Goal: Task Accomplishment & Management: Use online tool/utility

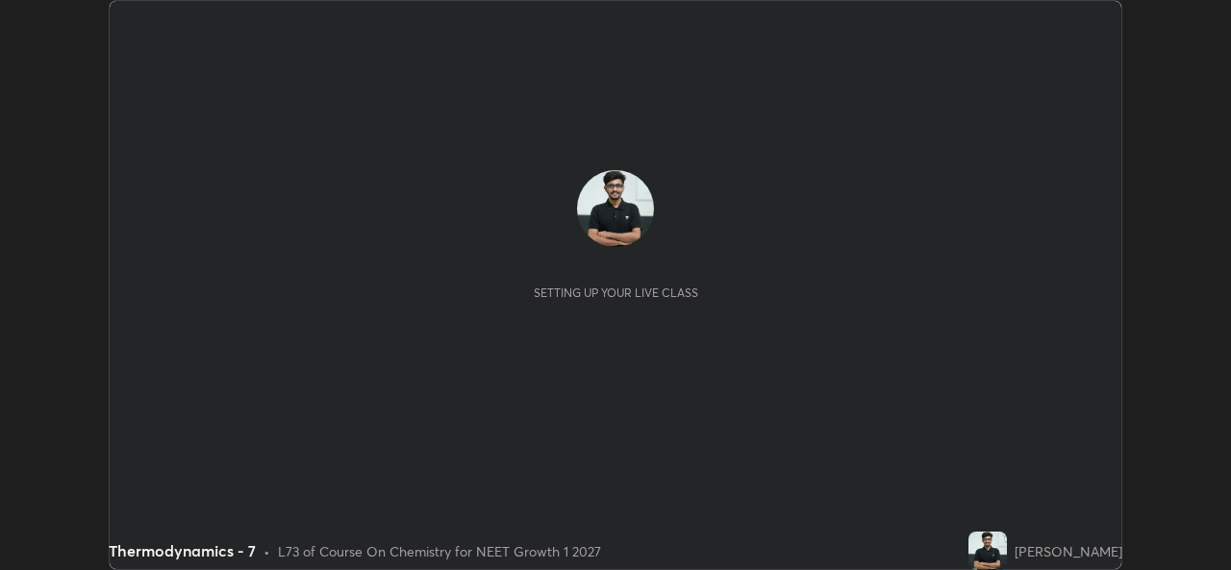
scroll to position [570, 1230]
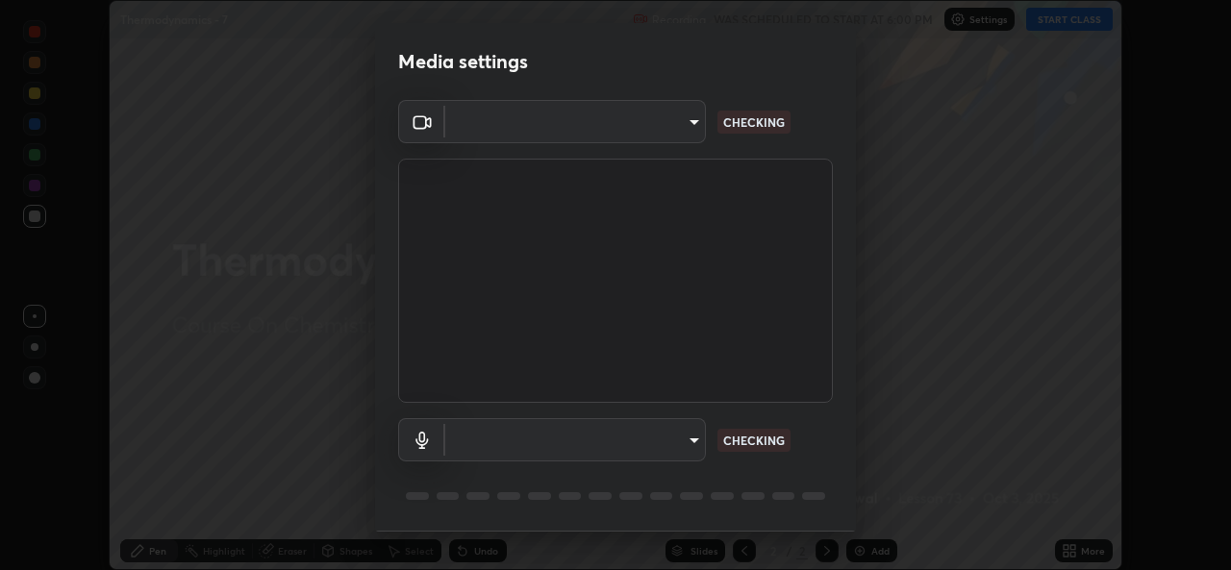
type input "b4951f90531da0d842cdcd629816b7b2be3c5c01230d926a2f210d32d9644bff"
type input "99848f2a9d109760ec62b66e2f255c73a791916cfc686045695a6d5e2156f403"
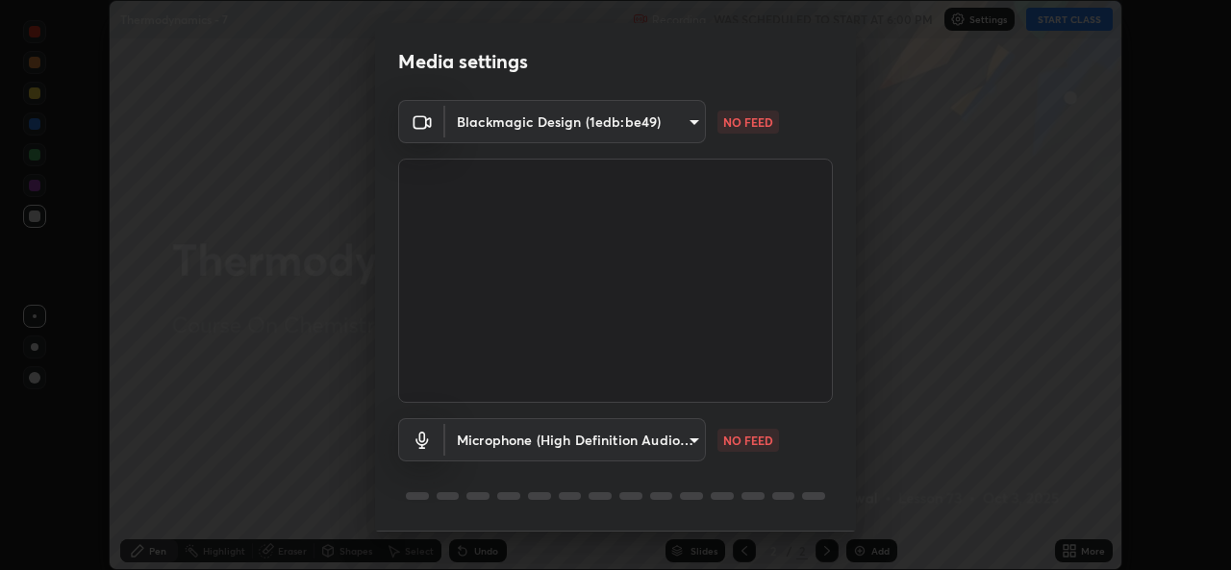
click at [688, 122] on body "Erase all Thermodynamics - 7 Recording WAS SCHEDULED TO START AT 6:00 PM Settin…" at bounding box center [615, 285] width 1231 height 570
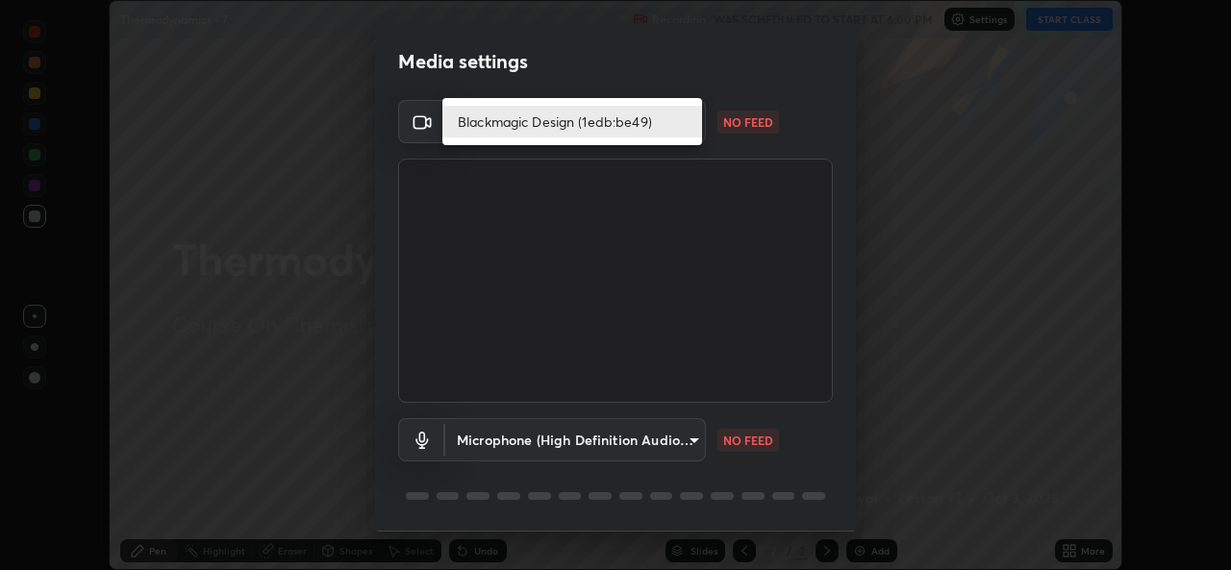
click at [601, 119] on li "Blackmagic Design (1edb:be49)" at bounding box center [572, 122] width 260 height 32
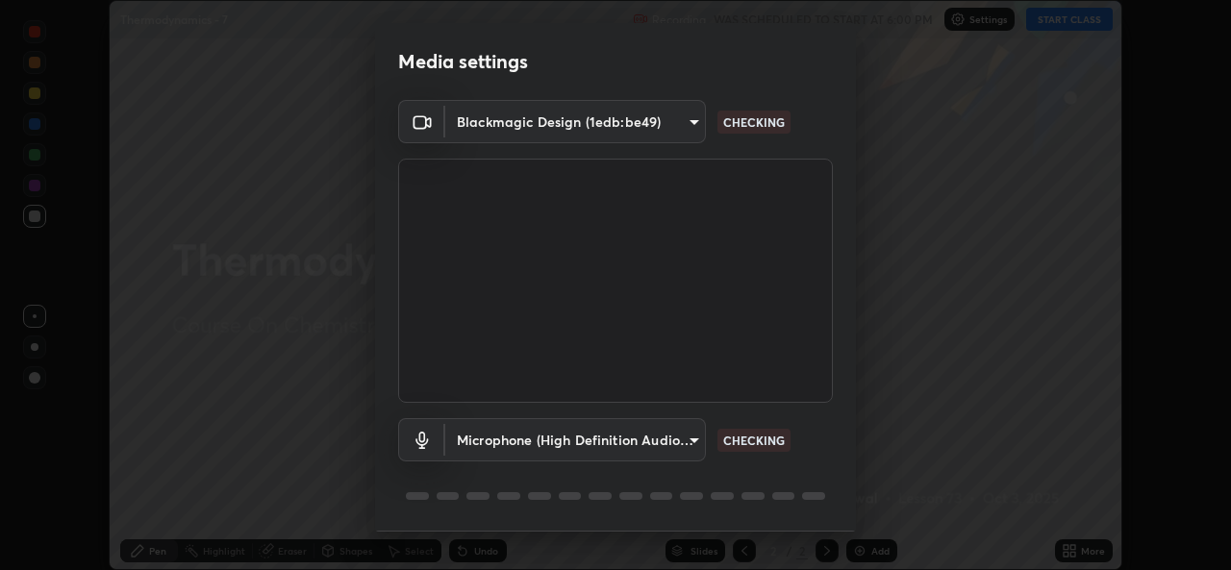
click at [690, 117] on body "Erase all Thermodynamics - 7 Recording WAS SCHEDULED TO START AT 6:00 PM Settin…" at bounding box center [615, 285] width 1231 height 570
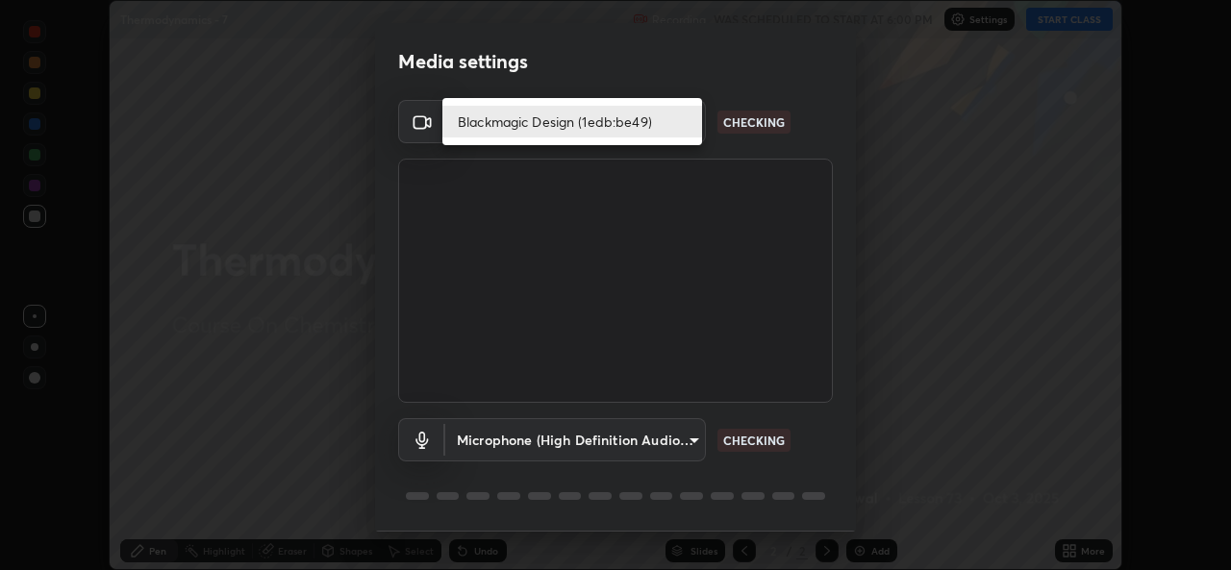
click at [609, 114] on li "Blackmagic Design (1edb:be49)" at bounding box center [572, 122] width 260 height 32
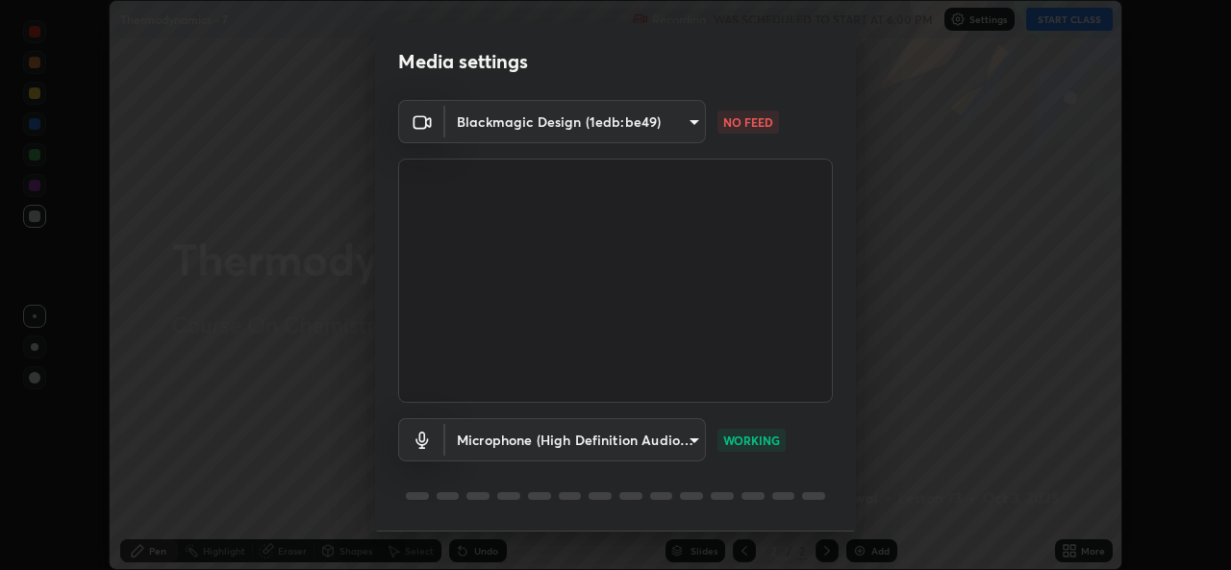
click at [688, 124] on body "Erase all Thermodynamics - 7 Recording WAS SCHEDULED TO START AT 6:00 PM Settin…" at bounding box center [615, 285] width 1231 height 570
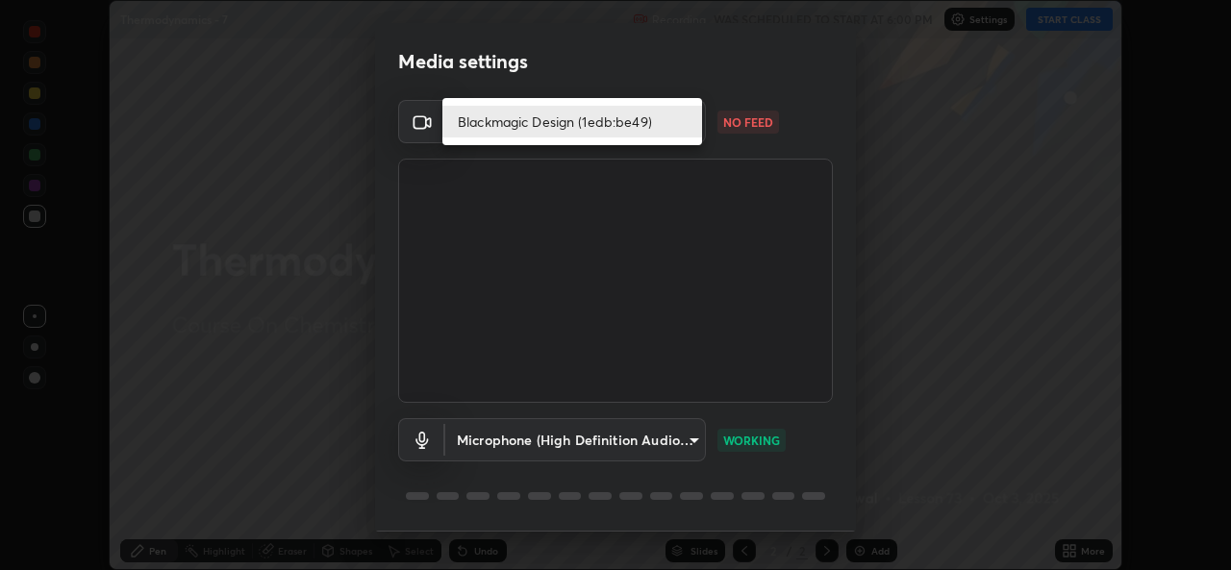
click at [626, 124] on li "Blackmagic Design (1edb:be49)" at bounding box center [572, 122] width 260 height 32
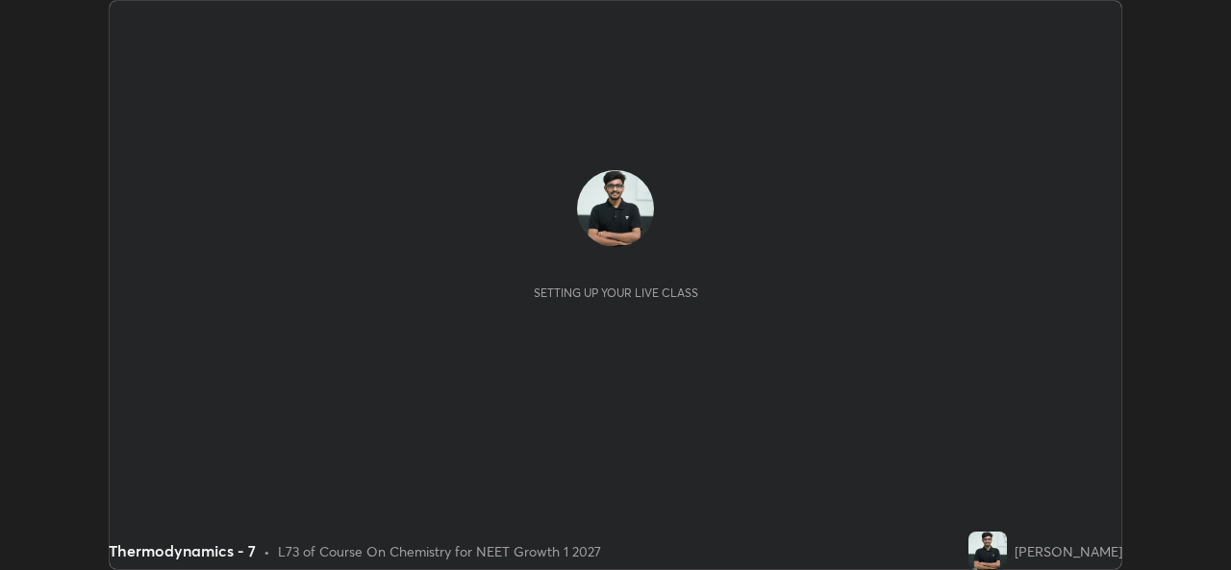
scroll to position [570, 1230]
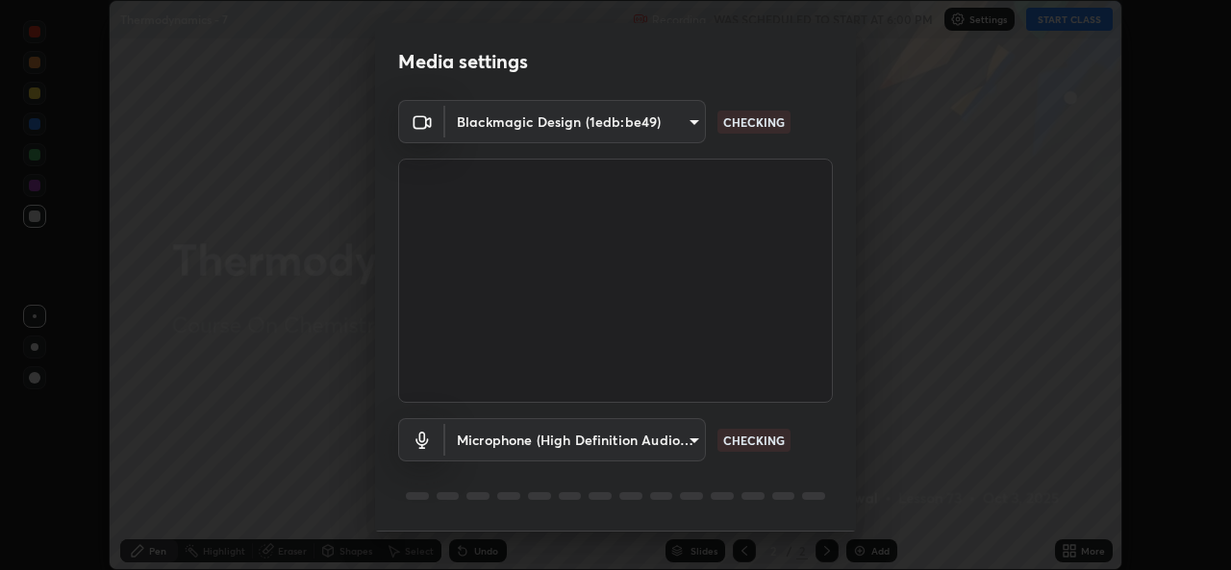
type input "b4951f90531da0d842cdcd629816b7b2be3c5c01230d926a2f210d32d9644bff"
click at [619, 437] on body "Erase all Thermodynamics - 7 Recording WAS SCHEDULED TO START AT 6:00 PM Settin…" at bounding box center [615, 285] width 1231 height 570
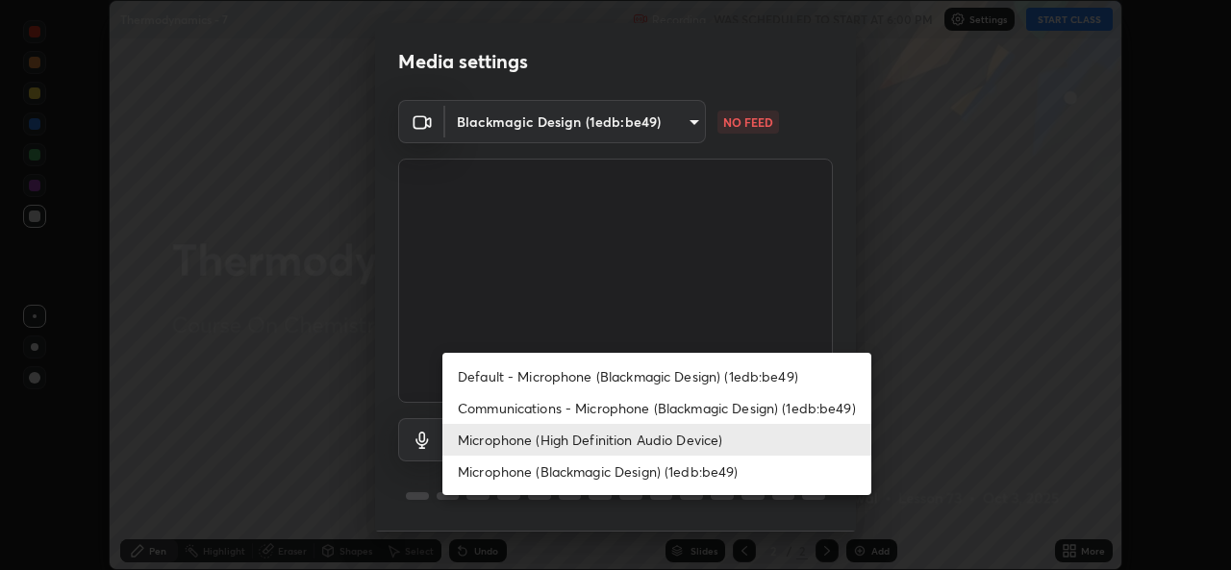
click at [527, 410] on li "Communications - Microphone (Blackmagic Design) (1edb:be49)" at bounding box center [656, 408] width 429 height 32
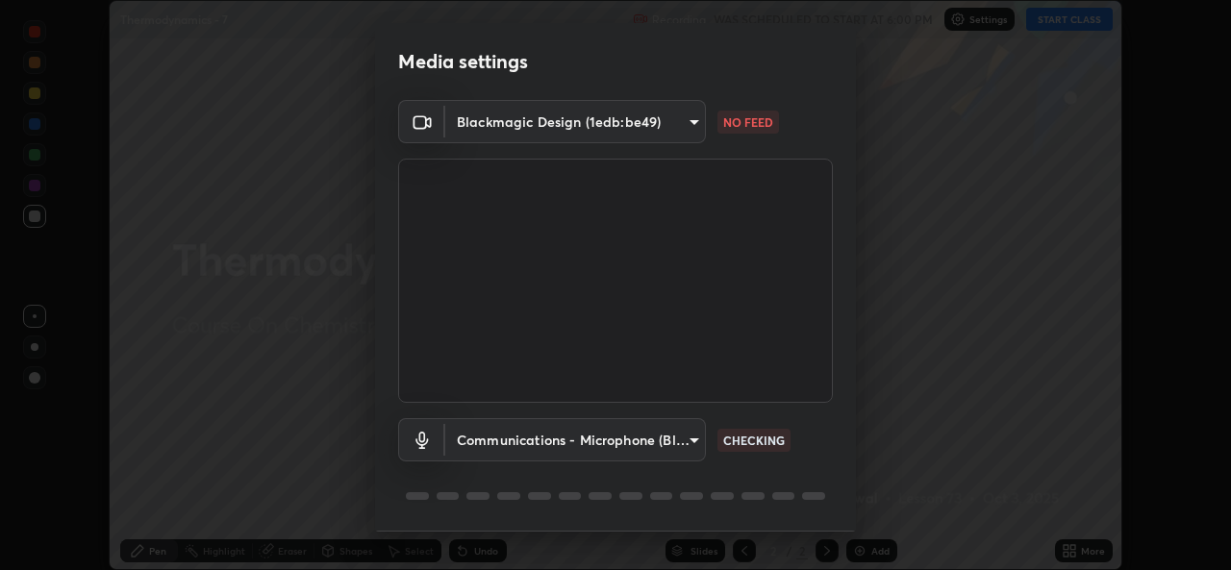
click at [652, 435] on body "Erase all Thermodynamics - 7 Recording WAS SCHEDULED TO START AT 6:00 PM Settin…" at bounding box center [615, 285] width 1231 height 570
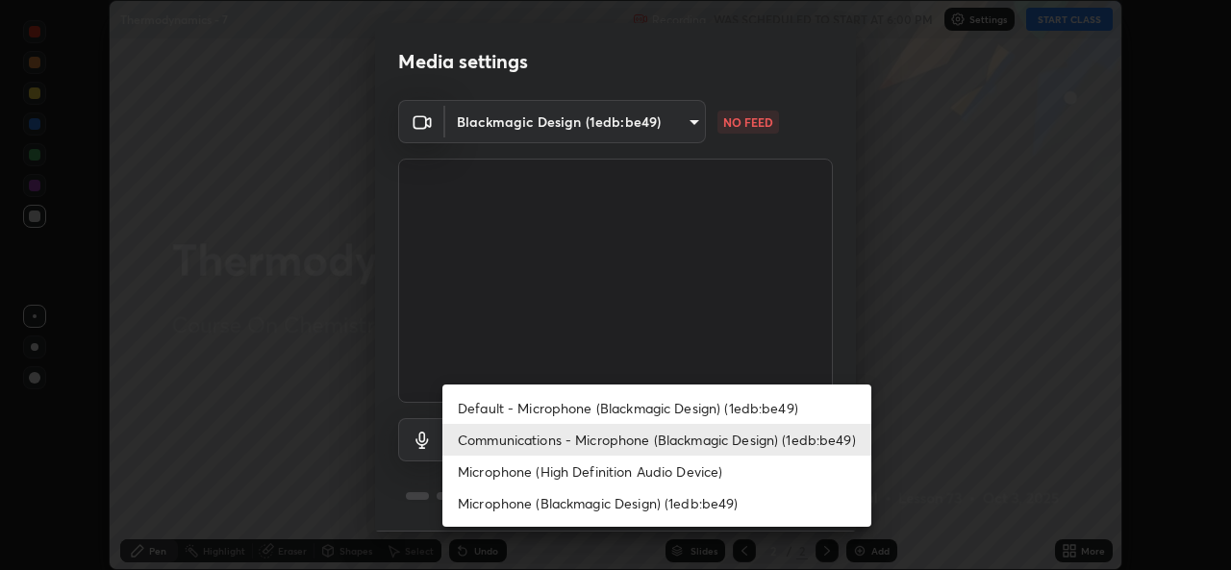
click at [570, 472] on li "Microphone (High Definition Audio Device)" at bounding box center [656, 472] width 429 height 32
type input "99848f2a9d109760ec62b66e2f255c73a791916cfc686045695a6d5e2156f403"
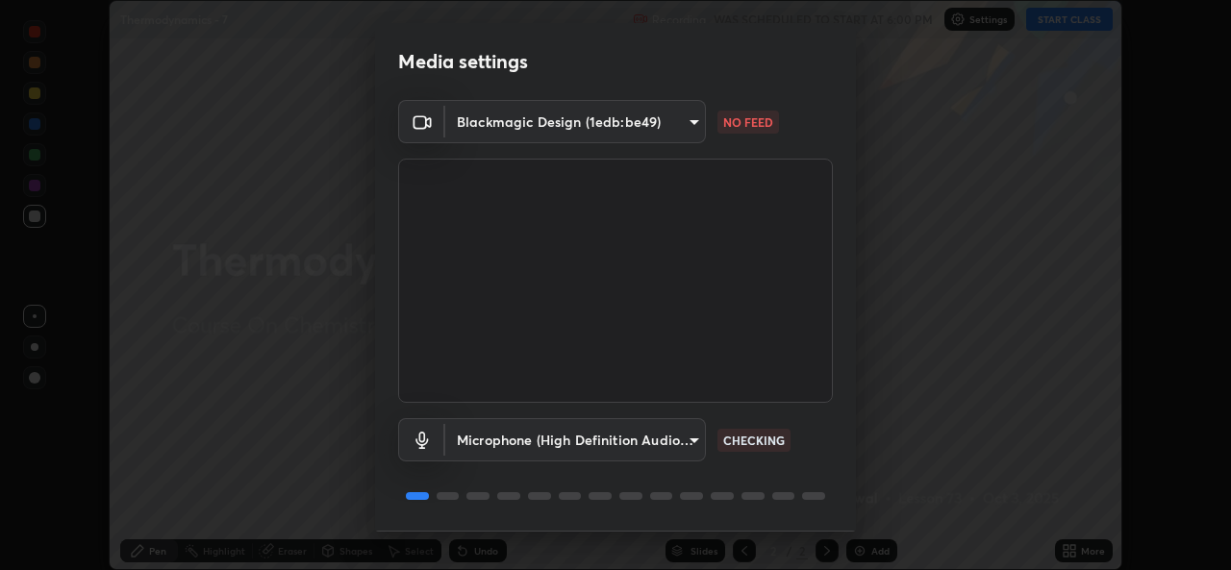
click at [684, 118] on body "Erase all Thermodynamics - 7 Recording WAS SCHEDULED TO START AT 6:00 PM Settin…" at bounding box center [615, 285] width 1231 height 570
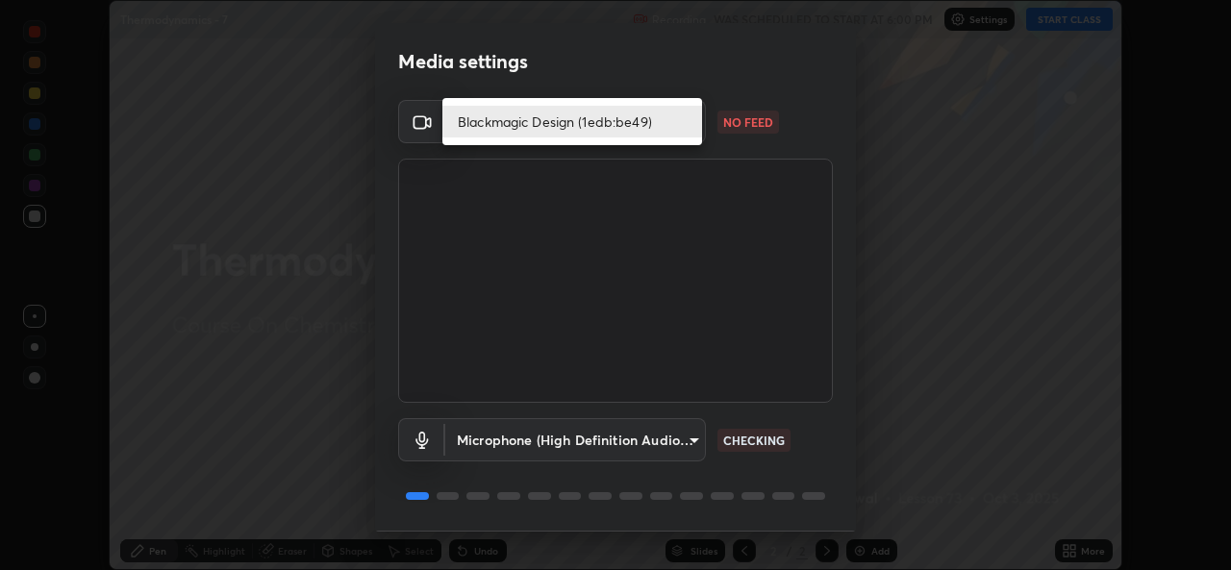
click at [643, 119] on li "Blackmagic Design (1edb:be49)" at bounding box center [572, 122] width 260 height 32
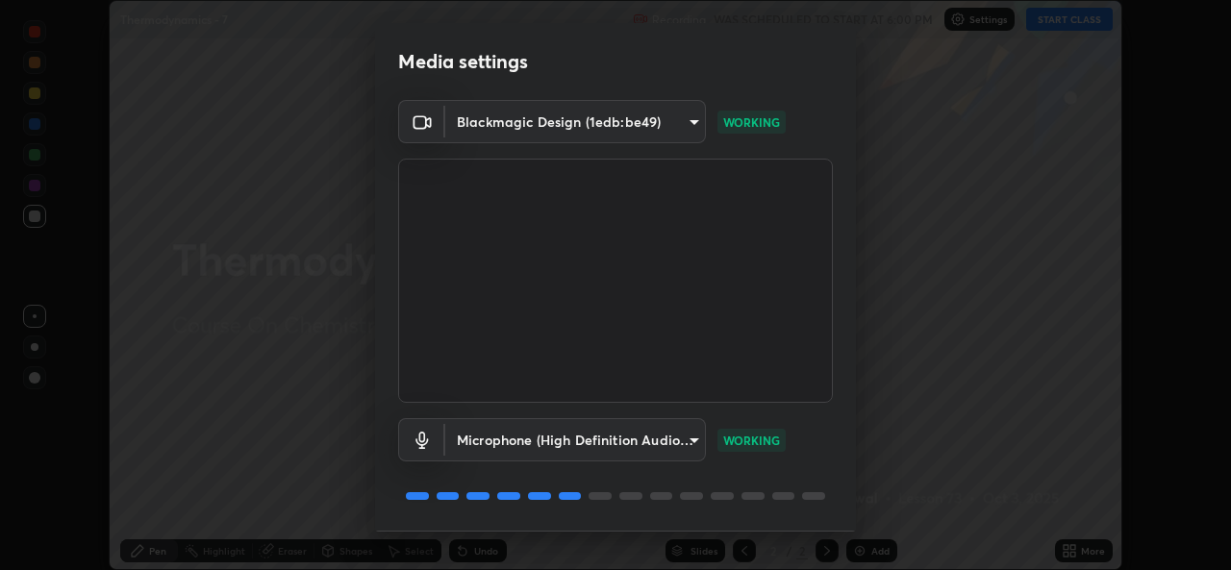
scroll to position [61, 0]
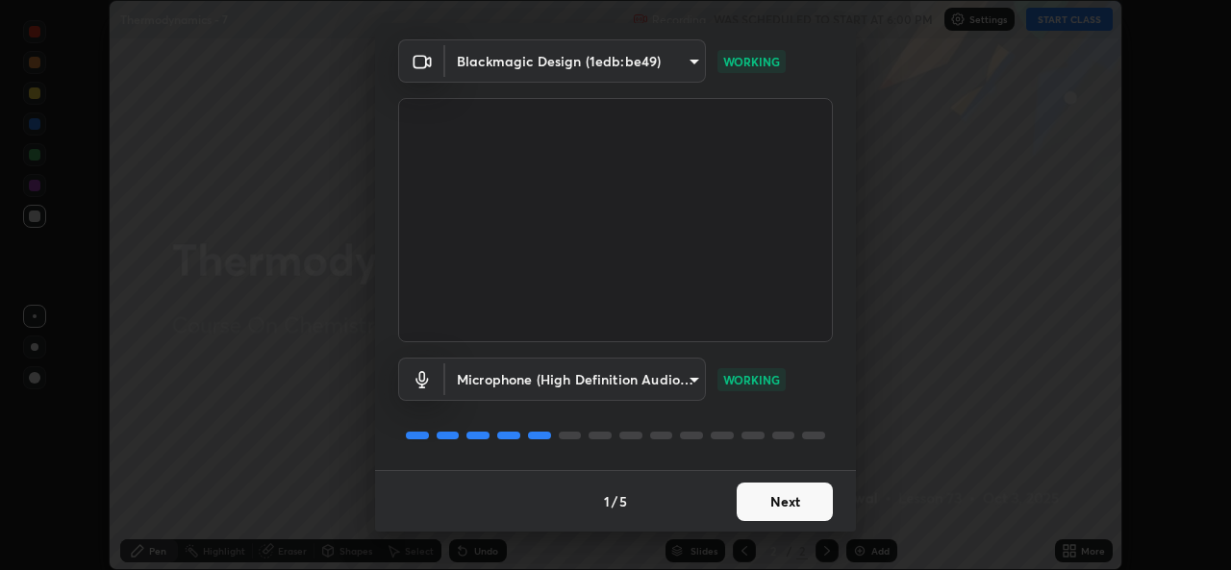
click at [781, 497] on button "Next" at bounding box center [785, 502] width 96 height 38
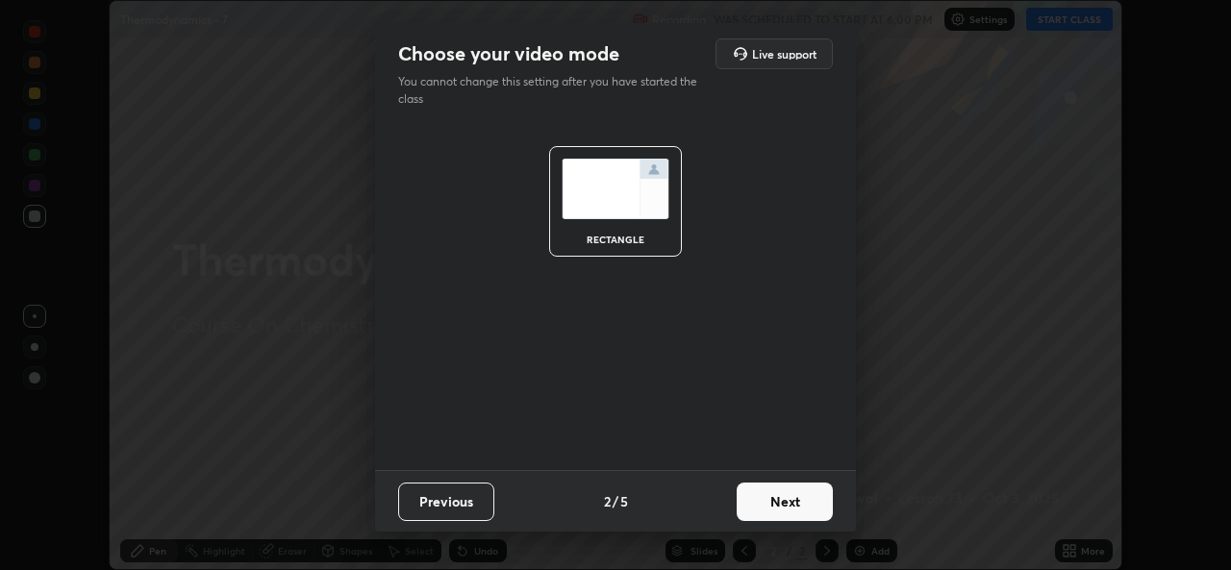
scroll to position [0, 0]
click at [785, 500] on button "Next" at bounding box center [785, 502] width 96 height 38
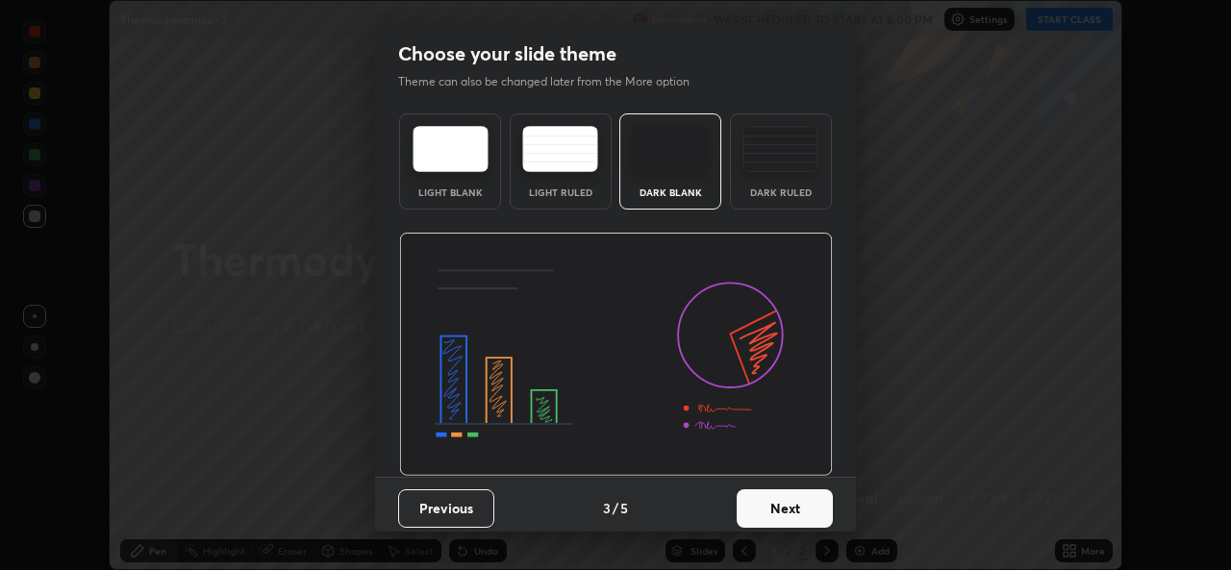
click at [784, 507] on button "Next" at bounding box center [785, 509] width 96 height 38
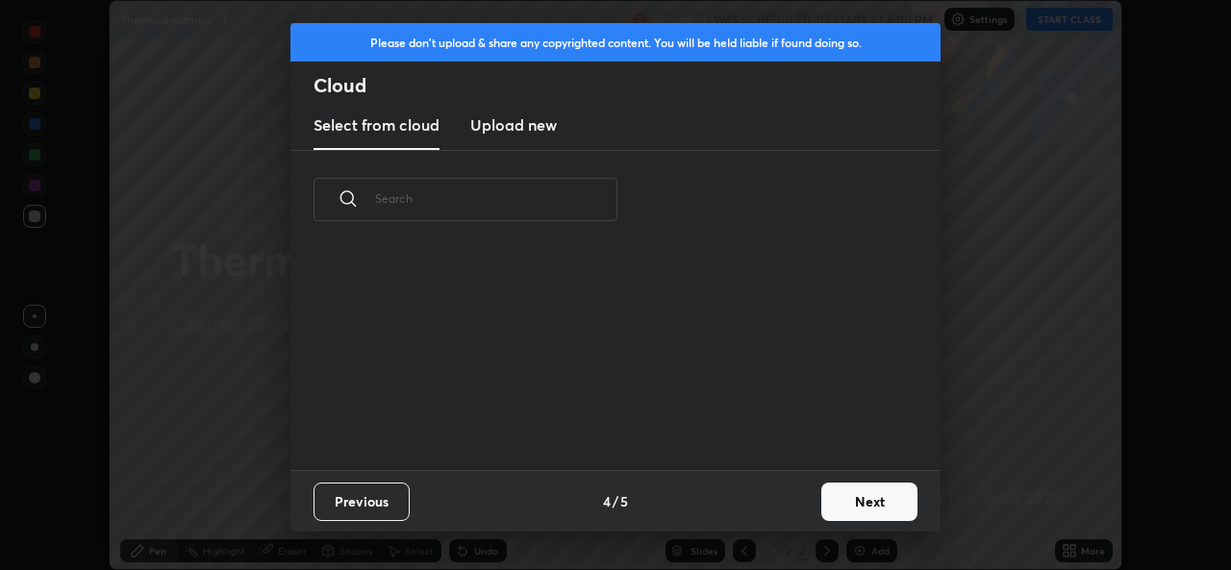
click at [790, 506] on div "Previous 4 / 5 Next" at bounding box center [615, 501] width 650 height 62
click at [858, 496] on button "Next" at bounding box center [869, 502] width 96 height 38
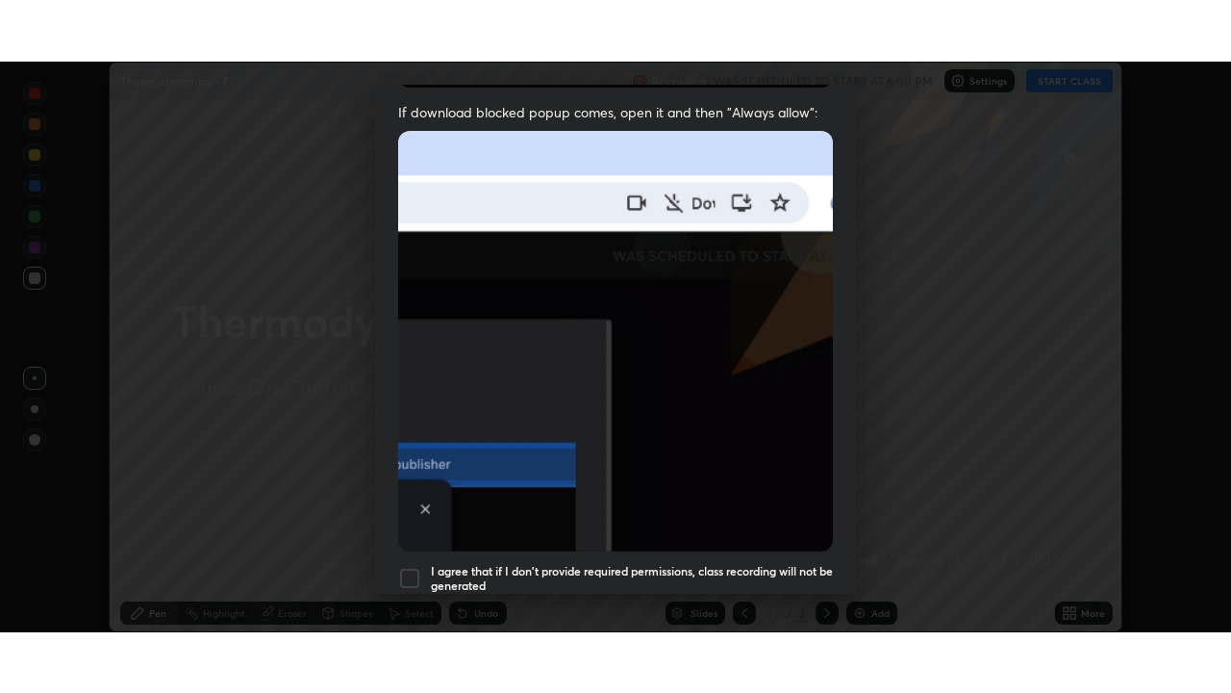
scroll to position [453, 0]
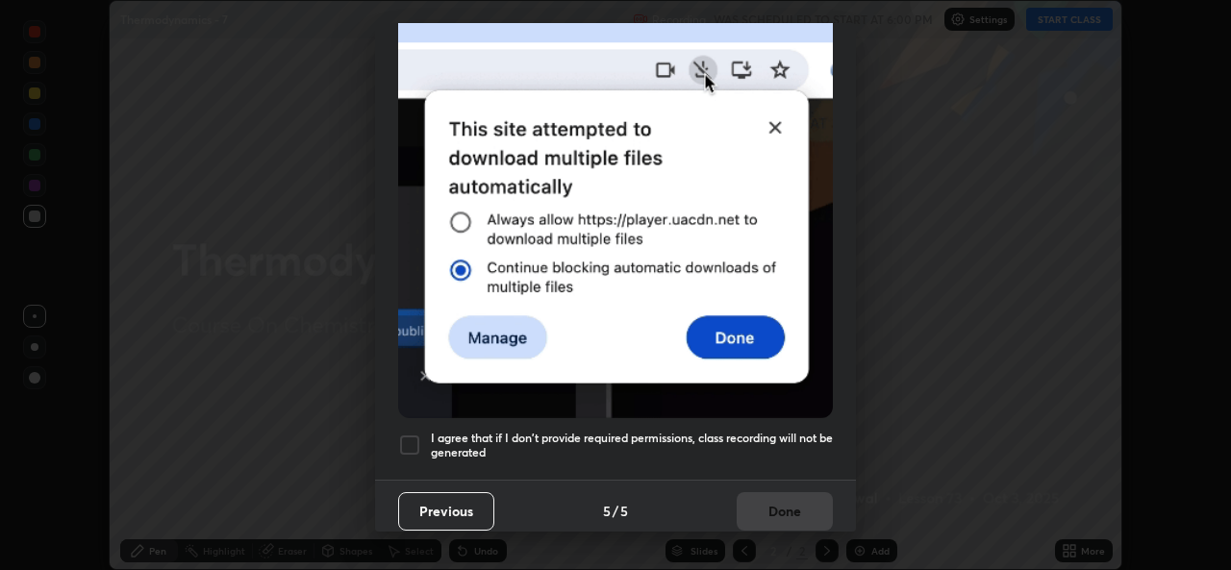
click at [411, 440] on div at bounding box center [409, 445] width 23 height 23
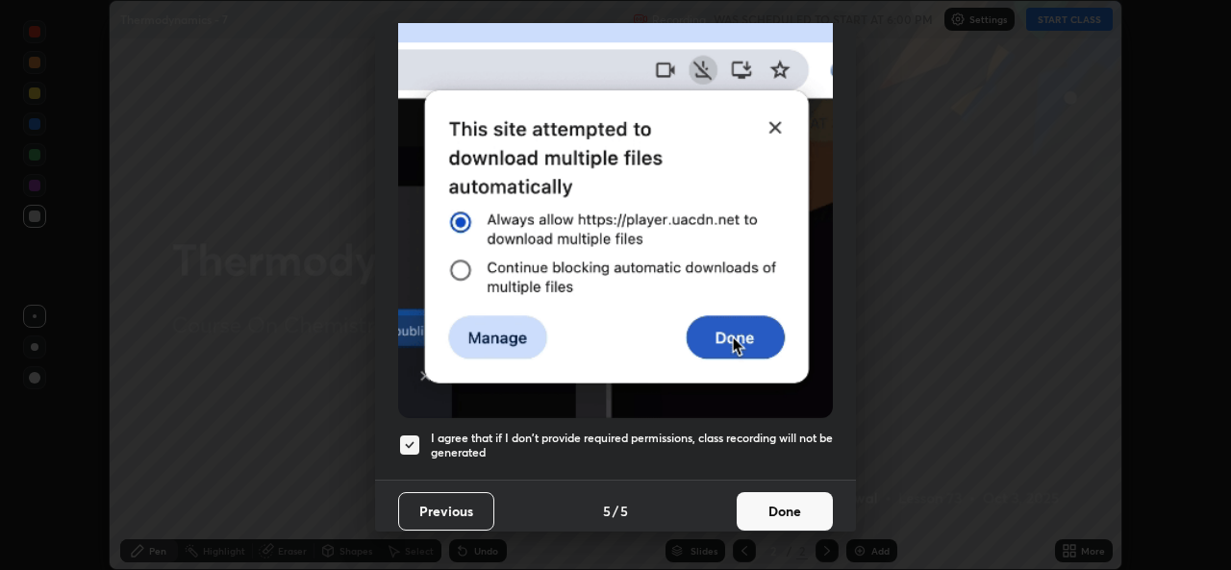
click at [779, 500] on button "Done" at bounding box center [785, 511] width 96 height 38
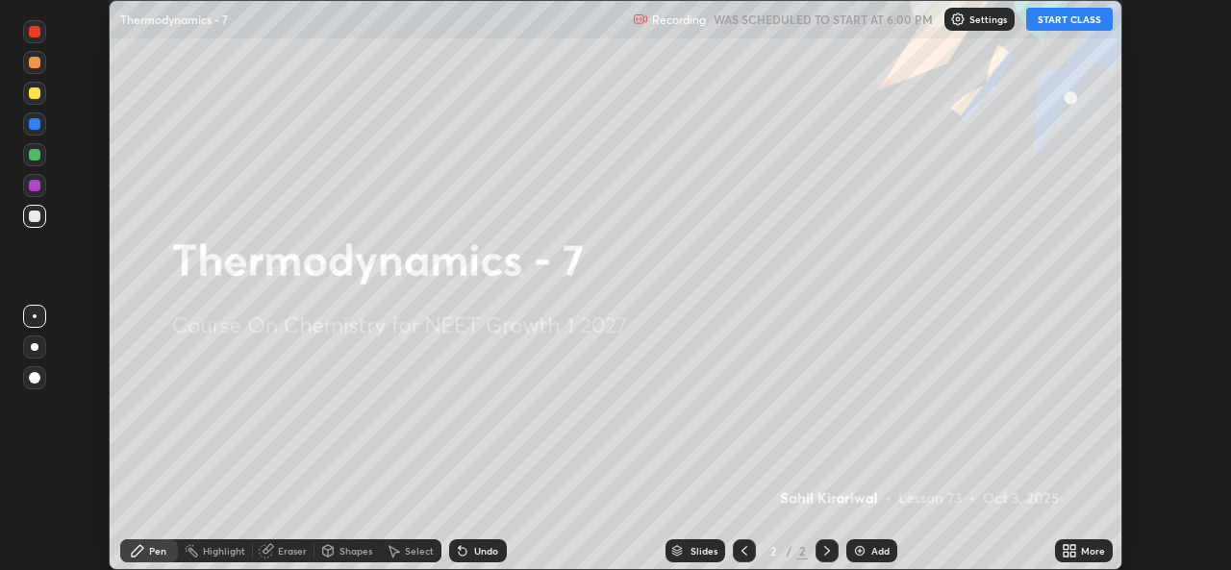
click at [1080, 15] on button "START CLASS" at bounding box center [1069, 19] width 87 height 23
click at [1073, 548] on icon at bounding box center [1073, 547] width 5 height 5
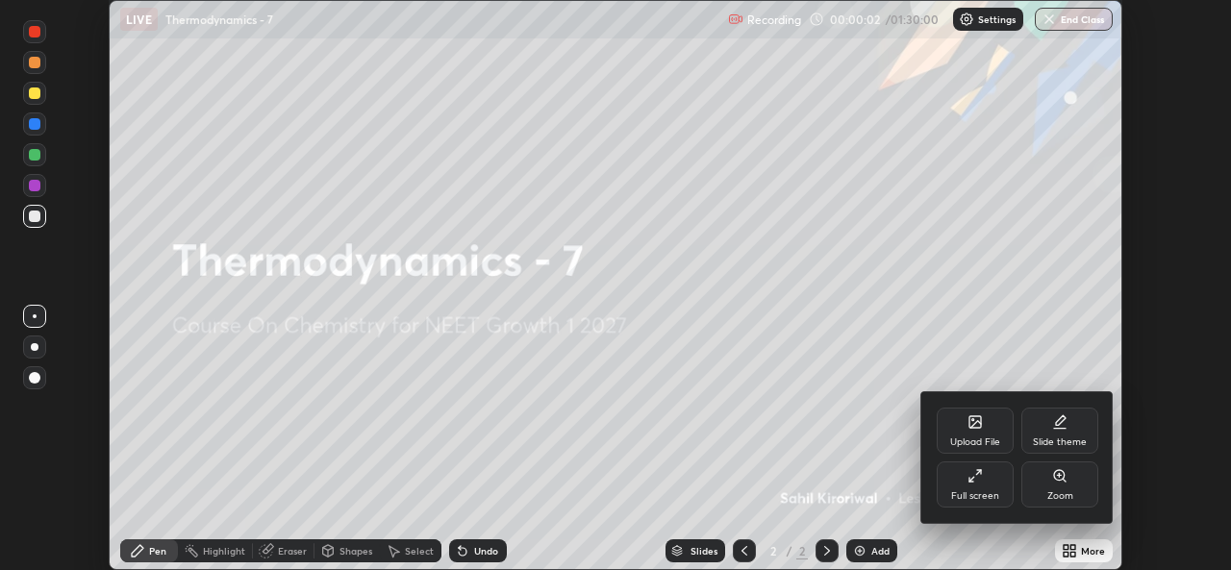
click at [978, 482] on icon at bounding box center [975, 475] width 15 height 15
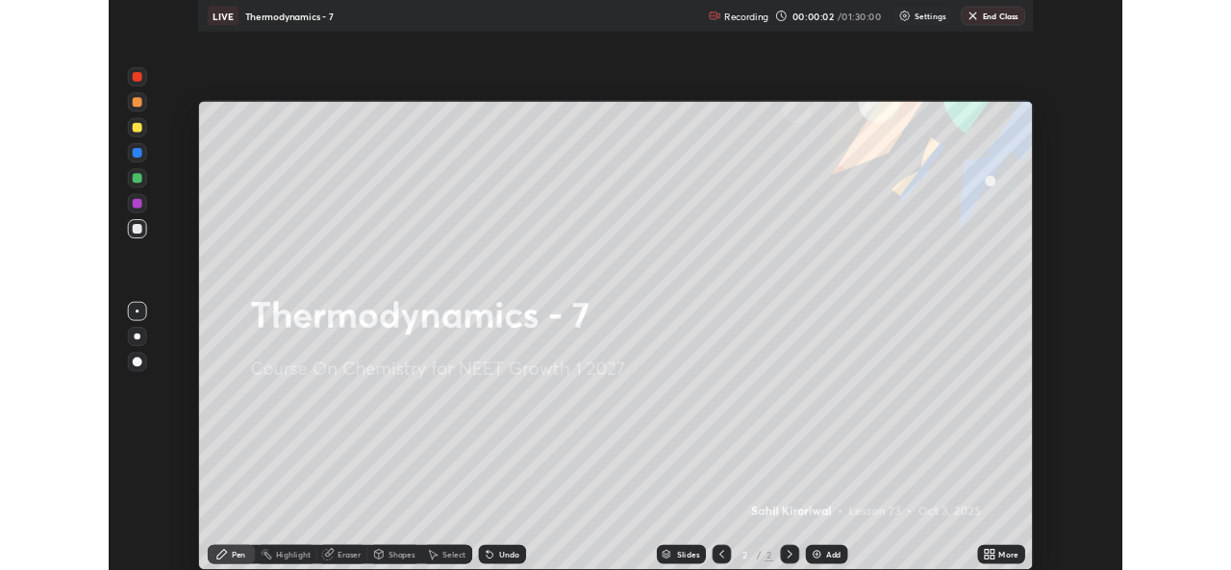
scroll to position [693, 1231]
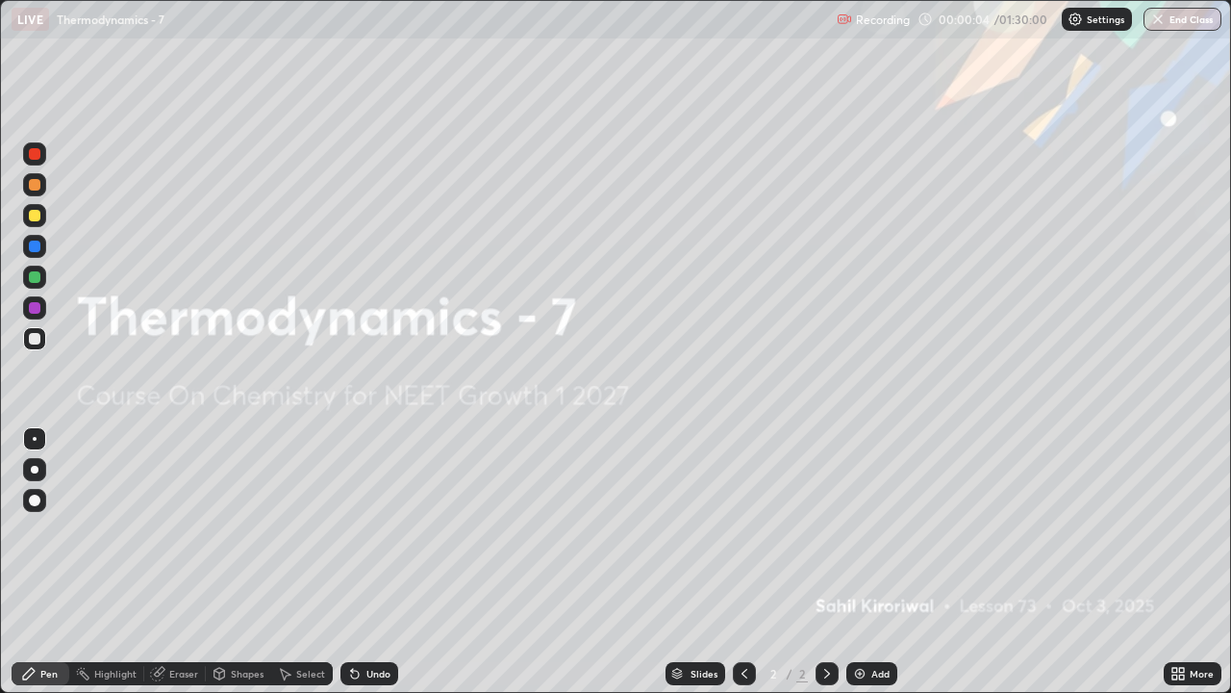
click at [869, 569] on div "Add" at bounding box center [871, 673] width 51 height 23
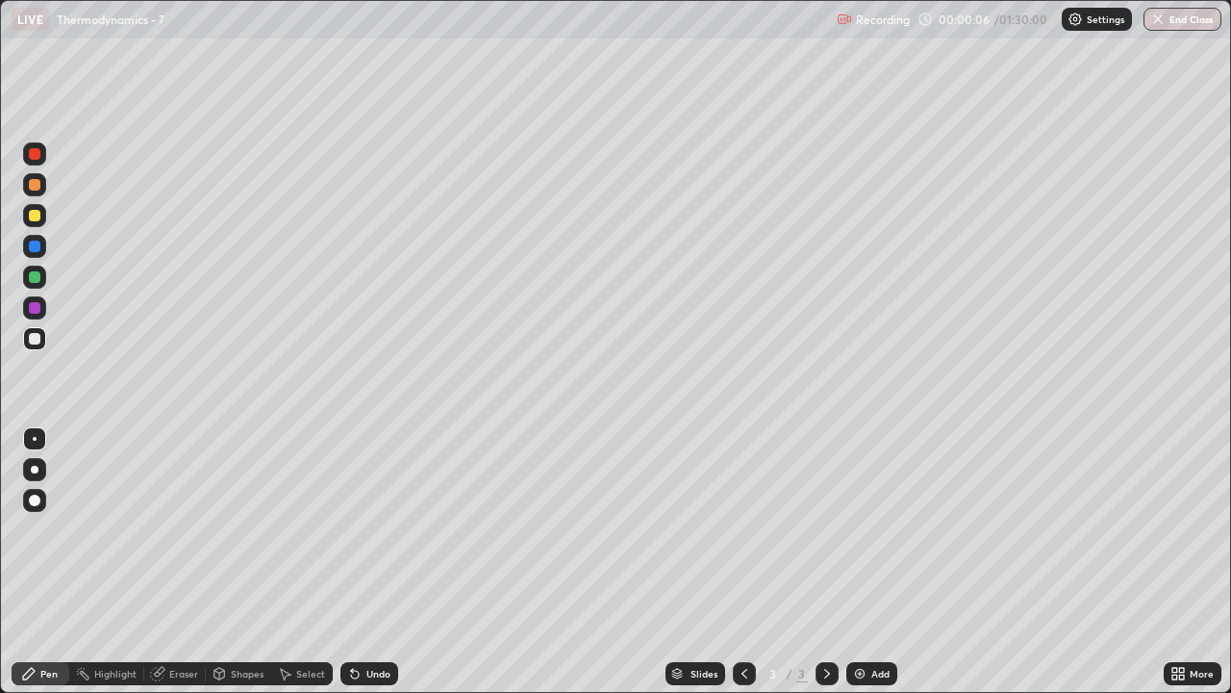
click at [39, 212] on div at bounding box center [35, 216] width 12 height 12
click at [37, 214] on div at bounding box center [35, 216] width 12 height 12
click at [370, 569] on div "Undo" at bounding box center [378, 674] width 24 height 10
click at [1078, 12] on img at bounding box center [1075, 19] width 15 height 15
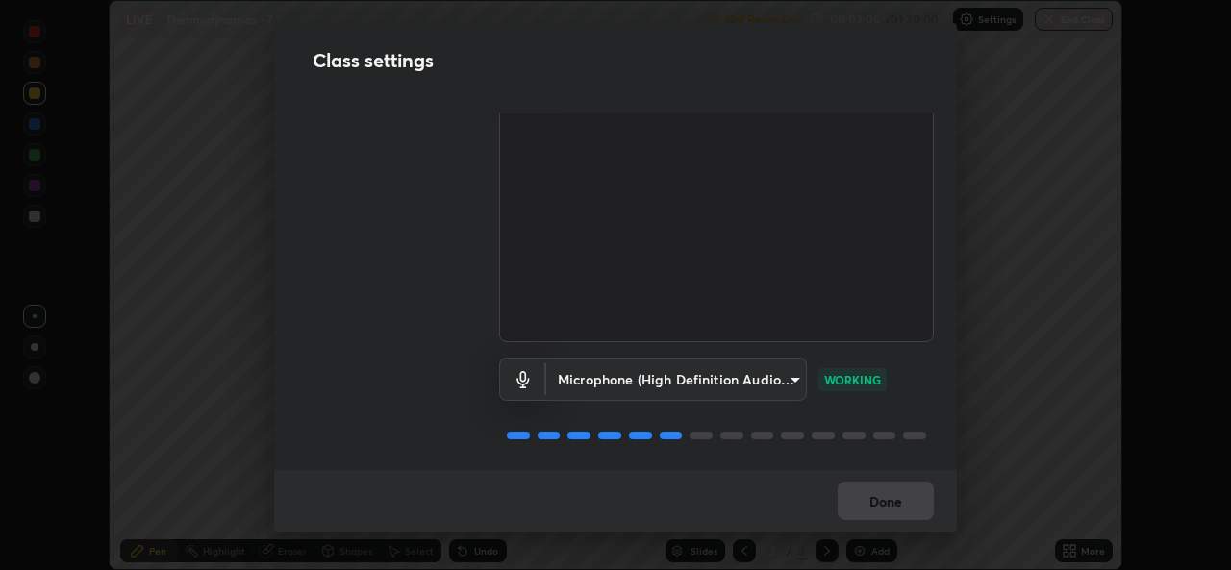
scroll to position [0, 0]
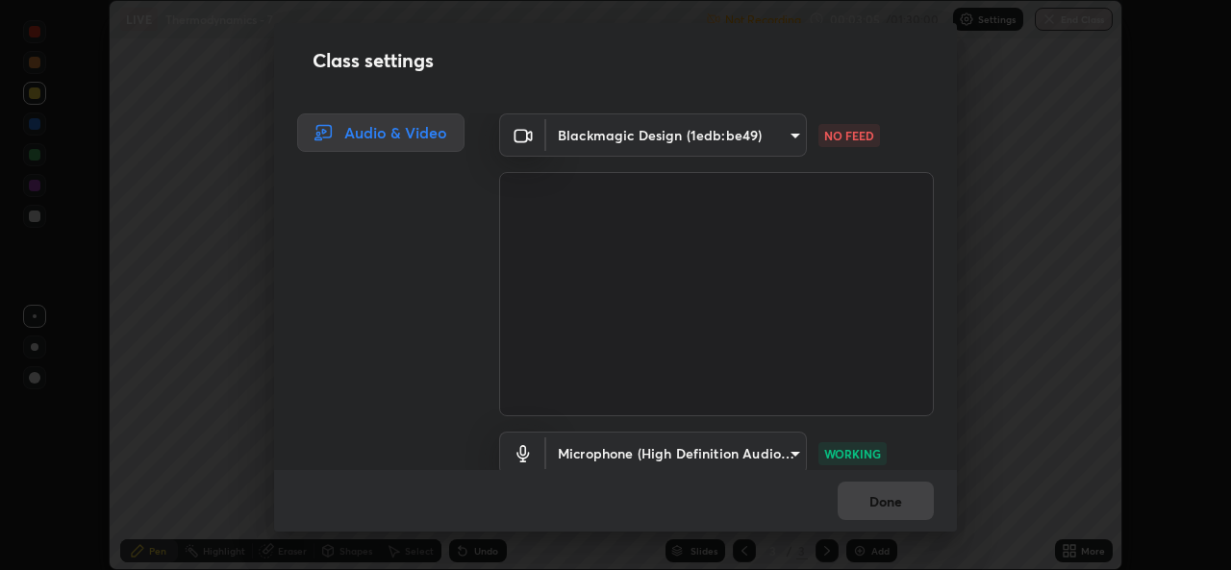
click at [762, 125] on body "Erase all LIVE Thermodynamics - 7 Not Recording Recording has stopped Please ca…" at bounding box center [615, 285] width 1231 height 570
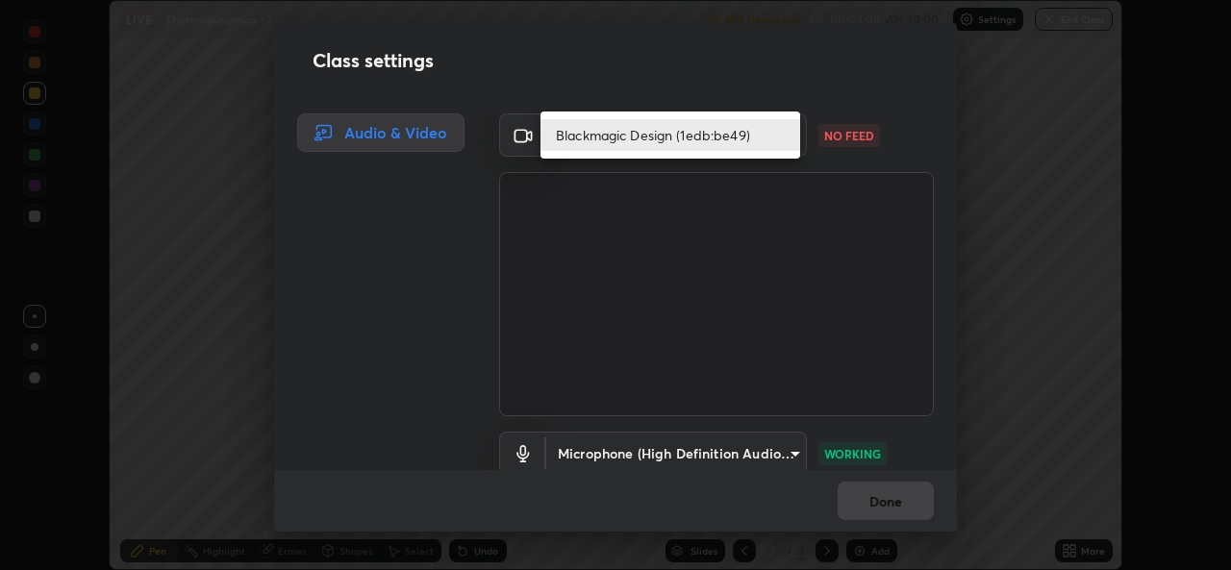
click at [1002, 213] on div at bounding box center [615, 285] width 1231 height 570
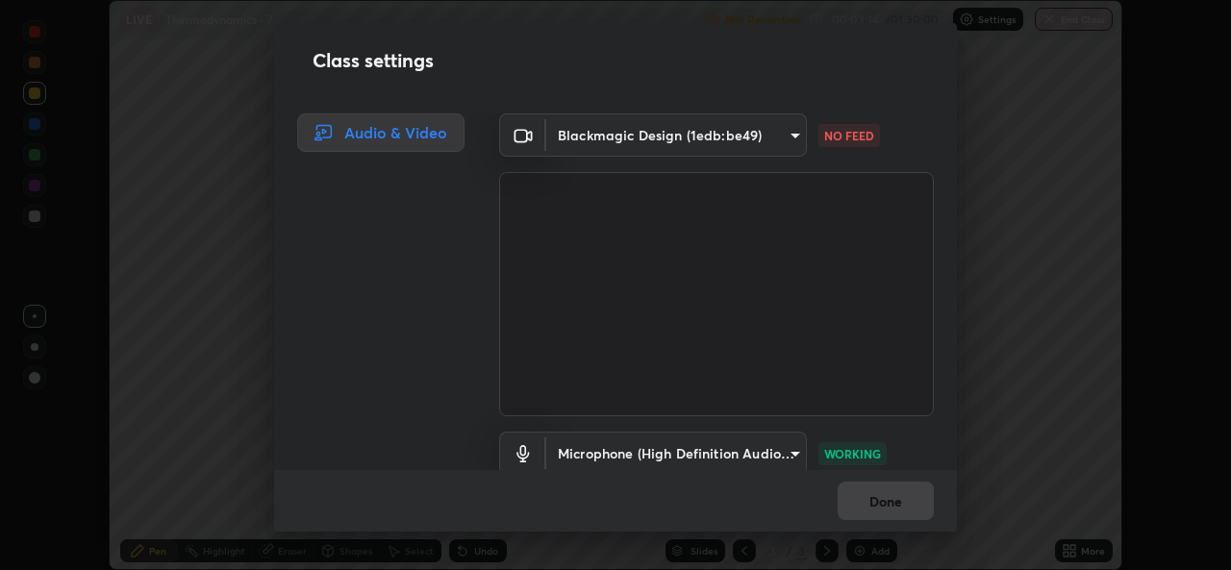
click at [626, 138] on body "Erase all LIVE Thermodynamics - 7 Not Recording Recording has stopped Please ca…" at bounding box center [615, 285] width 1231 height 570
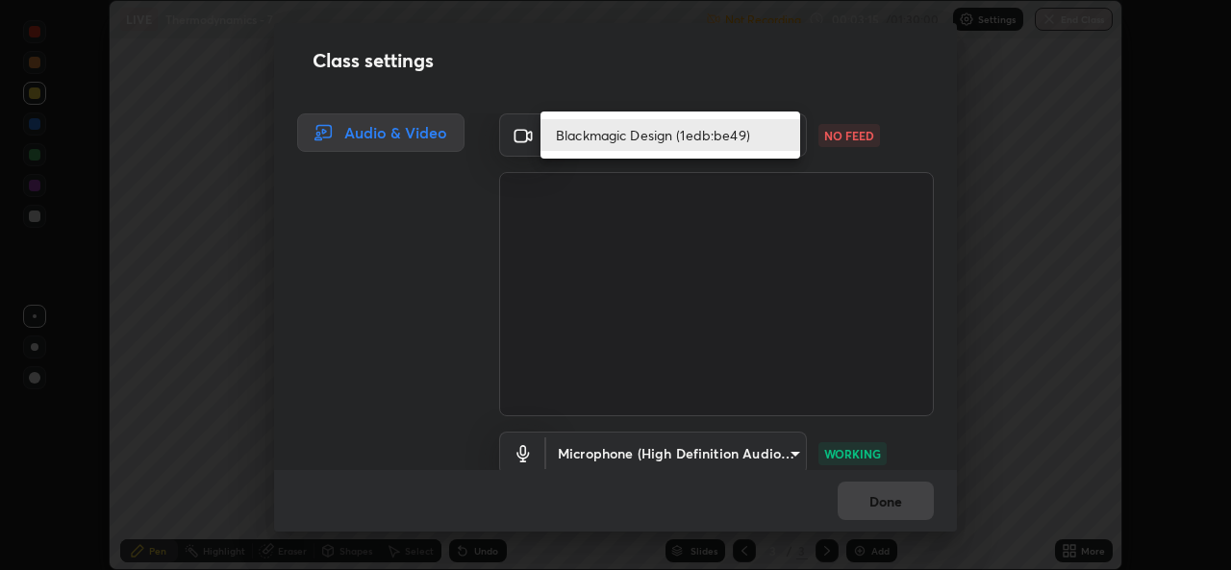
click at [663, 135] on li "Blackmagic Design (1edb:be49)" at bounding box center [671, 135] width 260 height 32
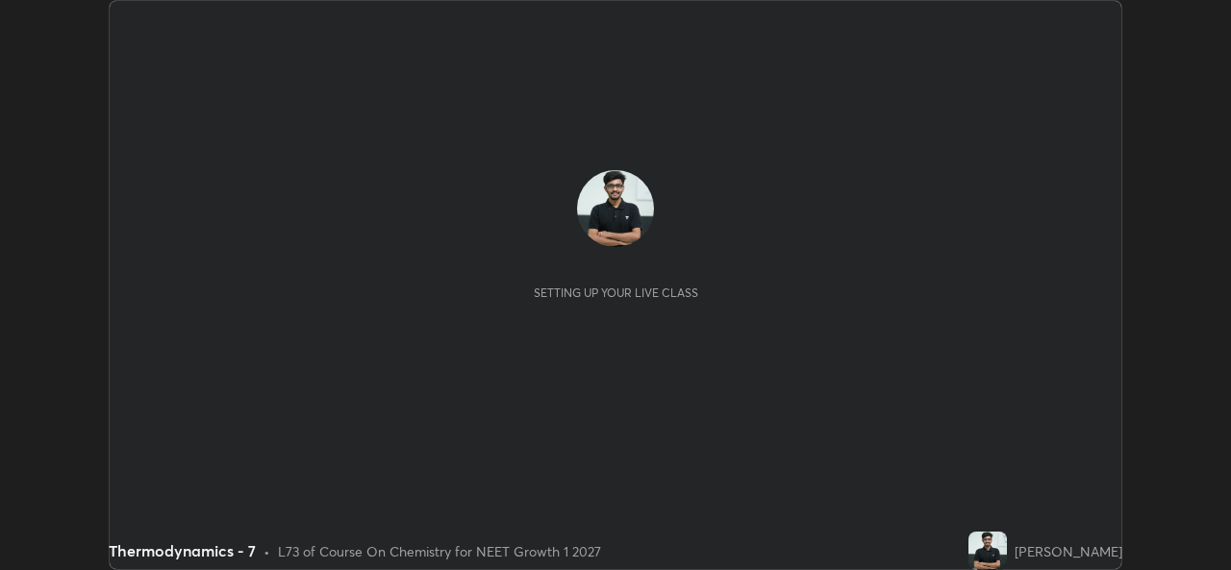
scroll to position [570, 1230]
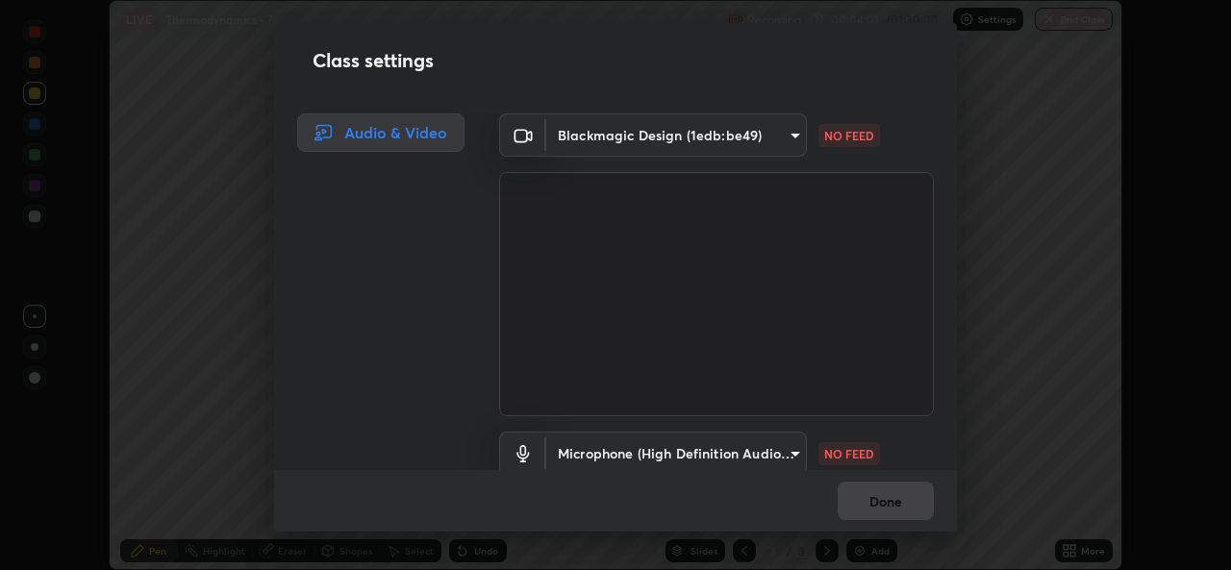
click at [773, 137] on body "Erase all LIVE Thermodynamics - 7 Recording 00:04:01 / 01:30:00 Settings End Cl…" at bounding box center [615, 285] width 1231 height 570
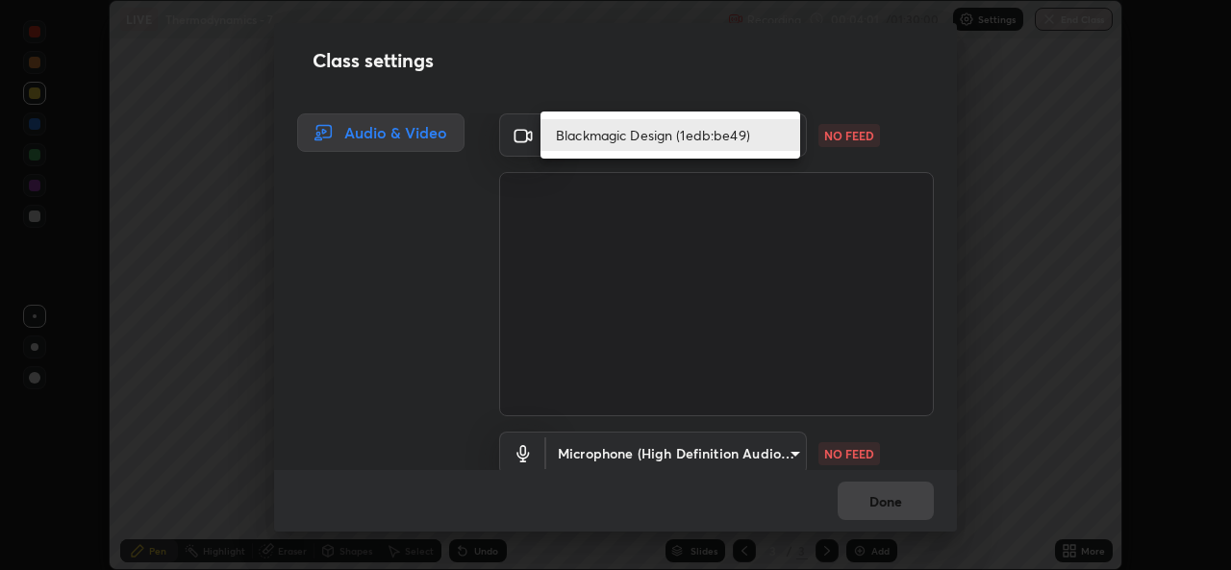
click at [699, 132] on li "Blackmagic Design (1edb:be49)" at bounding box center [671, 135] width 260 height 32
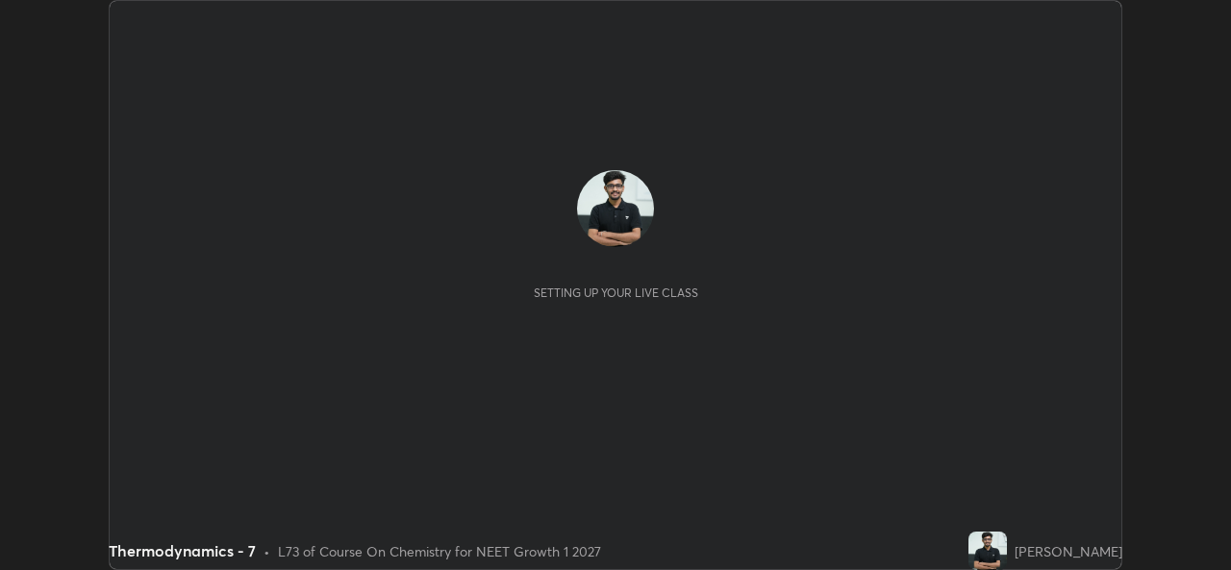
scroll to position [570, 1230]
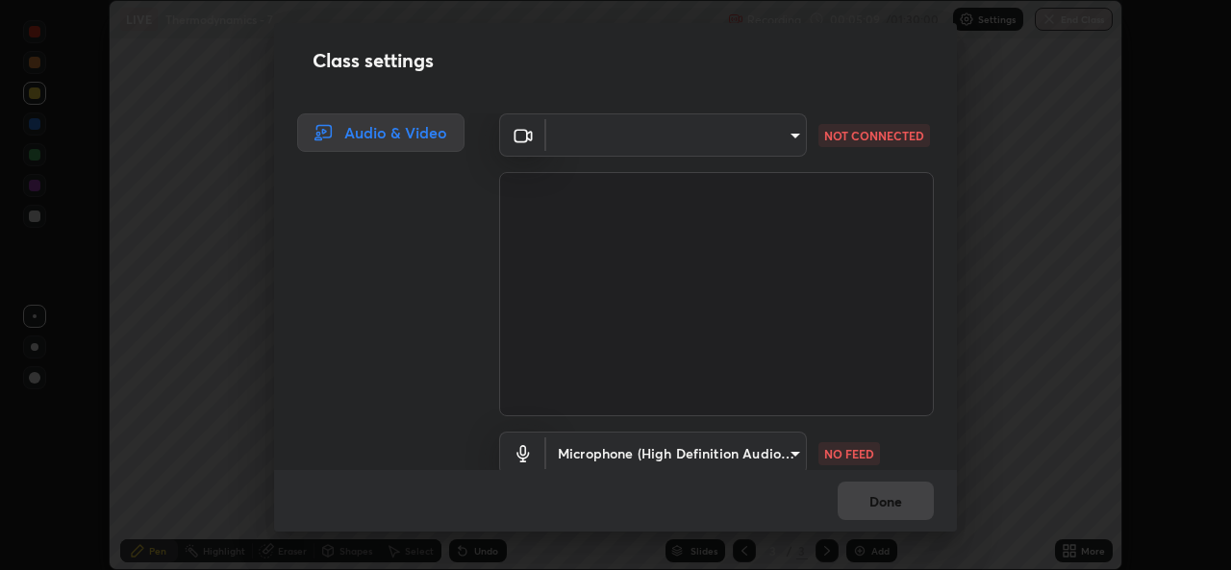
click at [647, 140] on body "Erase all LIVE Thermodynamics - 7 Recording 00:05:09 / 01:30:00 Settings End Cl…" at bounding box center [615, 285] width 1231 height 570
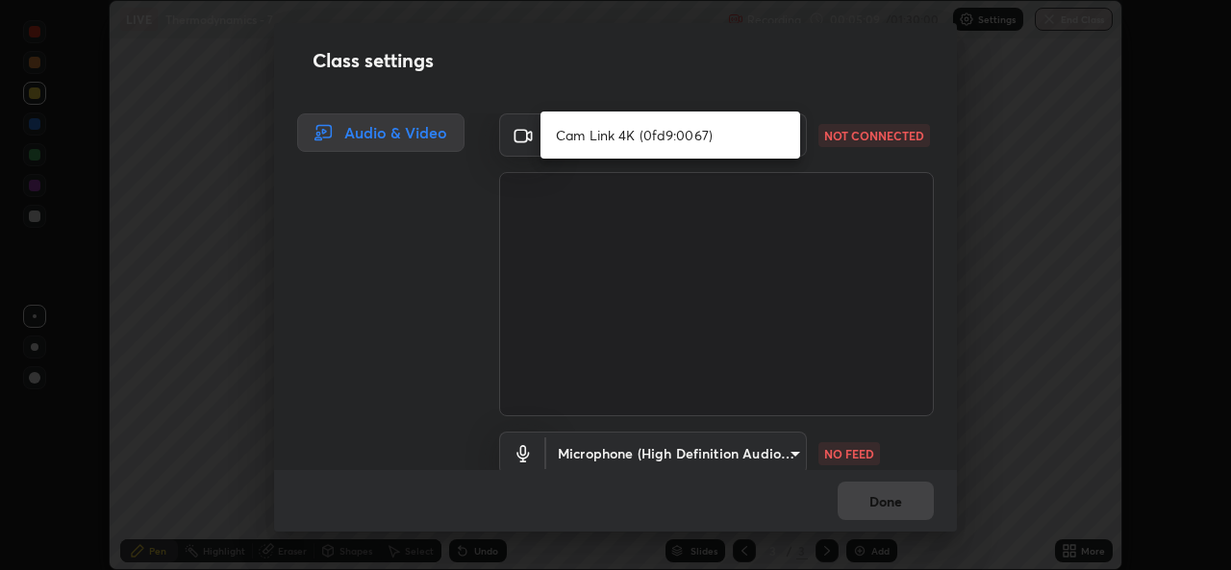
click at [636, 133] on li "Cam Link 4K (0fd9:0067)" at bounding box center [671, 135] width 260 height 32
type input "543f6dd7cf1c6d0aa6bd558e202a88d07b5a4d761673354d02a604c193450d79"
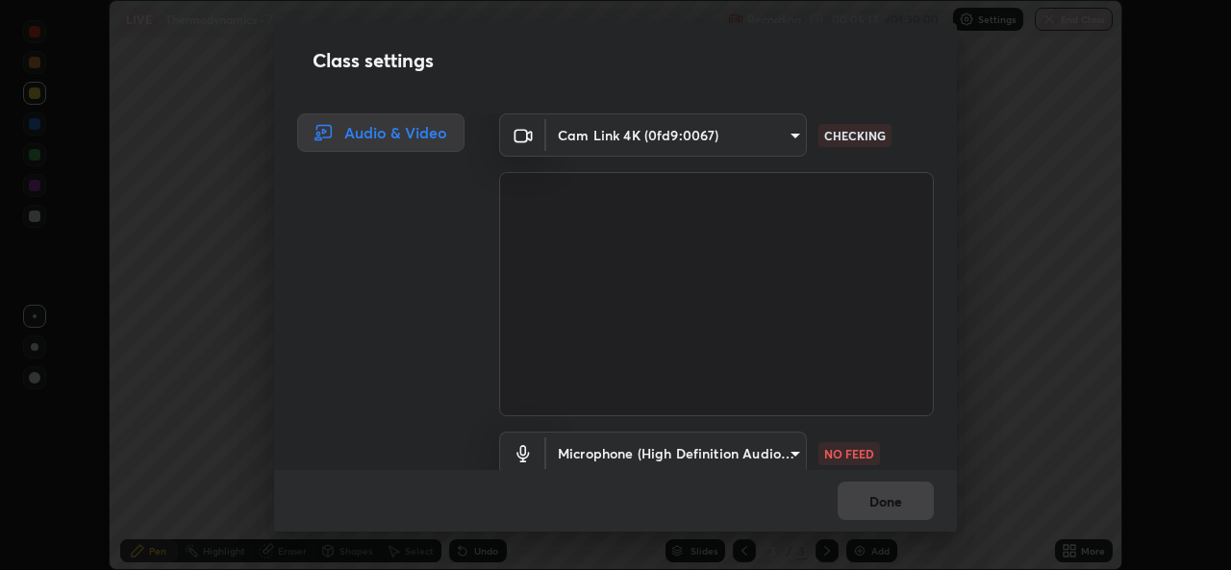
click at [724, 452] on body "Erase all LIVE Thermodynamics - 7 Recording 00:05:12 / 01:30:00 Settings End Cl…" at bounding box center [615, 285] width 1231 height 570
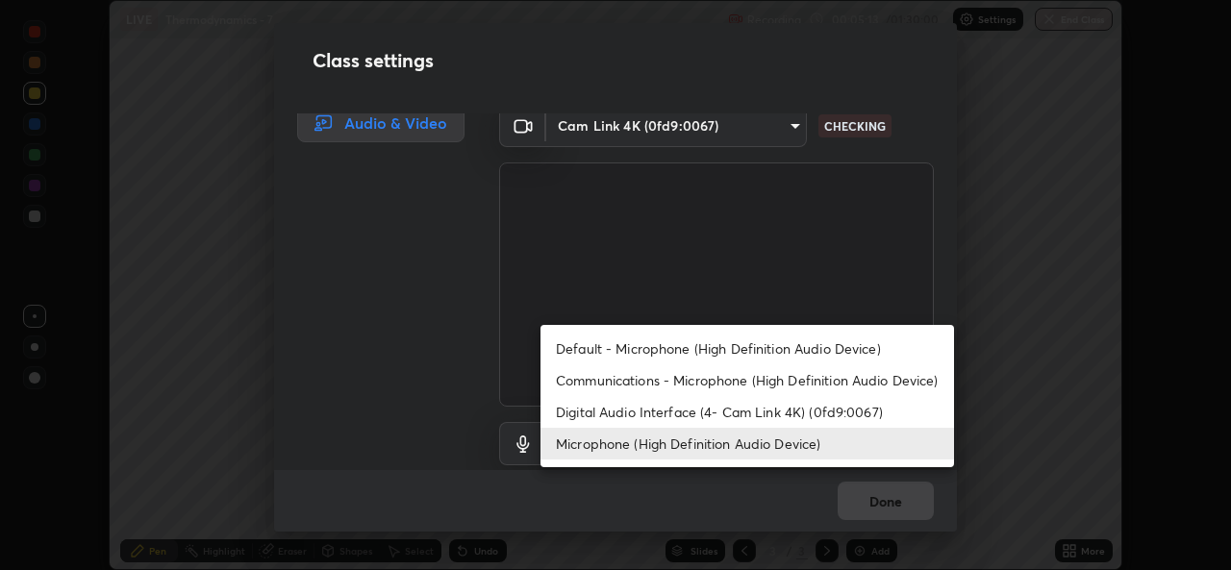
click at [661, 412] on li "Digital Audio Interface (4- Cam Link 4K) (0fd9:0067)" at bounding box center [748, 412] width 414 height 32
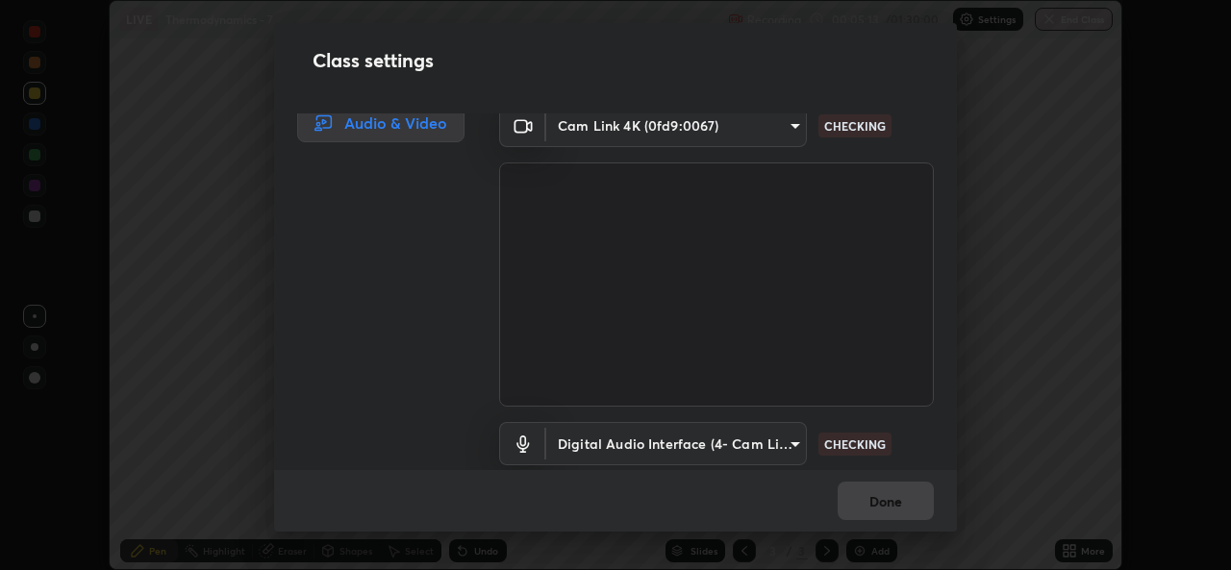
click at [678, 435] on body "Erase all LIVE Thermodynamics - 7 Recording 00:05:13 / 01:30:00 Settings End Cl…" at bounding box center [615, 285] width 1231 height 570
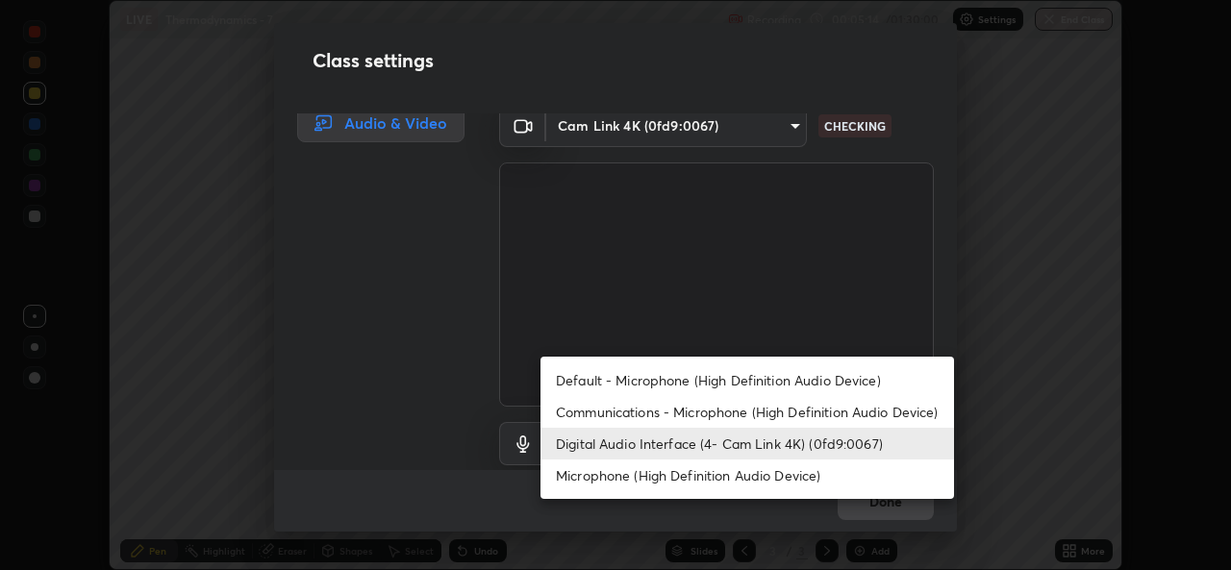
click at [635, 471] on li "Microphone (High Definition Audio Device)" at bounding box center [748, 476] width 414 height 32
type input "99848f2a9d109760ec62b66e2f255c73a791916cfc686045695a6d5e2156f403"
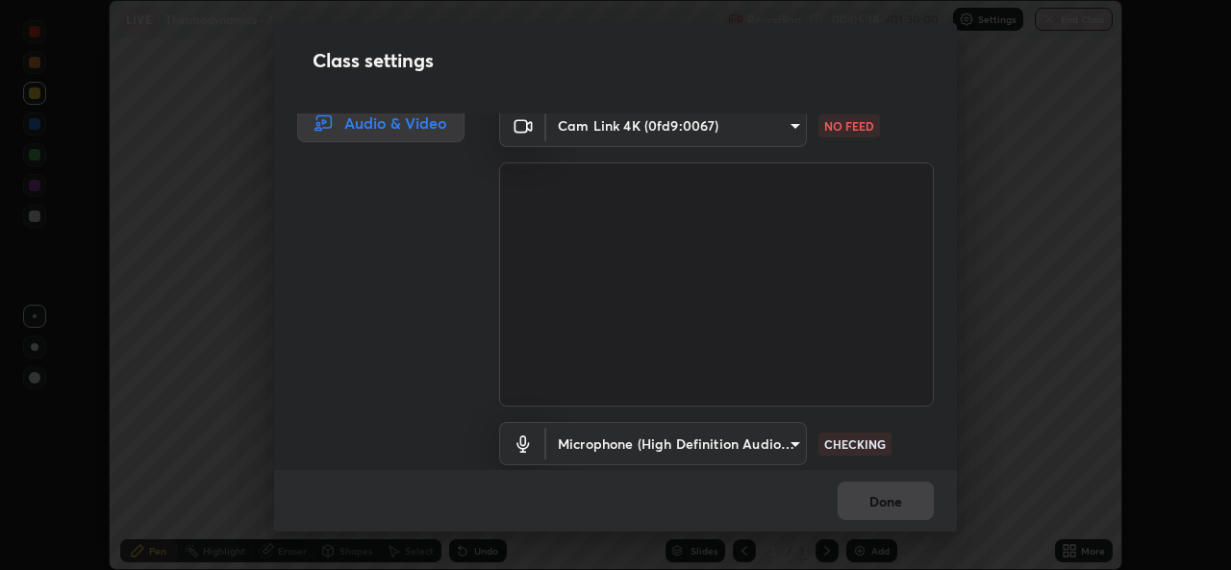
click at [772, 119] on body "Erase all LIVE Thermodynamics - 7 Recording 00:05:18 / 01:30:00 Settings End Cl…" at bounding box center [615, 285] width 1231 height 570
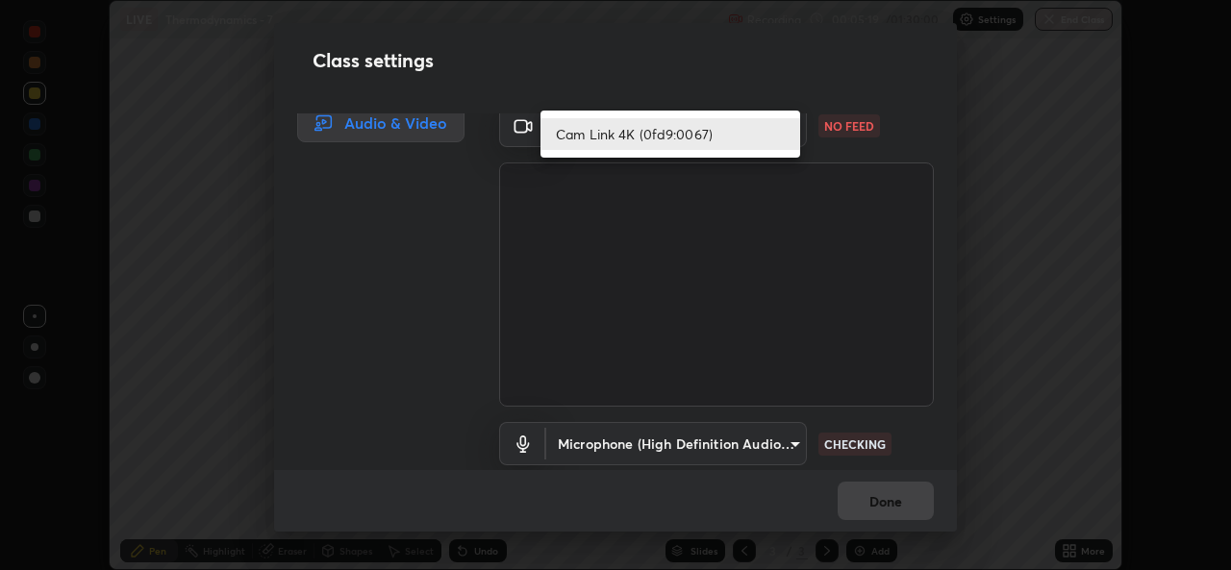
scroll to position [1, 0]
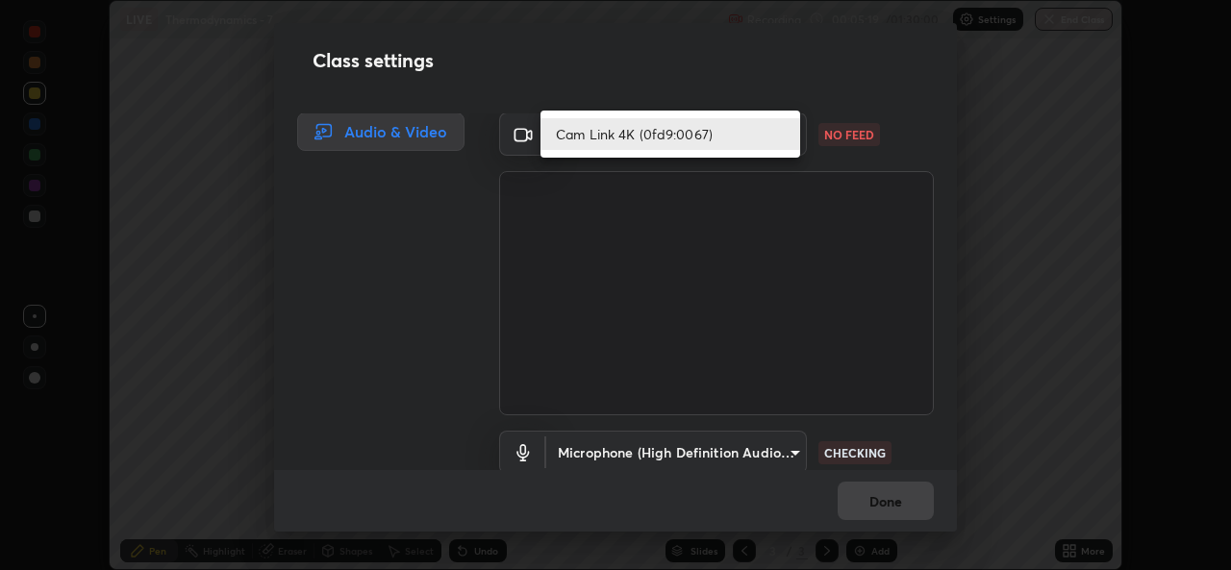
click at [655, 128] on li "Cam Link 4K (0fd9:0067)" at bounding box center [671, 134] width 260 height 32
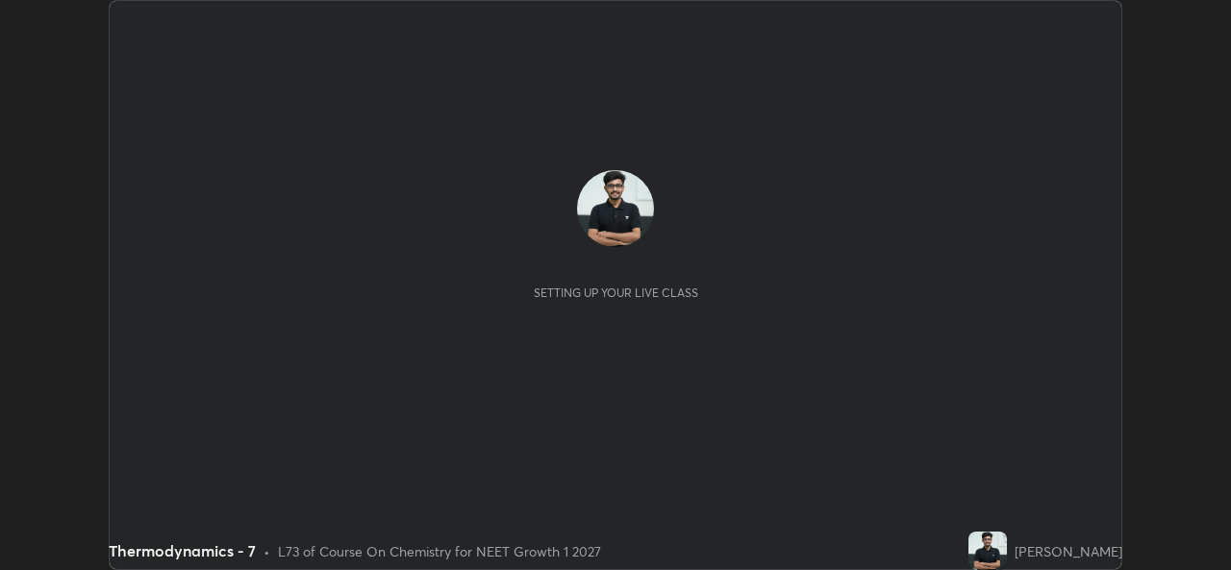
scroll to position [570, 1230]
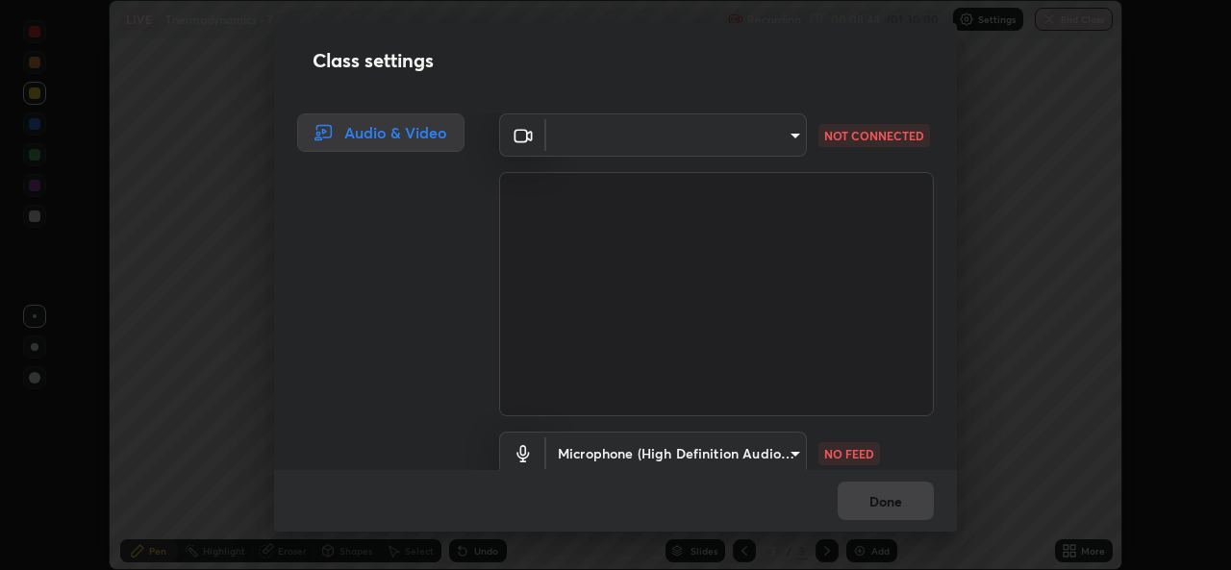
click at [788, 135] on body "Erase all LIVE Thermodynamics - 7 Recording 00:08:44 / 01:30:00 Settings End Cl…" at bounding box center [615, 285] width 1231 height 570
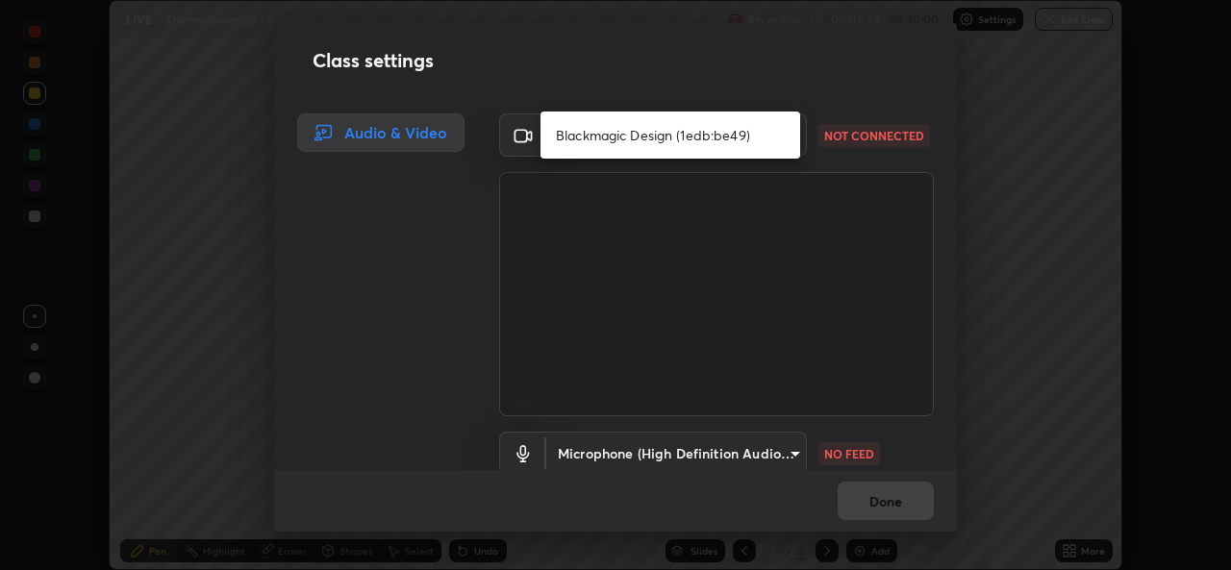
click at [680, 132] on li "Blackmagic Design (1edb:be49)" at bounding box center [671, 135] width 260 height 32
type input "b4951f90531da0d842cdcd629816b7b2be3c5c01230d926a2f210d32d9644bff"
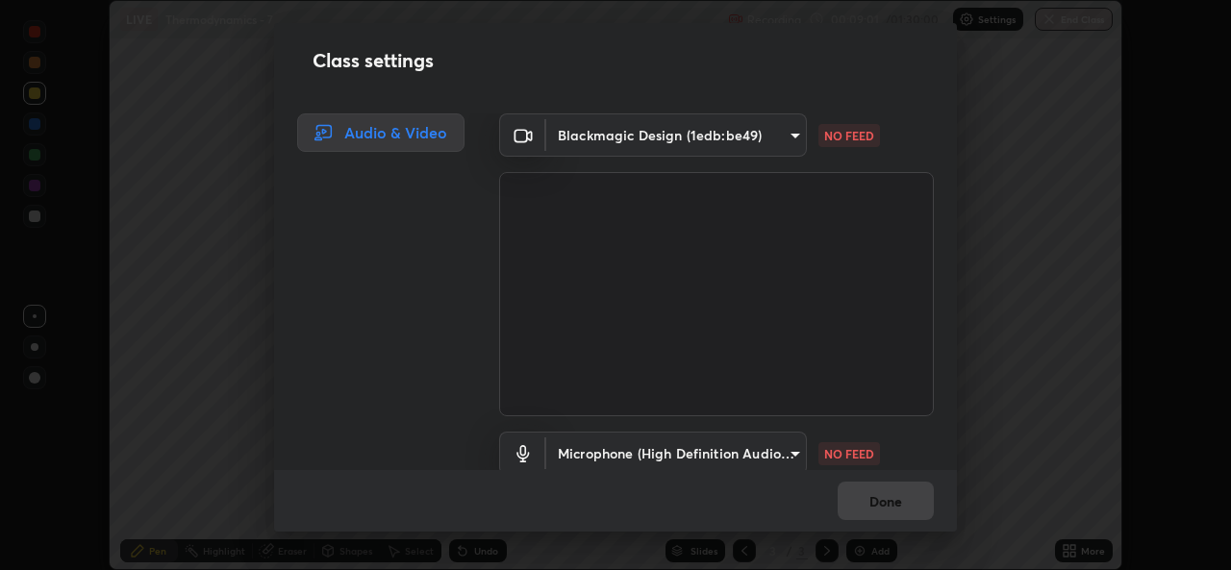
click at [782, 135] on body "Erase all LIVE Thermodynamics - 7 Recording 00:09:01 / 01:30:00 Settings End Cl…" at bounding box center [615, 285] width 1231 height 570
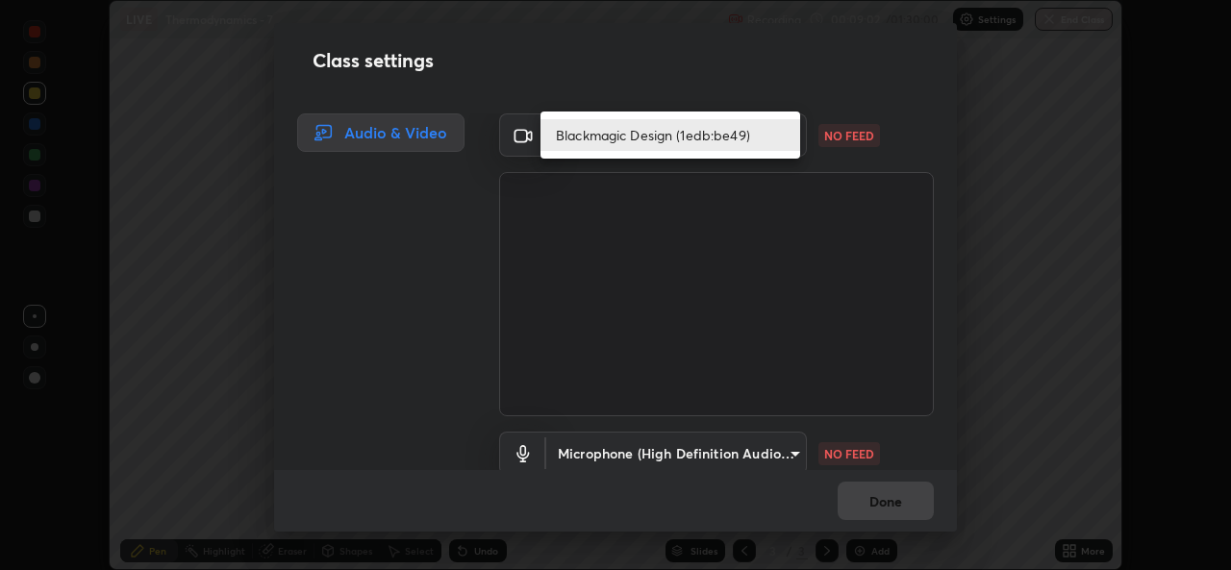
click at [745, 135] on li "Blackmagic Design (1edb:be49)" at bounding box center [671, 135] width 260 height 32
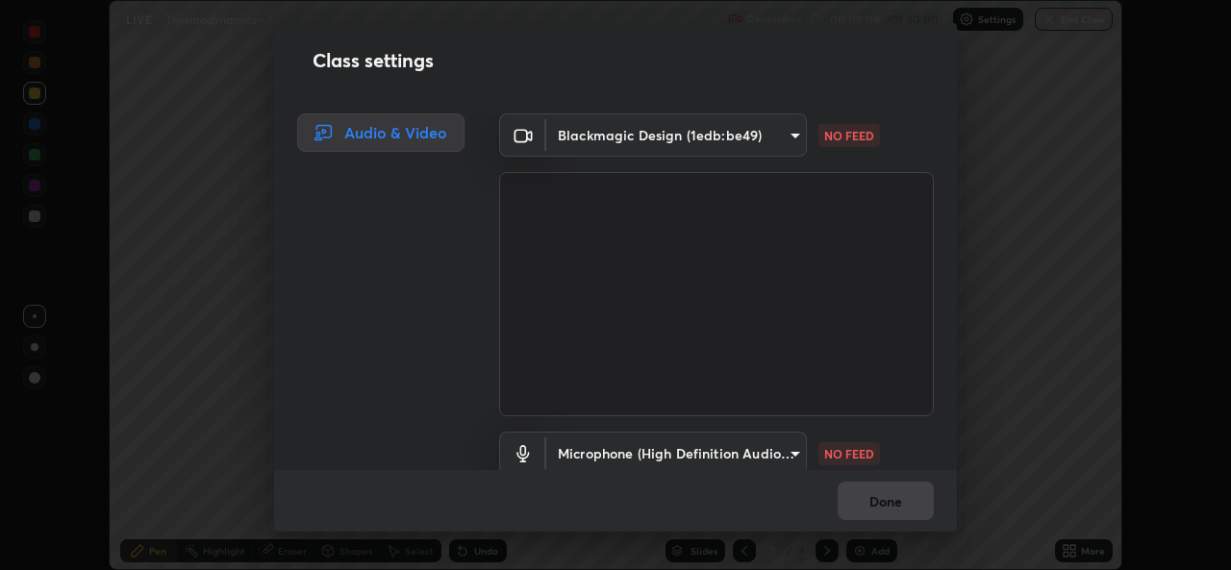
click at [783, 141] on body "Erase all LIVE Thermodynamics - 7 Recording 00:09:08 / 01:30:00 Settings End Cl…" at bounding box center [615, 285] width 1231 height 570
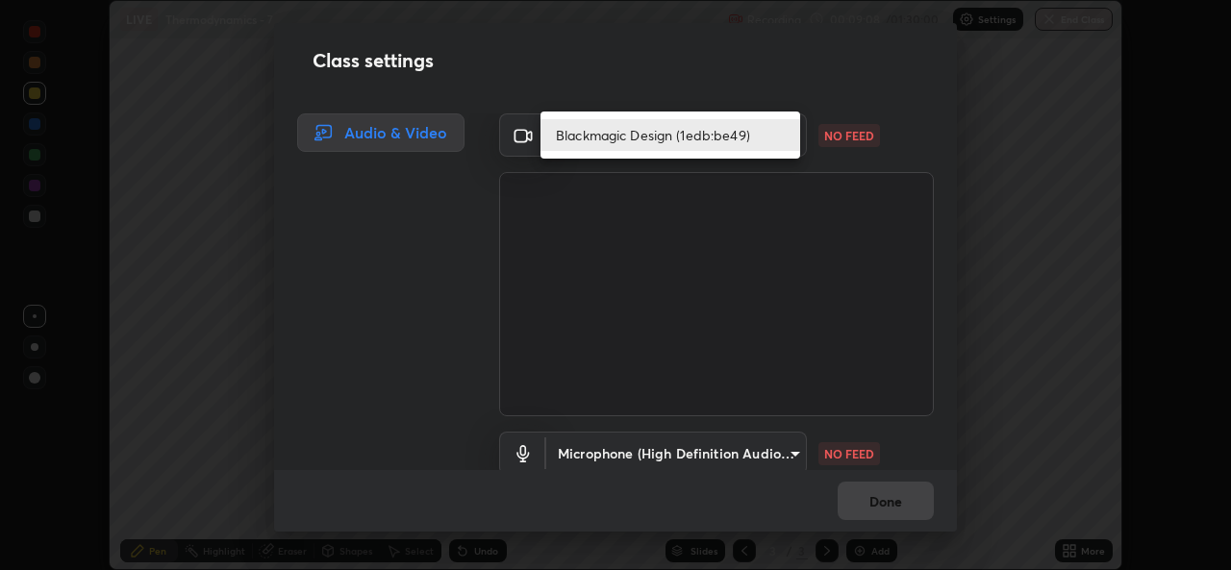
click at [728, 135] on li "Blackmagic Design (1edb:be49)" at bounding box center [671, 135] width 260 height 32
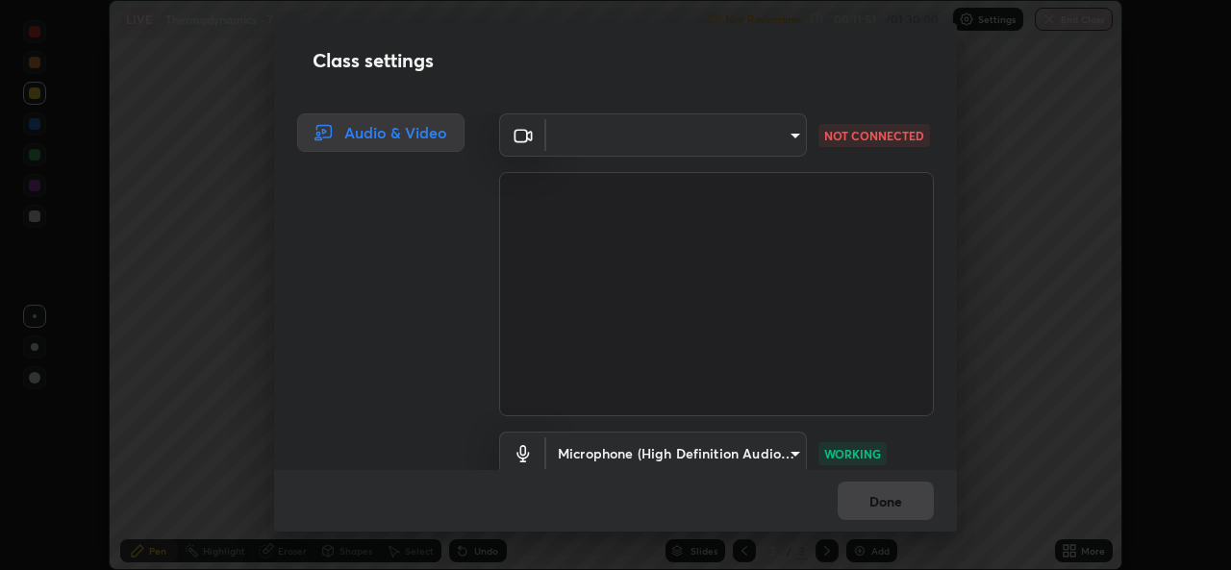
click at [787, 128] on body "Erase all LIVE Thermodynamics - 7 Not Recording Recording has stopped Please ca…" at bounding box center [615, 285] width 1231 height 570
click at [698, 128] on ul at bounding box center [671, 121] width 260 height 15
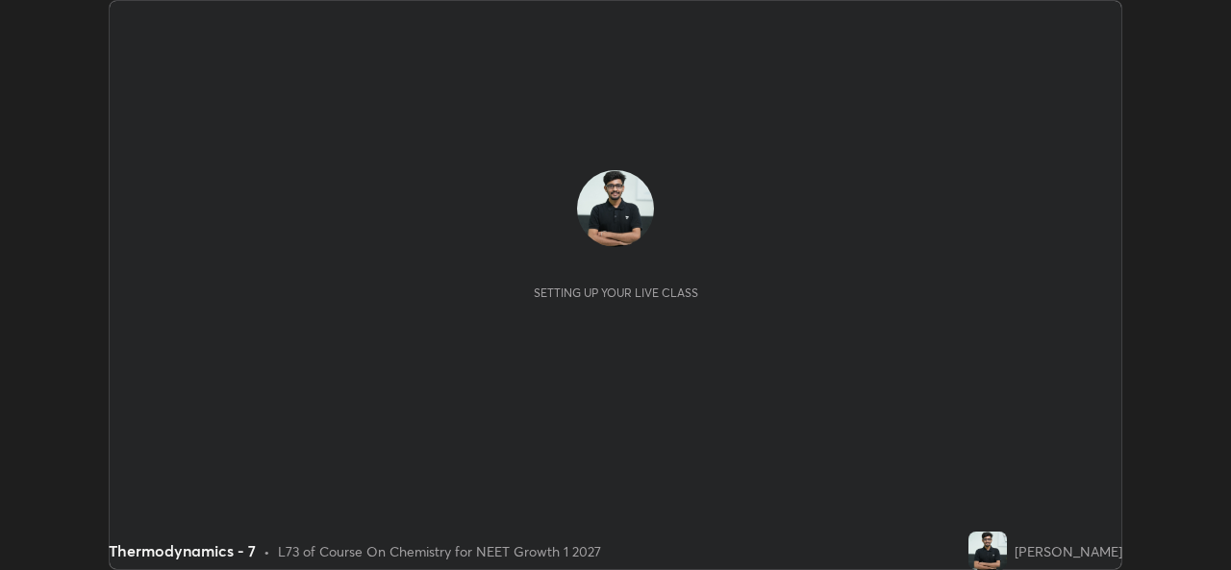
scroll to position [570, 1230]
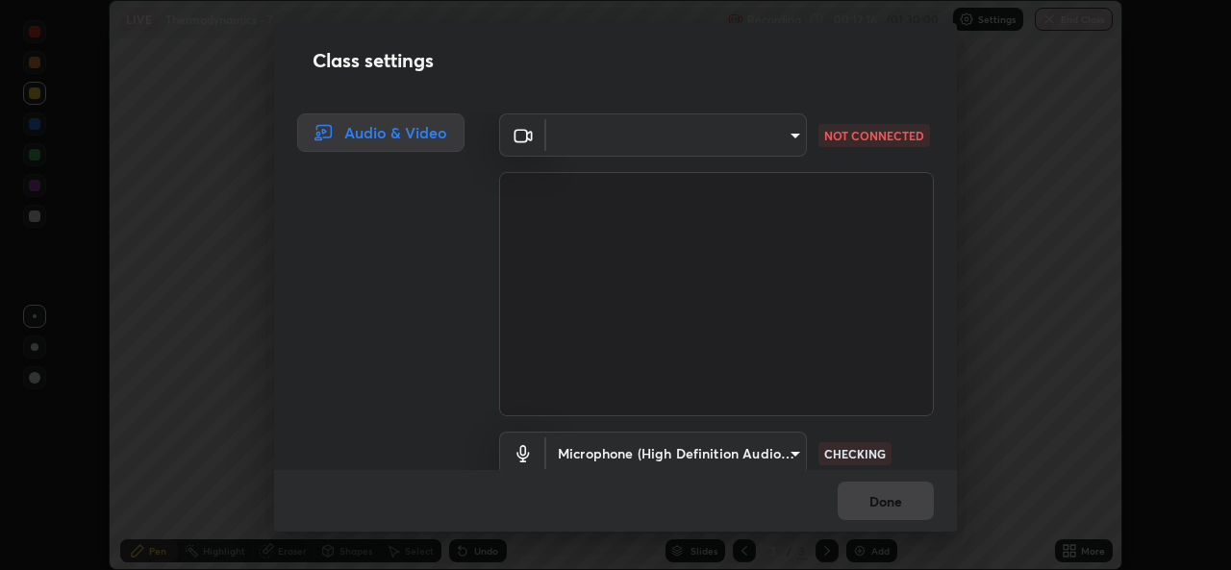
click at [791, 136] on body "Erase all LIVE Thermodynamics - 7 Recording 00:12:16 / 01:30:00 Settings End Cl…" at bounding box center [615, 285] width 1231 height 570
click at [789, 135] on div at bounding box center [615, 285] width 1231 height 570
click at [786, 133] on body "Erase all LIVE Thermodynamics - 7 Recording 00:12:26 / 01:30:00 Settings End Cl…" at bounding box center [615, 285] width 1231 height 570
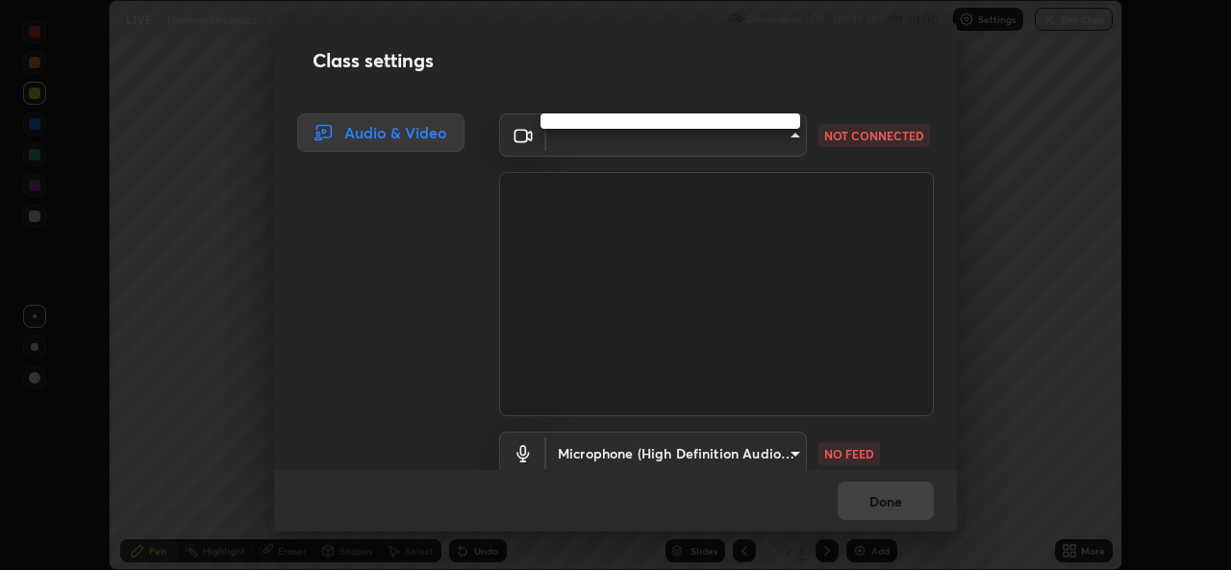
click at [701, 136] on div at bounding box center [615, 285] width 1231 height 570
click at [785, 133] on body "Erase all LIVE Thermodynamics - 7 Recording 00:12:51 / 01:30:00 Settings End Cl…" at bounding box center [615, 285] width 1231 height 570
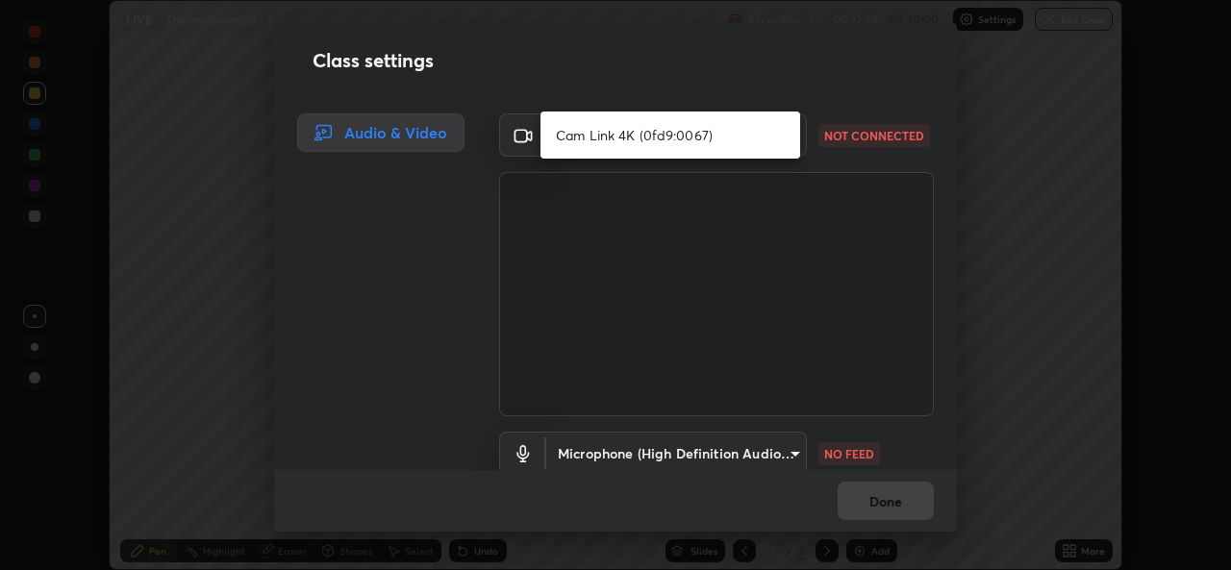
click at [674, 137] on li "Cam Link 4K (0fd9:0067)" at bounding box center [671, 135] width 260 height 32
type input "543f6dd7cf1c6d0aa6bd558e202a88d07b5a4d761673354d02a604c193450d79"
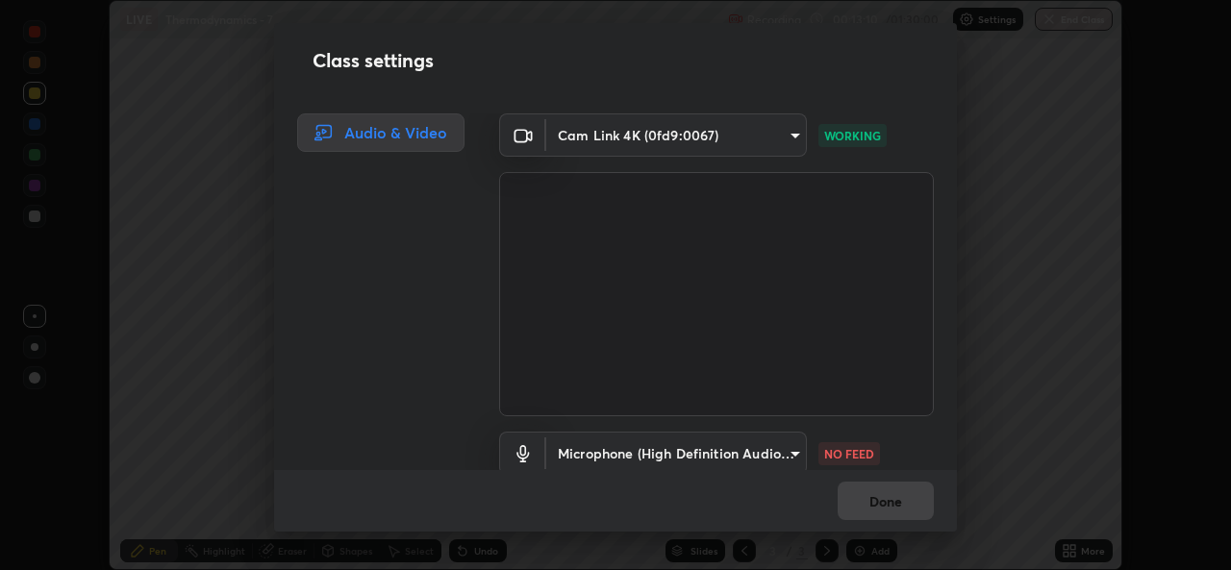
click at [770, 452] on body "Erase all LIVE Thermodynamics - 7 Recording 00:13:10 / 01:30:00 Settings End Cl…" at bounding box center [615, 285] width 1231 height 570
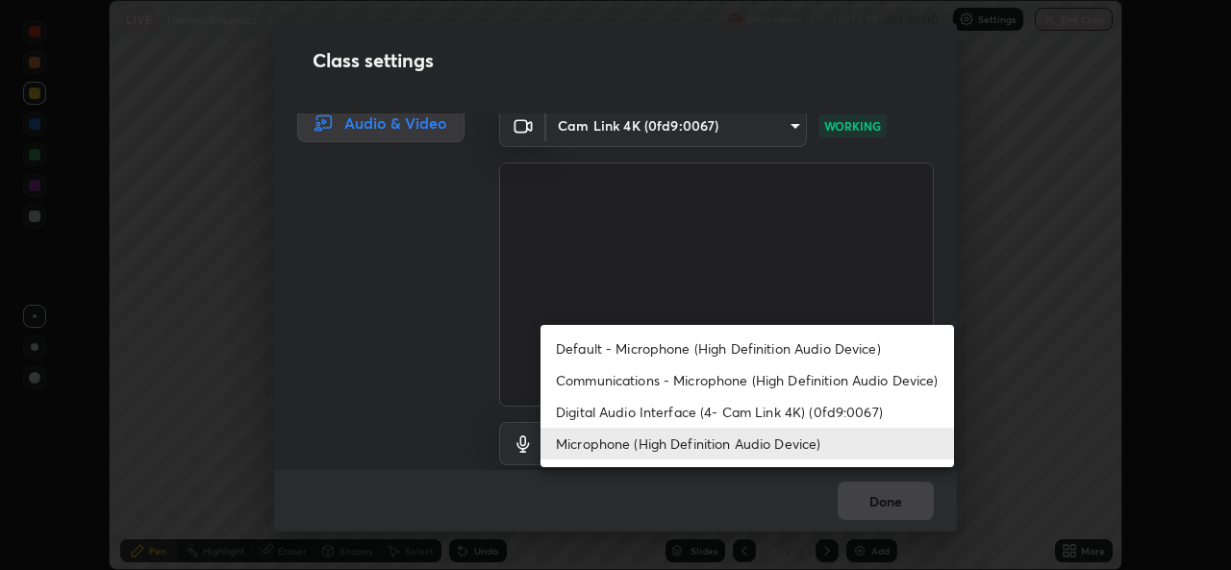
click at [782, 333] on li "Default - Microphone (High Definition Audio Device)" at bounding box center [748, 349] width 414 height 32
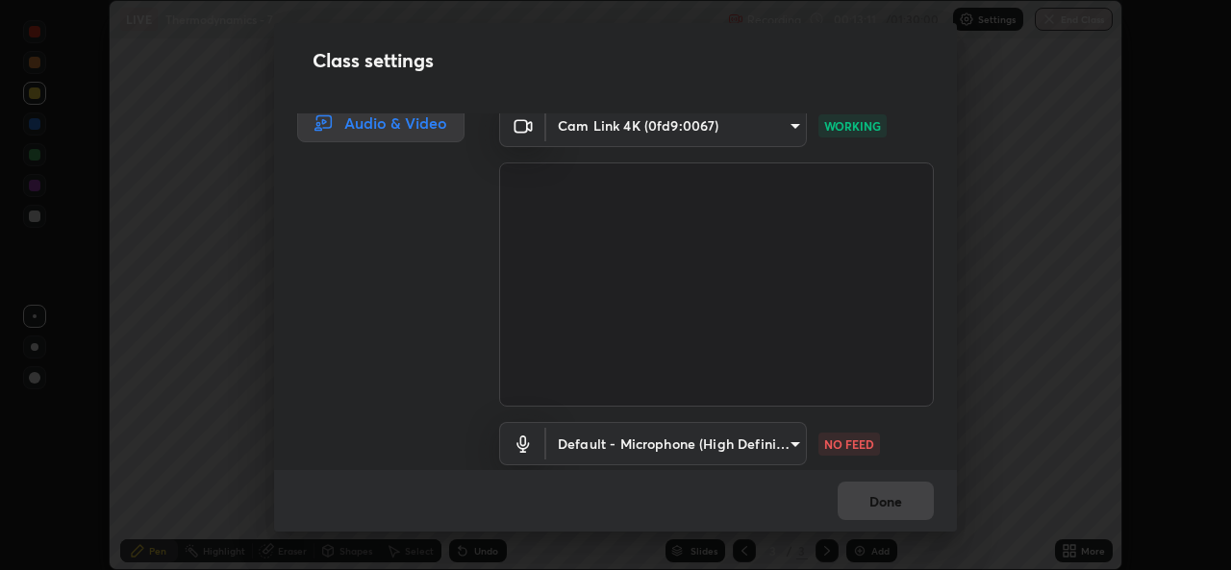
click at [766, 436] on body "Erase all LIVE Thermodynamics - 7 Recording 00:13:11 / 01:30:00 Settings End Cl…" at bounding box center [615, 285] width 1231 height 570
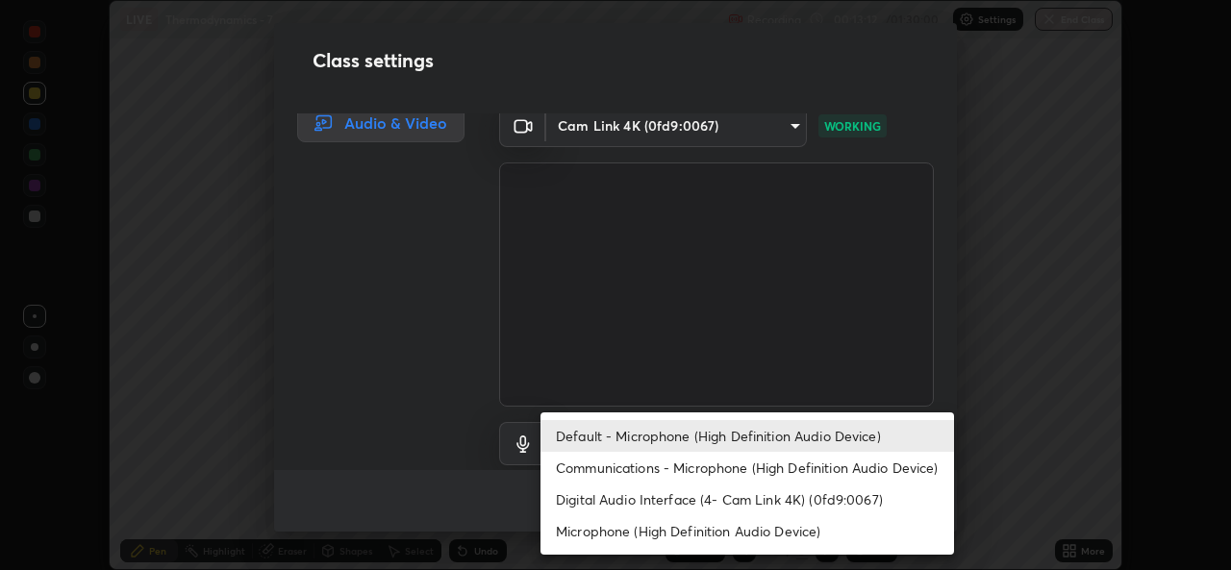
click at [775, 493] on li "Digital Audio Interface (4- Cam Link 4K) (0fd9:0067)" at bounding box center [748, 500] width 414 height 32
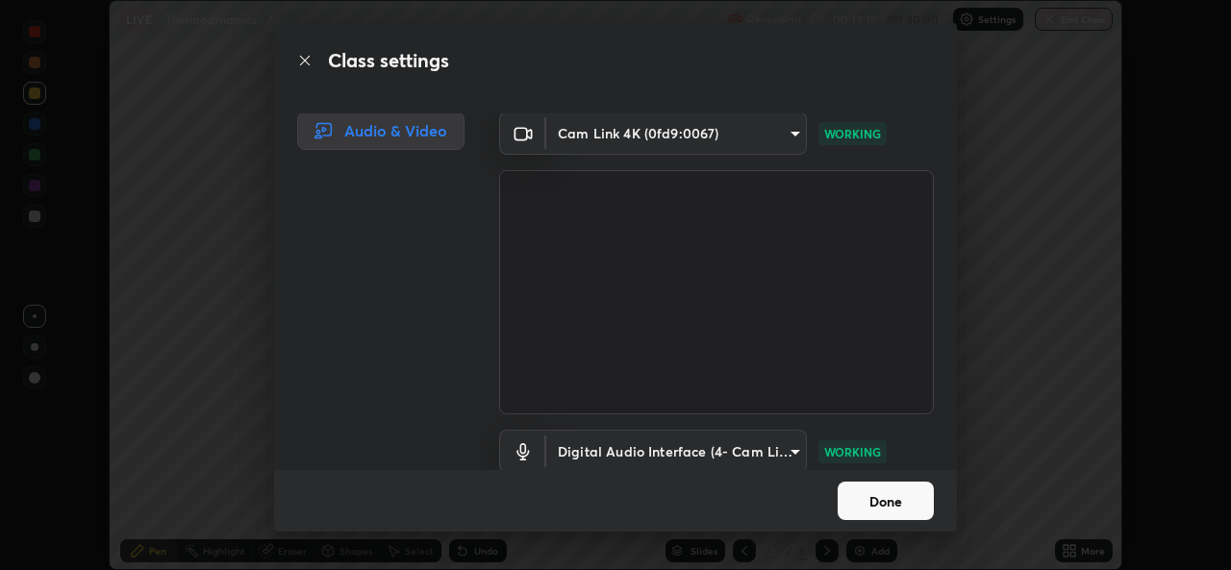
scroll to position [80, 0]
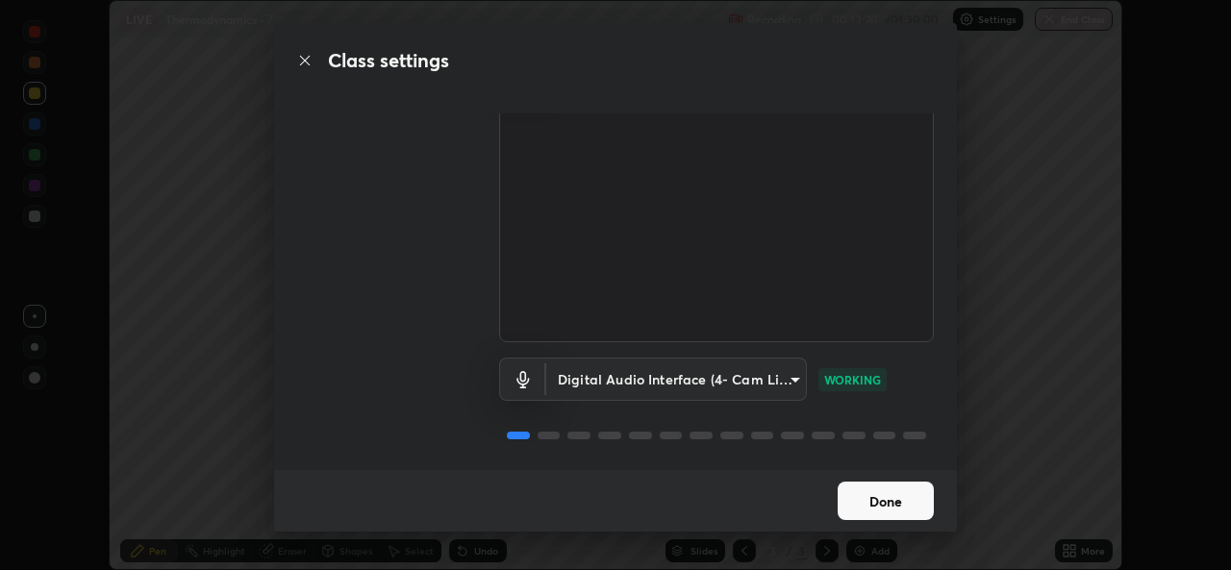
click at [788, 370] on body "Erase all LIVE Thermodynamics - 7 Recording 00:13:20 / 01:30:00 Settings End Cl…" at bounding box center [615, 285] width 1231 height 570
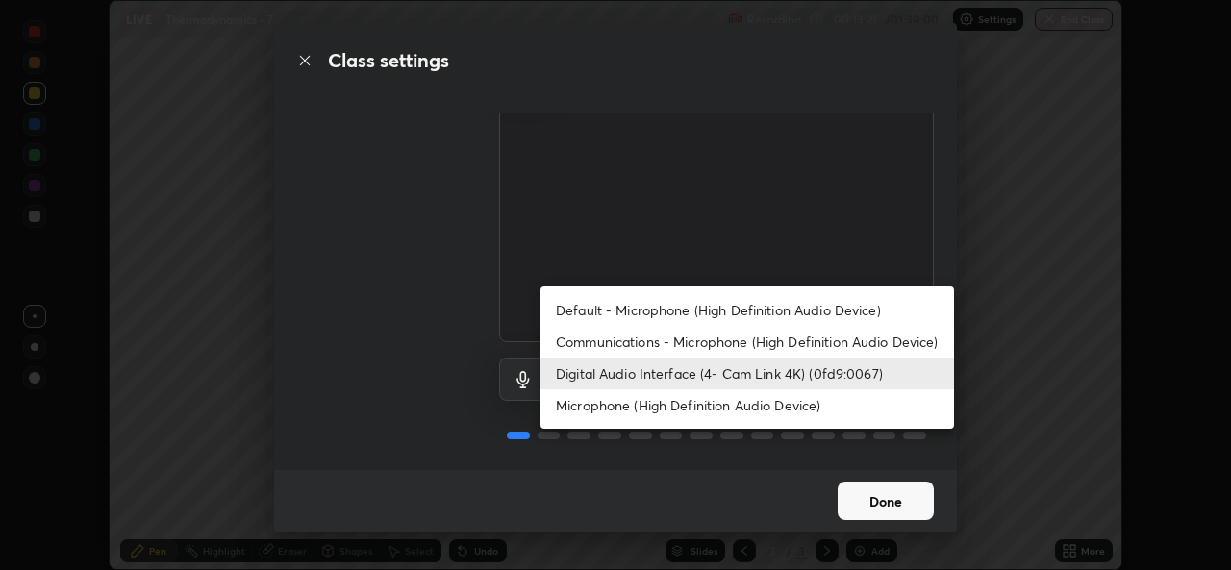
click at [783, 407] on li "Microphone (High Definition Audio Device)" at bounding box center [748, 406] width 414 height 32
type input "99848f2a9d109760ec62b66e2f255c73a791916cfc686045695a6d5e2156f403"
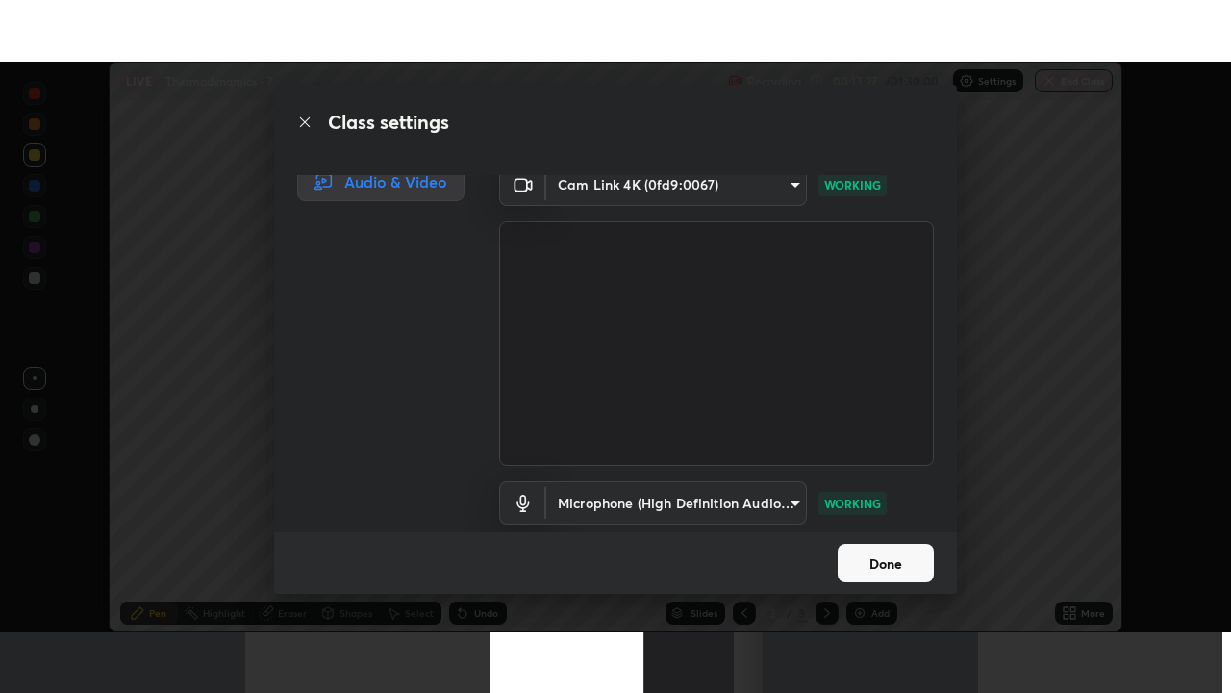
scroll to position [4, 0]
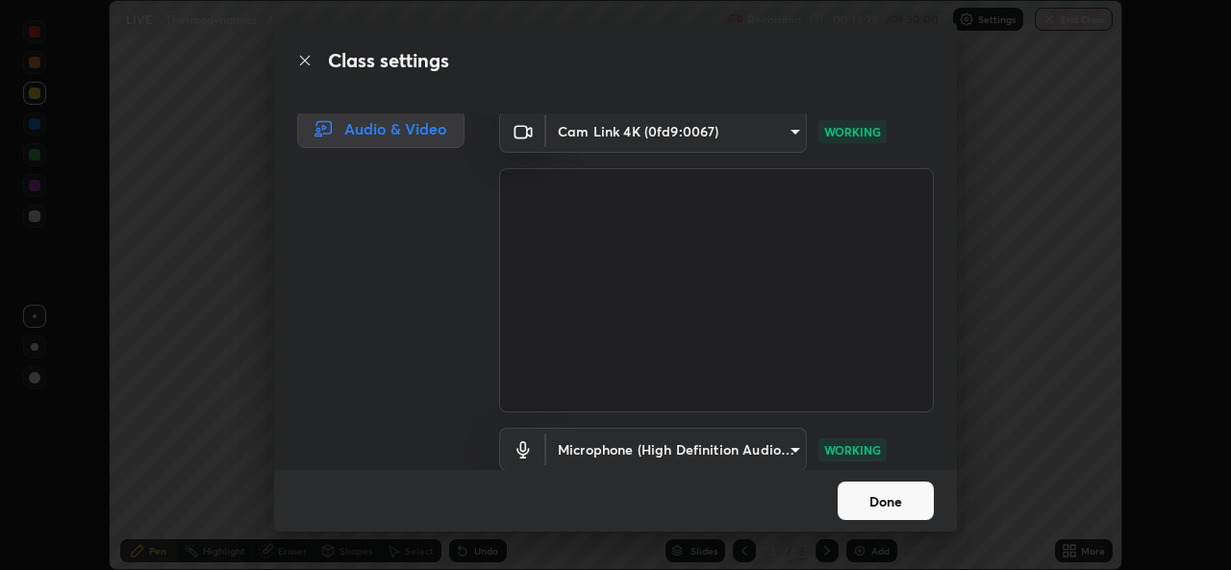
click at [888, 507] on button "Done" at bounding box center [886, 501] width 96 height 38
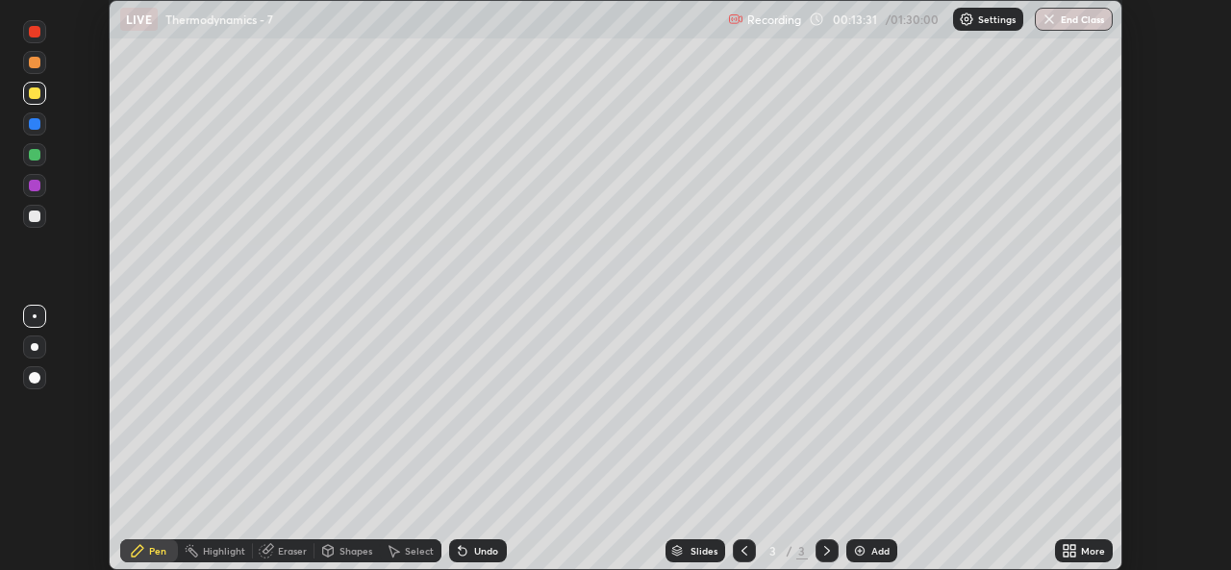
click at [1091, 551] on div "More" at bounding box center [1093, 551] width 24 height 10
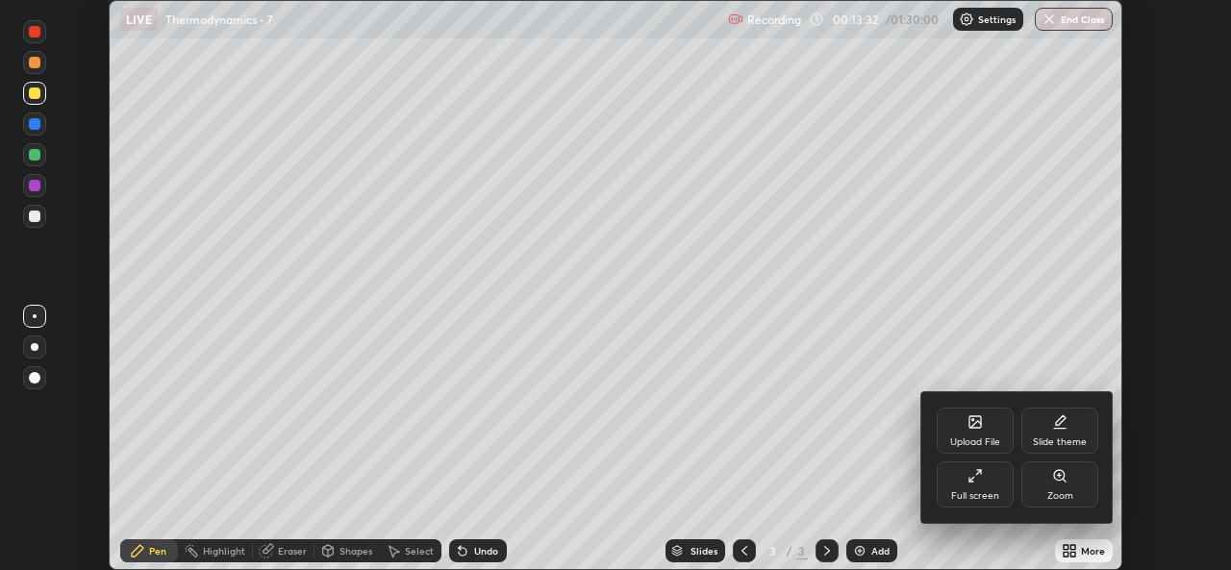
click at [985, 494] on div "Full screen" at bounding box center [975, 497] width 48 height 10
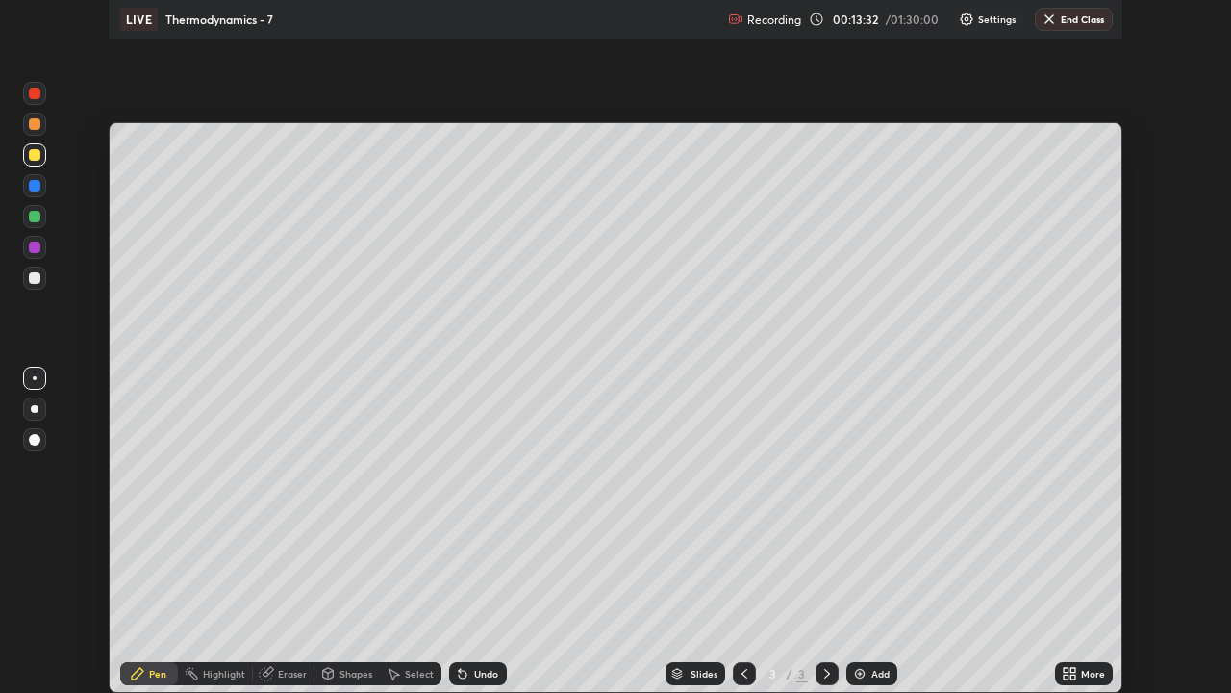
scroll to position [693, 1231]
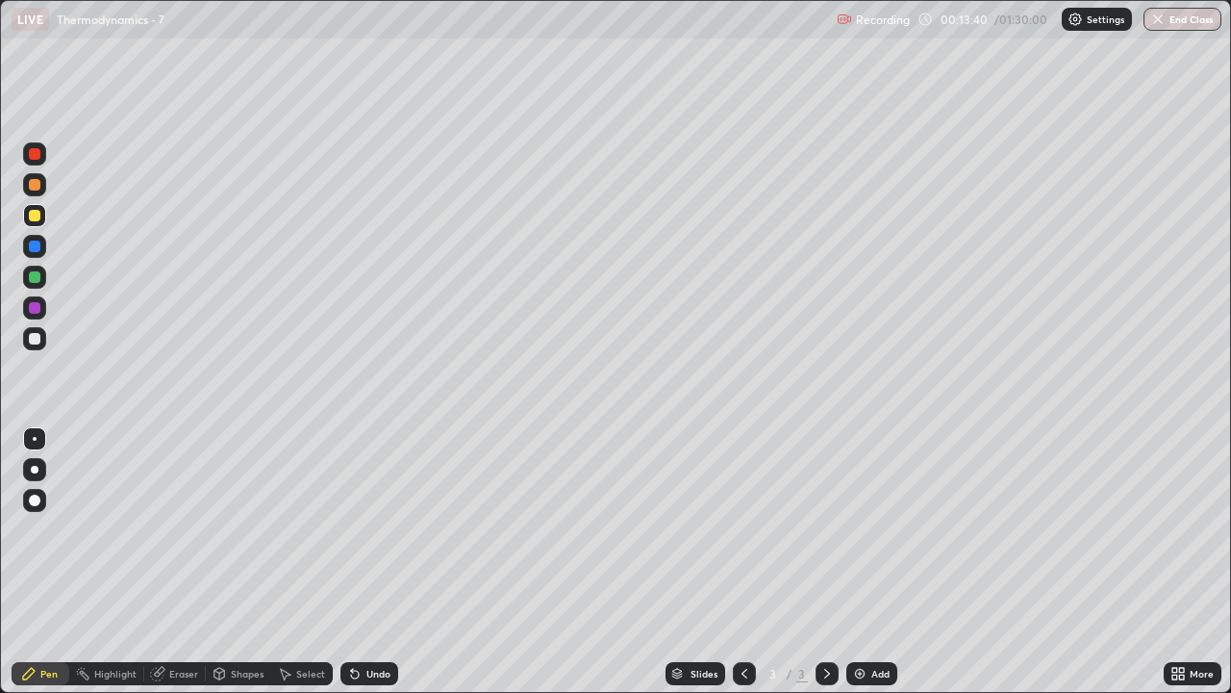
click at [37, 215] on div at bounding box center [35, 216] width 12 height 12
click at [384, 569] on div "Undo" at bounding box center [370, 673] width 58 height 23
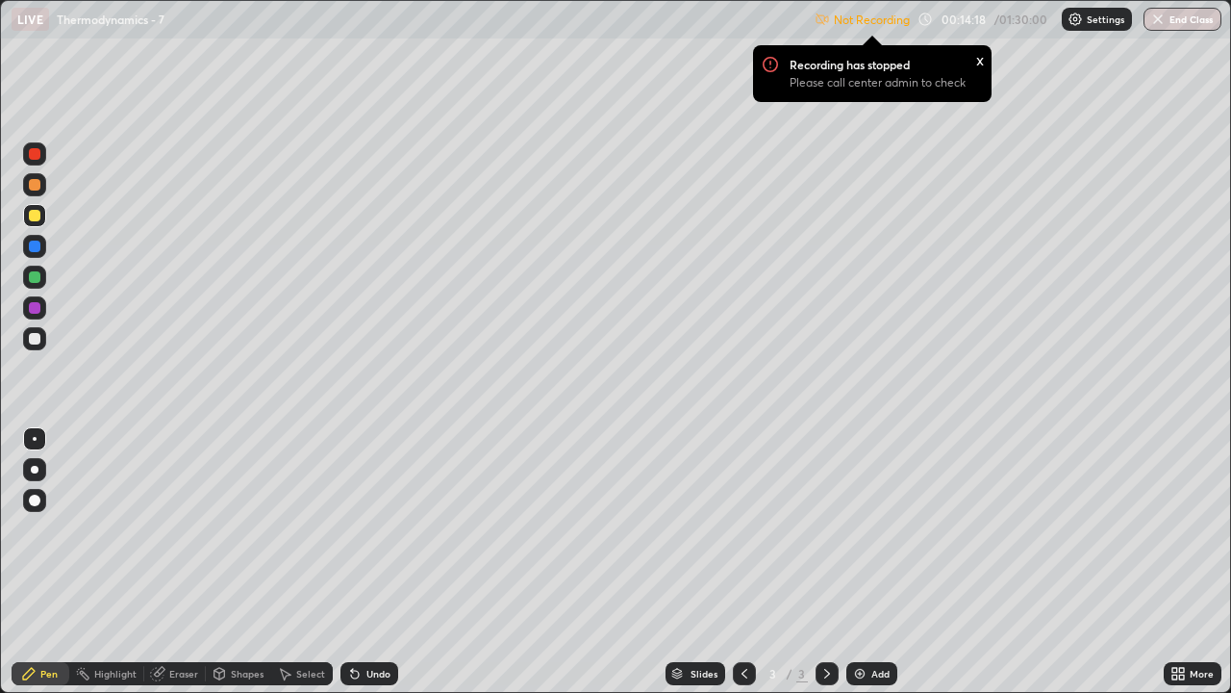
click at [979, 56] on div "x" at bounding box center [980, 59] width 8 height 20
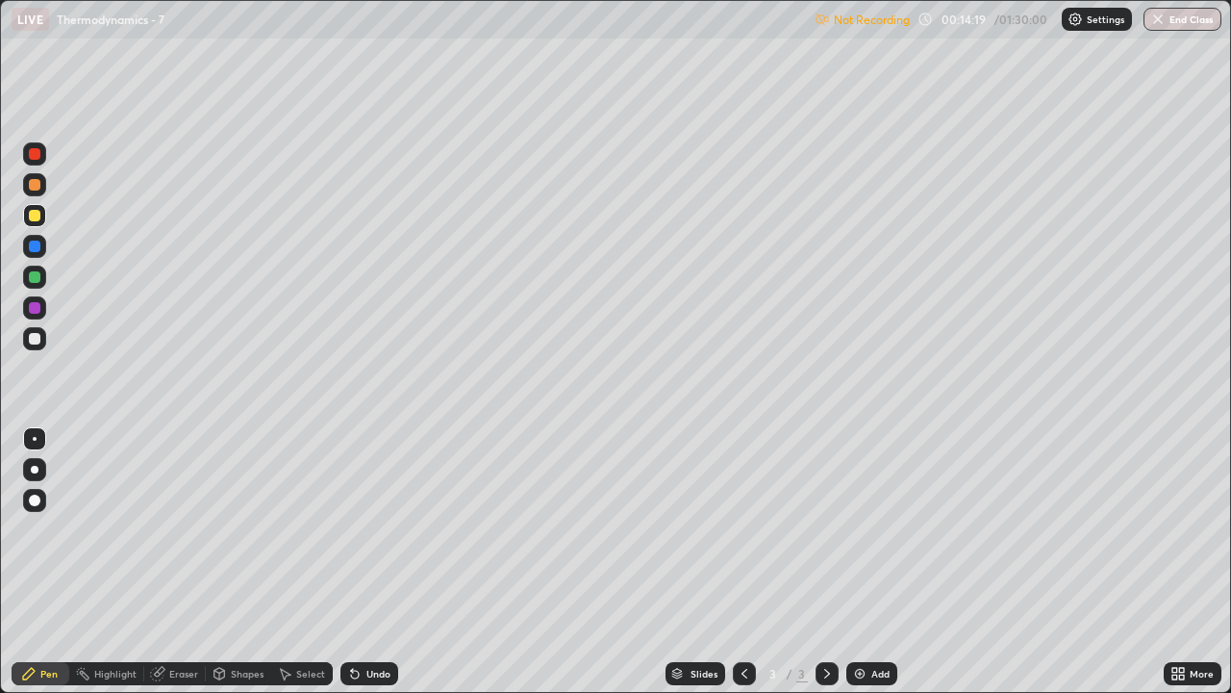
click at [1106, 12] on div "Settings" at bounding box center [1097, 19] width 70 height 23
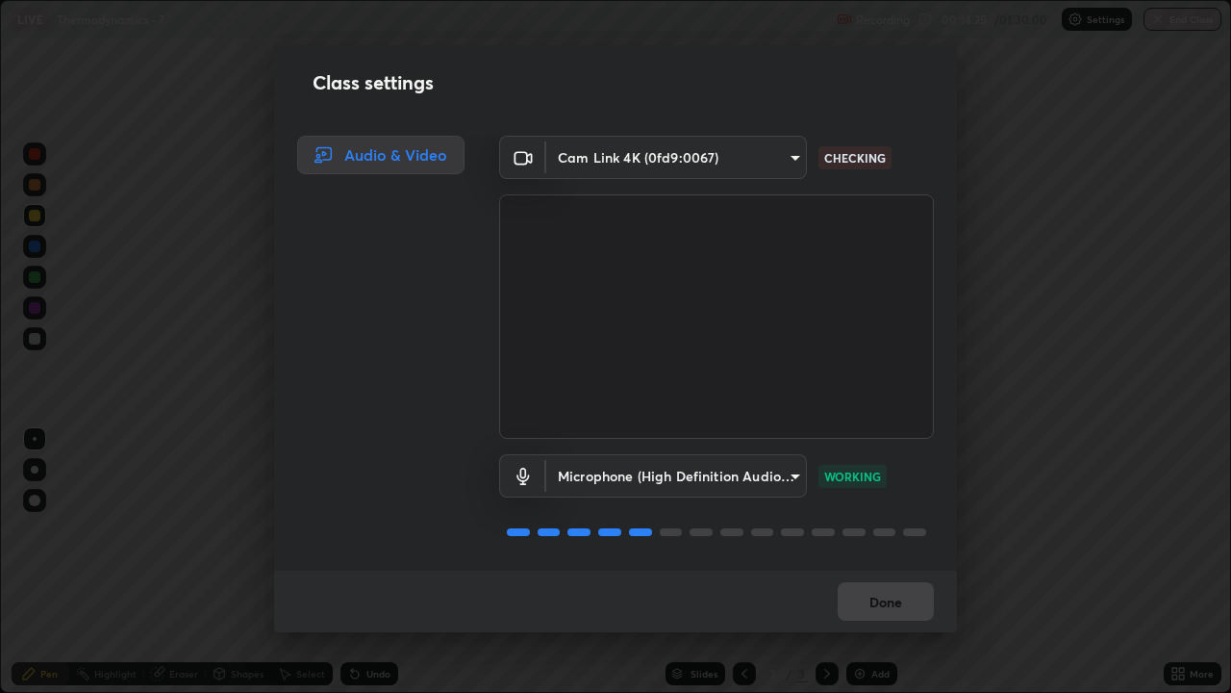
scroll to position [2, 0]
click at [892, 569] on button "Done" at bounding box center [886, 601] width 96 height 38
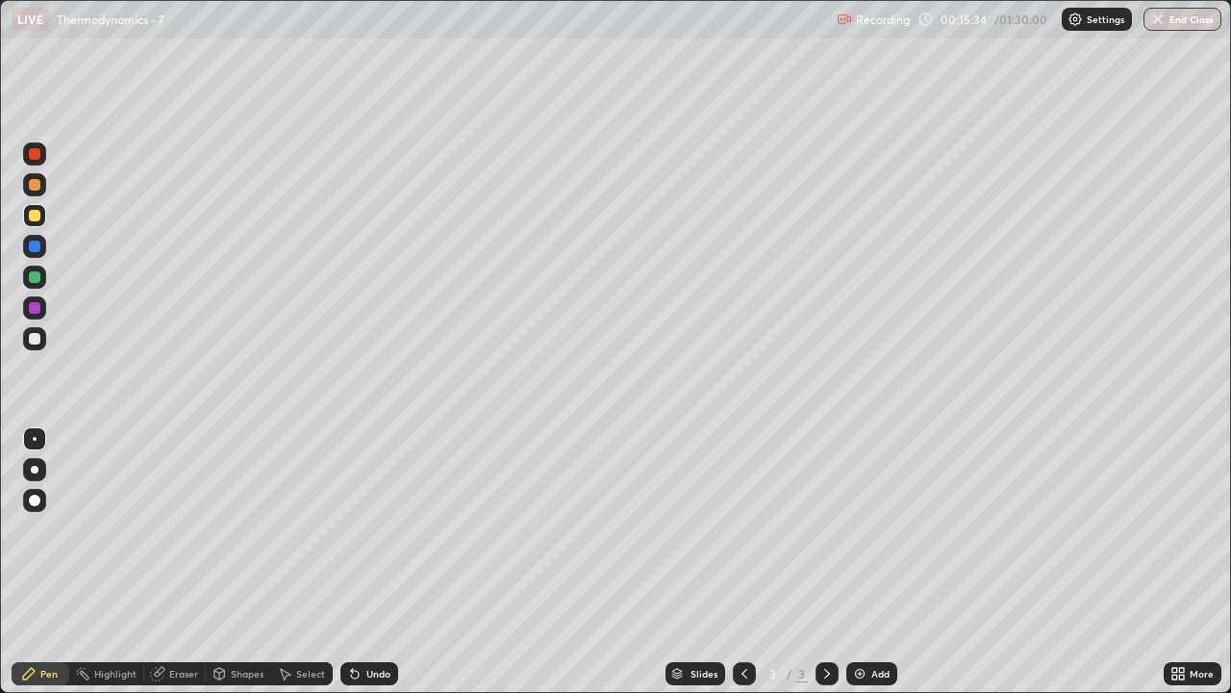
click at [38, 337] on div at bounding box center [35, 339] width 12 height 12
click at [372, 569] on div "Undo" at bounding box center [378, 674] width 24 height 10
click at [300, 569] on div "Select" at bounding box center [310, 674] width 29 height 10
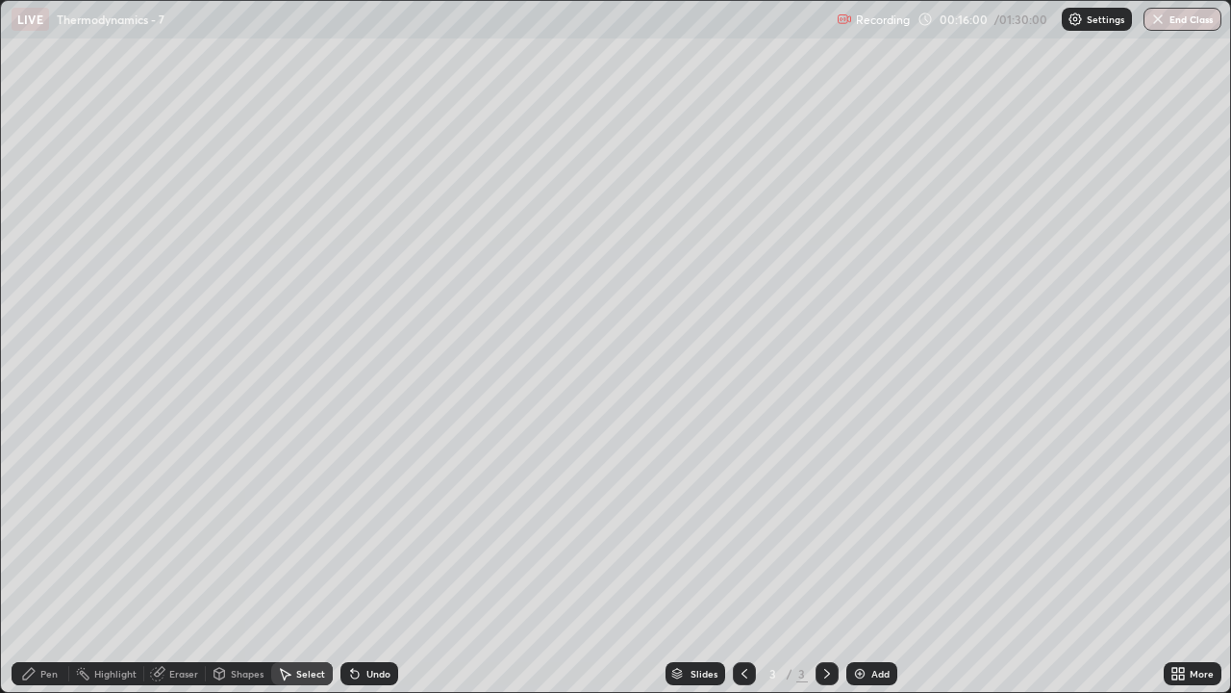
click at [42, 569] on div "Pen" at bounding box center [48, 674] width 17 height 10
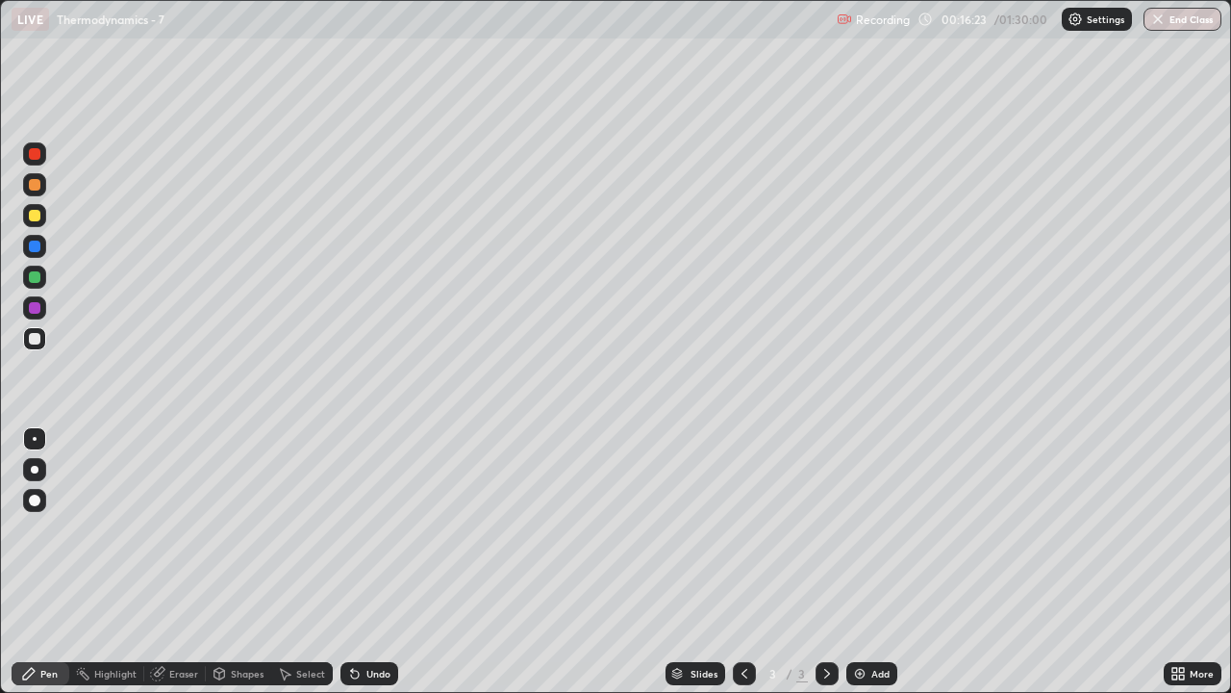
click at [380, 569] on div "Undo" at bounding box center [370, 673] width 58 height 23
click at [188, 569] on div "Eraser" at bounding box center [183, 674] width 29 height 10
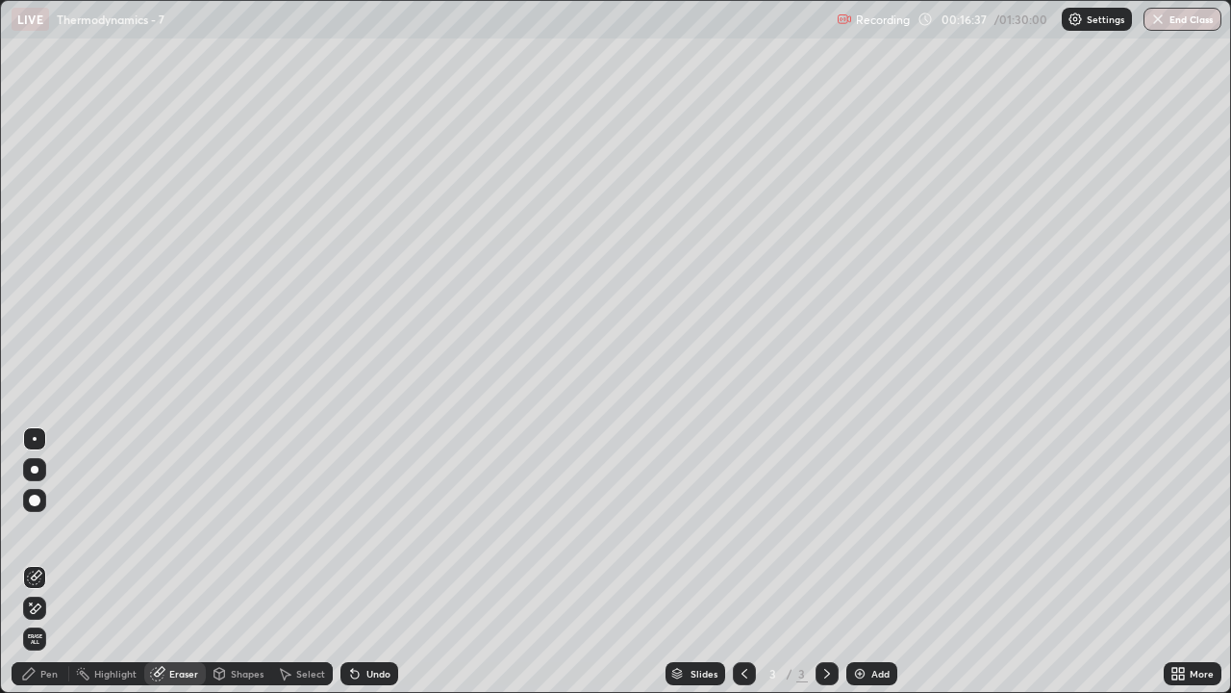
click at [38, 569] on div "Pen" at bounding box center [41, 673] width 58 height 23
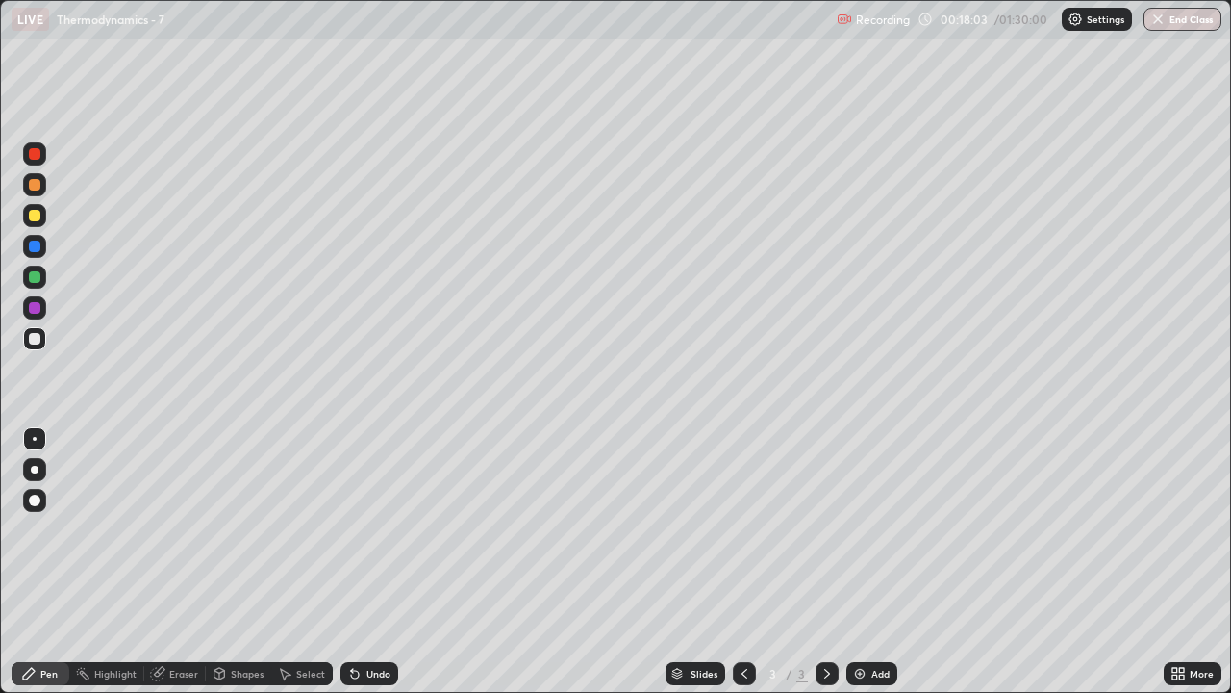
click at [31, 214] on div at bounding box center [35, 216] width 12 height 12
click at [877, 569] on div "Add" at bounding box center [880, 674] width 18 height 10
click at [373, 569] on div "Undo" at bounding box center [370, 673] width 58 height 23
click at [368, 569] on div "Undo" at bounding box center [370, 673] width 58 height 23
click at [366, 569] on div "Undo" at bounding box center [378, 674] width 24 height 10
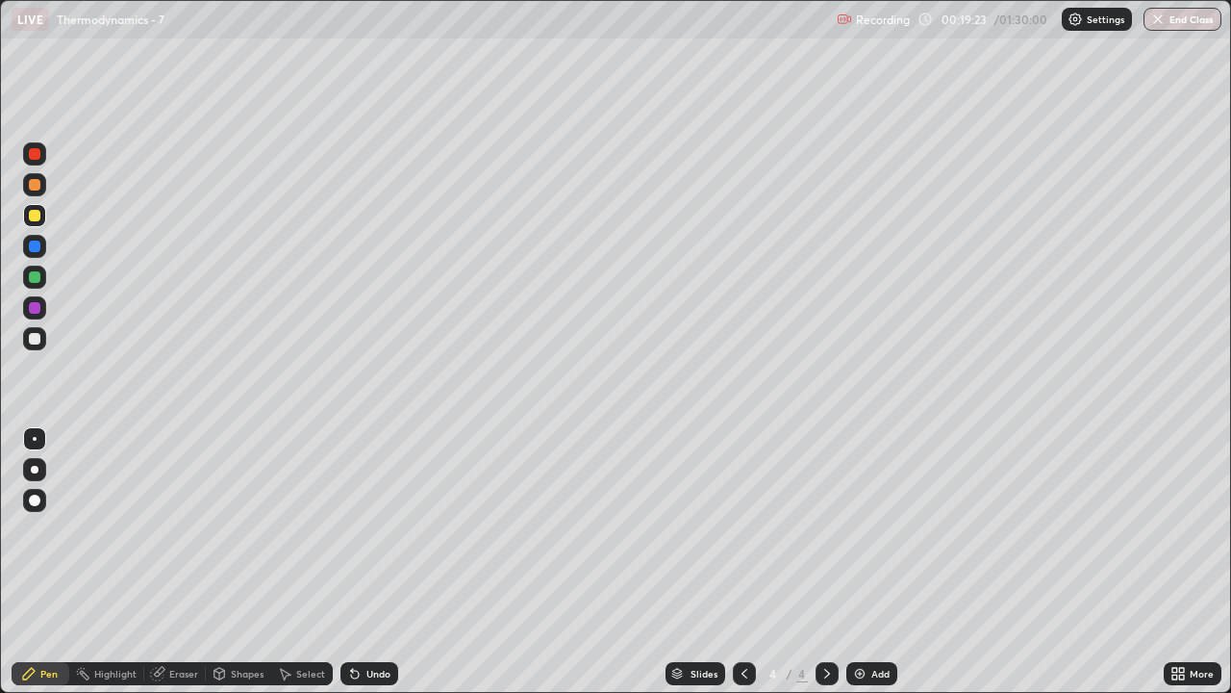
click at [367, 569] on div "Undo" at bounding box center [370, 673] width 58 height 23
click at [44, 342] on div at bounding box center [34, 338] width 23 height 23
click at [372, 569] on div "Undo" at bounding box center [378, 674] width 24 height 10
click at [378, 569] on div "Undo" at bounding box center [370, 673] width 58 height 23
click at [33, 276] on div at bounding box center [35, 277] width 12 height 12
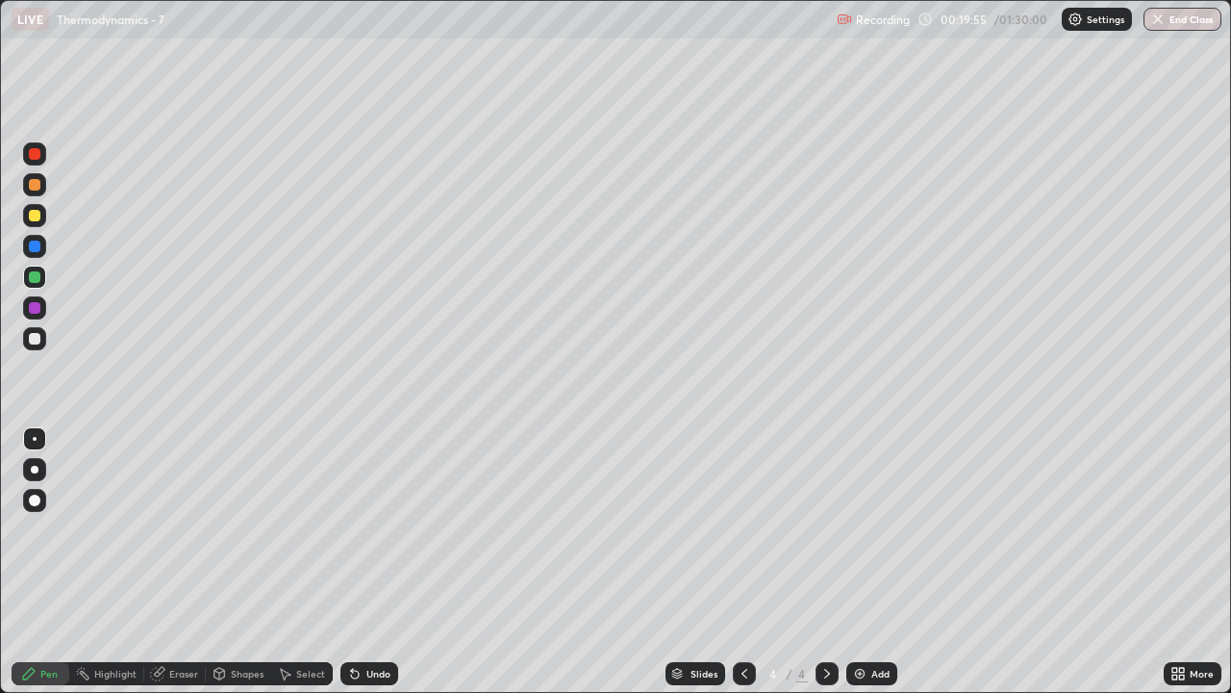
click at [38, 214] on div at bounding box center [35, 216] width 12 height 12
click at [35, 279] on div at bounding box center [35, 277] width 12 height 12
click at [42, 340] on div at bounding box center [34, 338] width 23 height 23
click at [38, 274] on div at bounding box center [35, 277] width 12 height 12
click at [35, 342] on div at bounding box center [35, 339] width 12 height 12
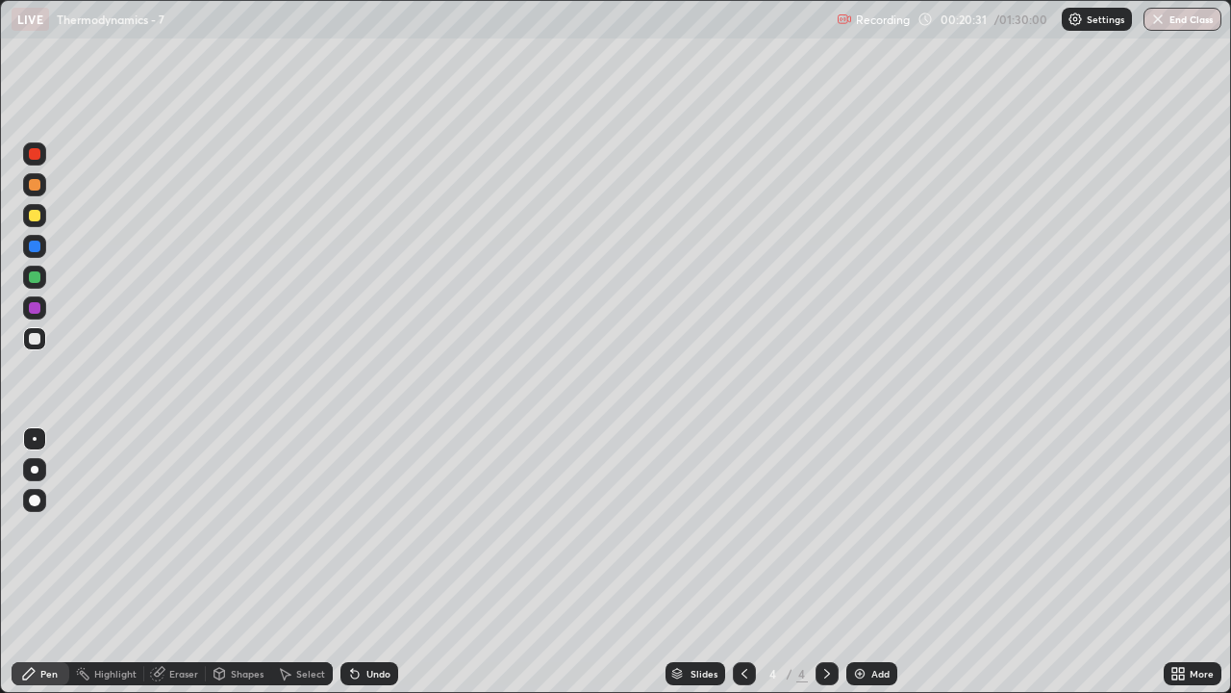
click at [38, 340] on div at bounding box center [35, 339] width 12 height 12
click at [32, 215] on div at bounding box center [35, 216] width 12 height 12
click at [301, 569] on div "Select" at bounding box center [310, 674] width 29 height 10
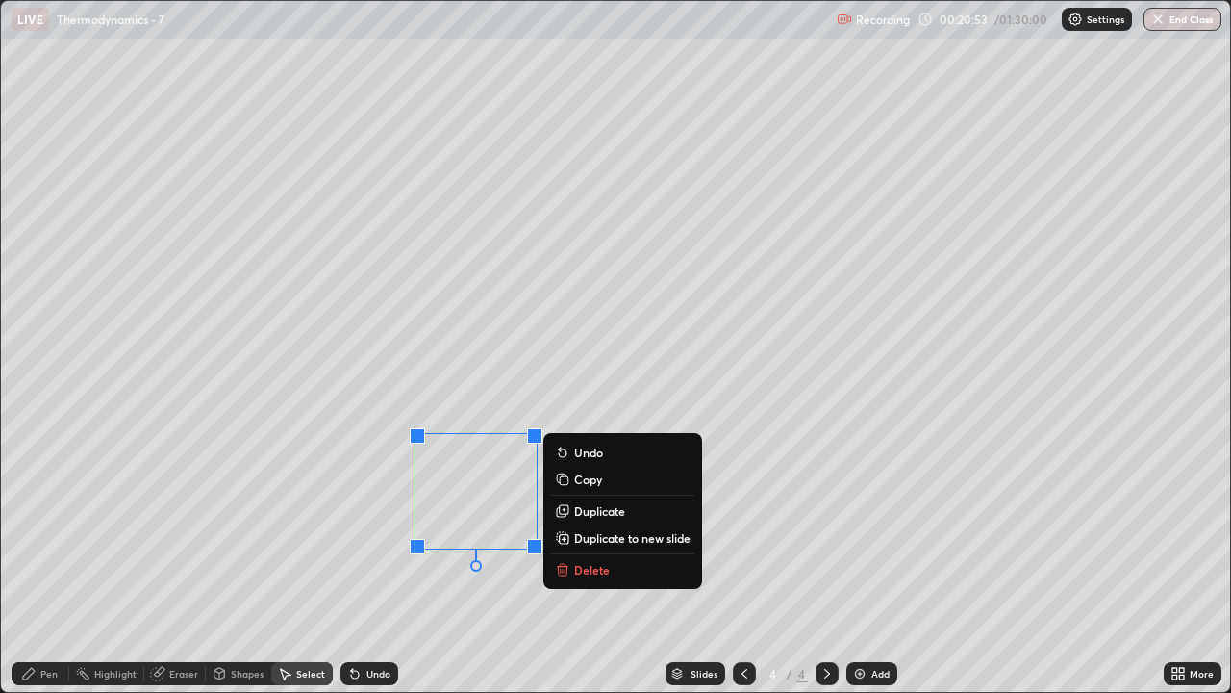
click at [347, 503] on div "0 ° Undo Copy Duplicate Duplicate to new slide Delete" at bounding box center [615, 346] width 1229 height 691
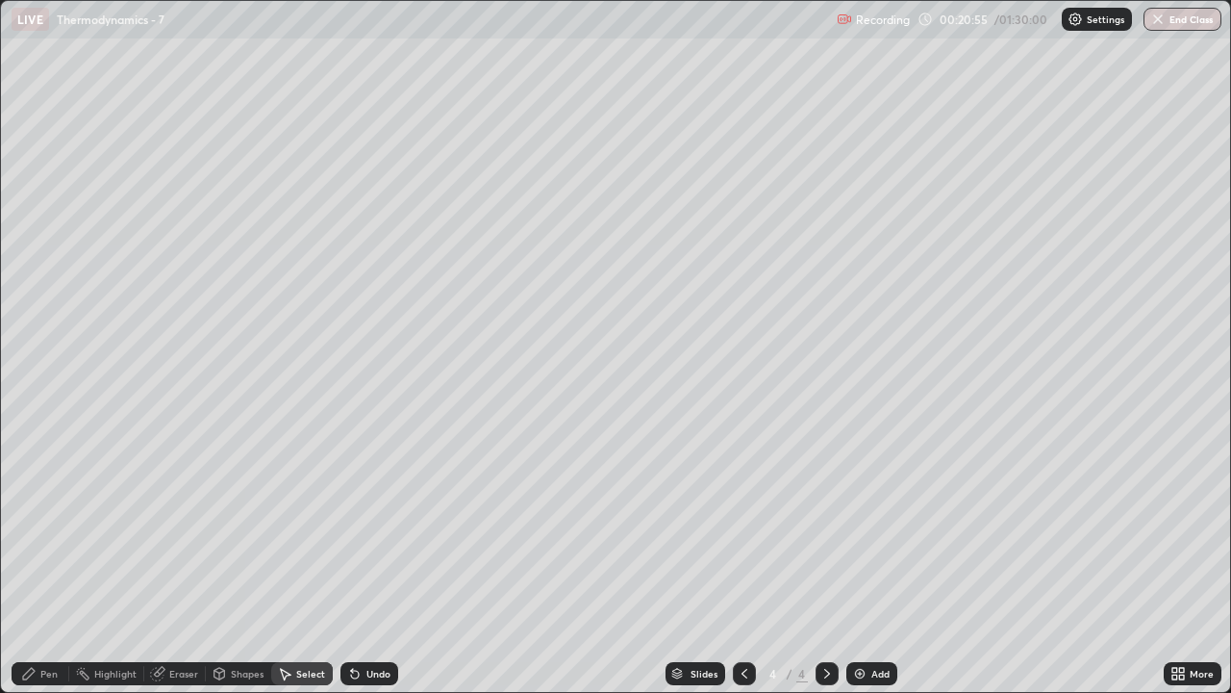
click at [31, 569] on icon at bounding box center [28, 673] width 15 height 15
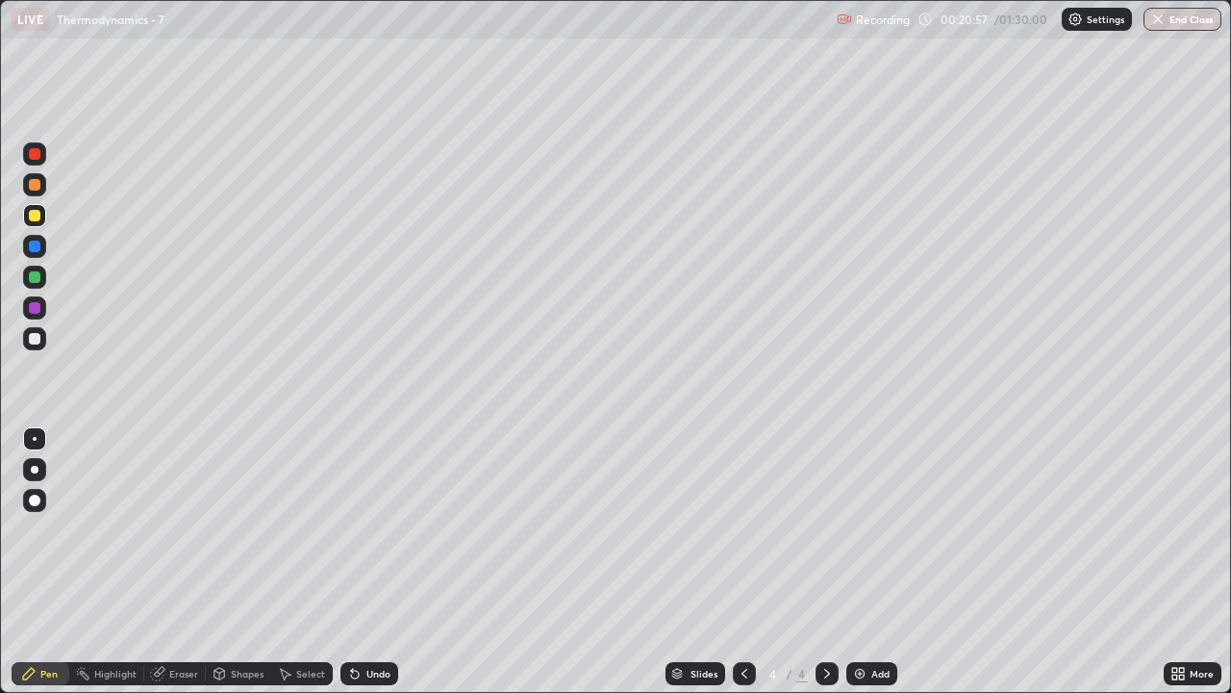
click at [187, 569] on div "Eraser" at bounding box center [183, 674] width 29 height 10
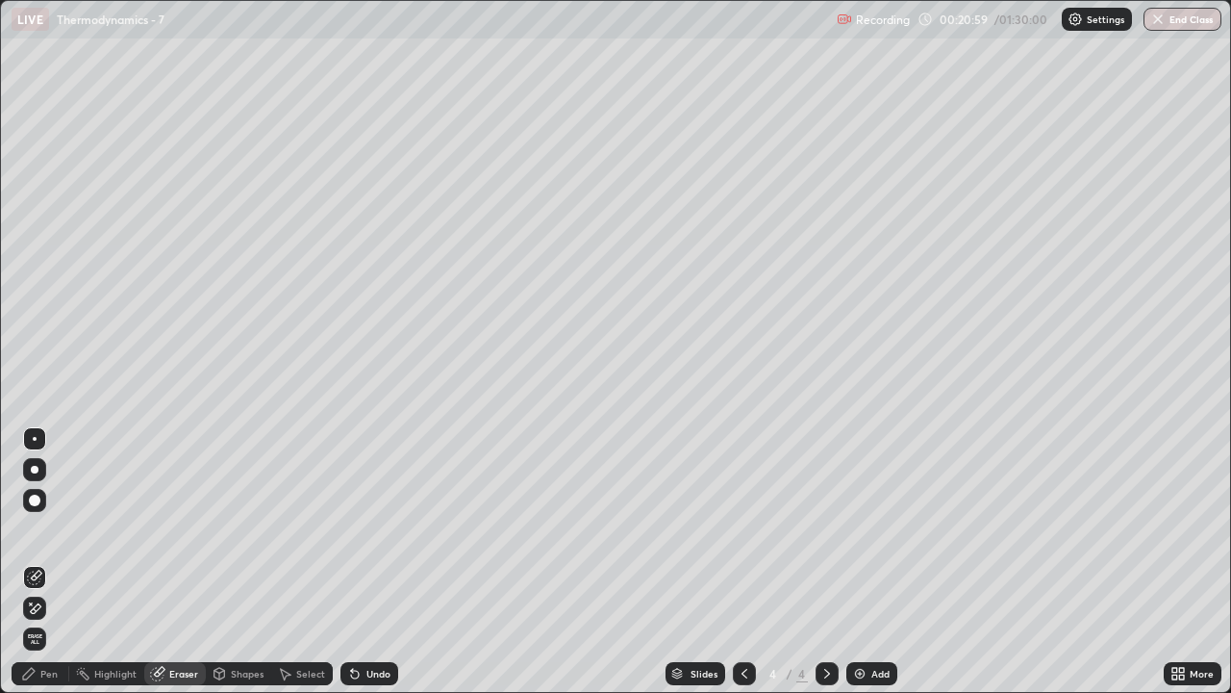
click at [34, 569] on div "Pen" at bounding box center [41, 673] width 58 height 23
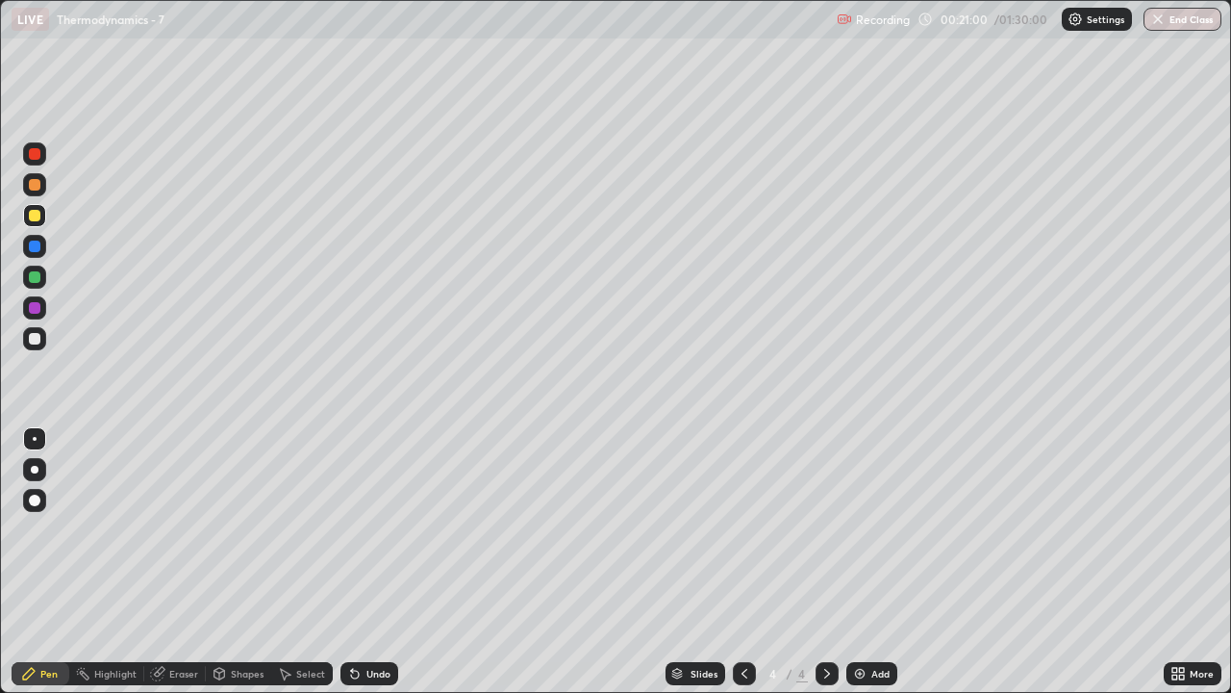
click at [39, 215] on div at bounding box center [35, 216] width 12 height 12
click at [43, 273] on div at bounding box center [34, 276] width 23 height 23
click at [862, 569] on div "Add" at bounding box center [871, 673] width 51 height 23
click at [36, 215] on div at bounding box center [35, 216] width 12 height 12
click at [369, 569] on div "Undo" at bounding box center [370, 673] width 58 height 23
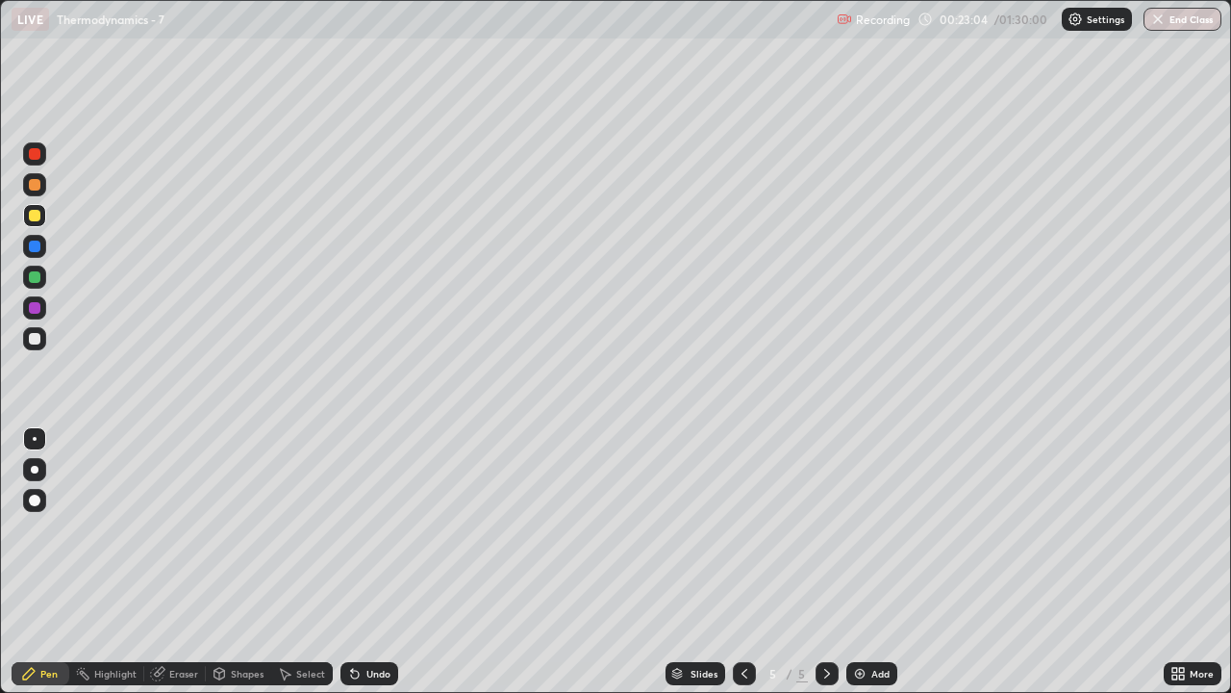
click at [366, 569] on div "Undo" at bounding box center [378, 674] width 24 height 10
click at [363, 569] on div "Undo" at bounding box center [370, 673] width 58 height 23
click at [366, 569] on div "Undo" at bounding box center [378, 674] width 24 height 10
click at [745, 569] on icon at bounding box center [744, 673] width 15 height 15
click at [742, 569] on icon at bounding box center [744, 673] width 15 height 15
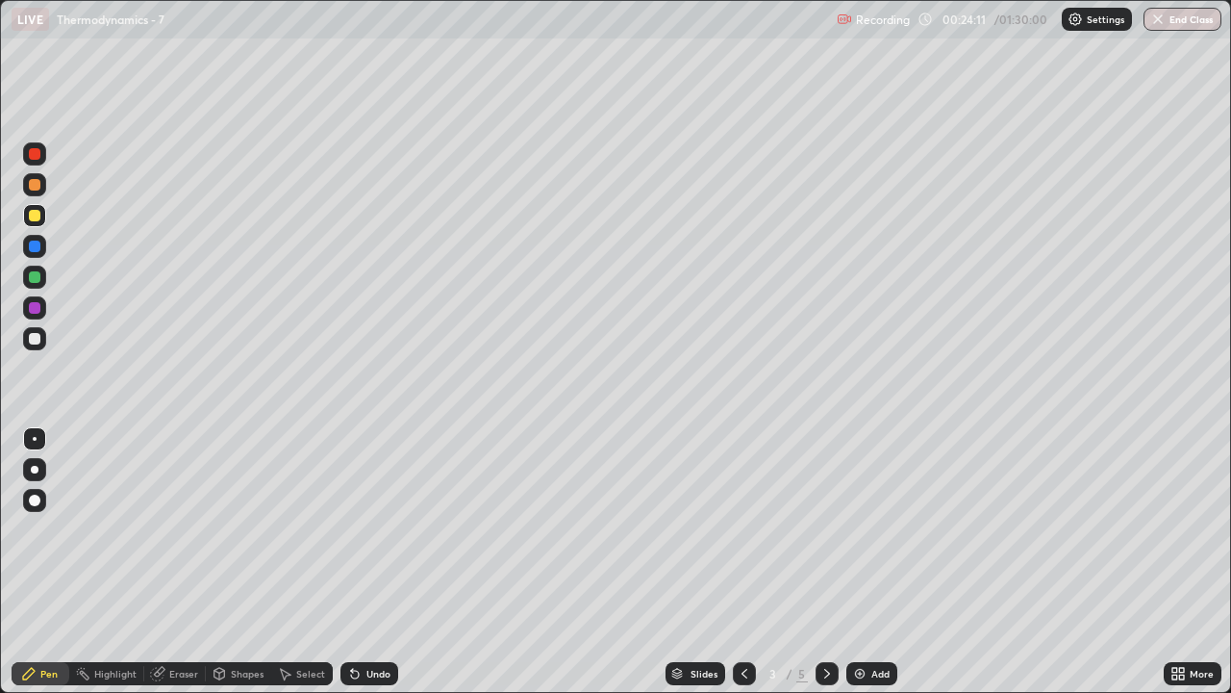
click at [179, 569] on div "Eraser" at bounding box center [183, 674] width 29 height 10
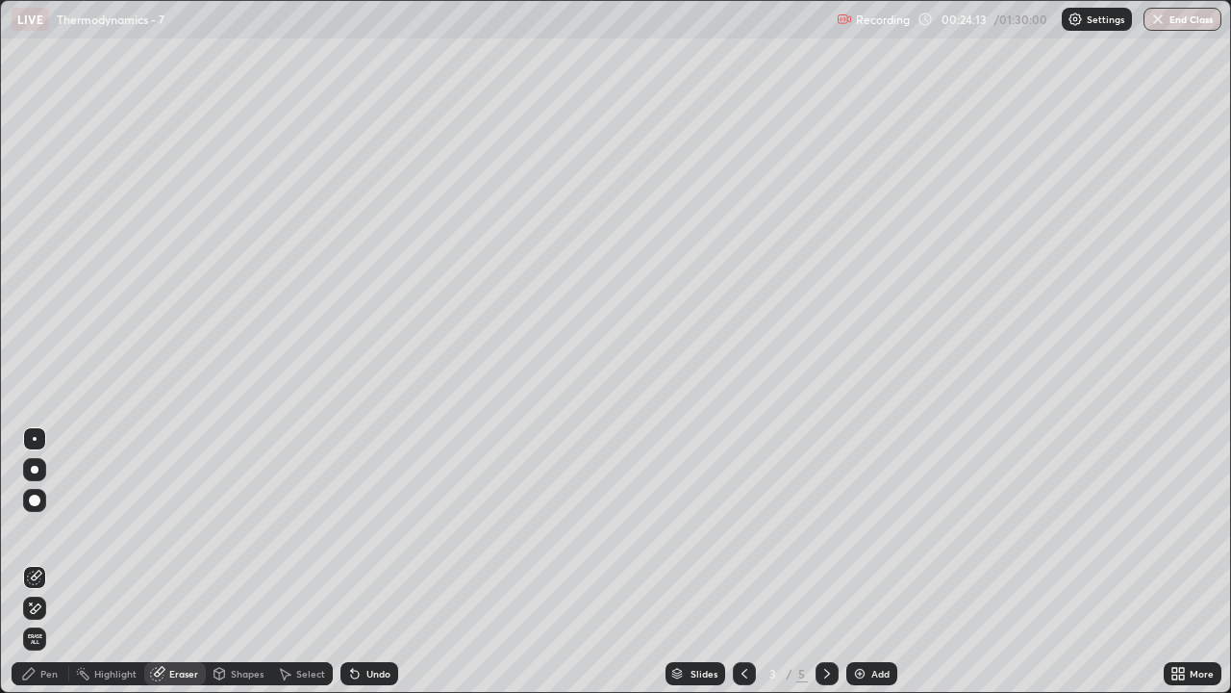
click at [51, 569] on div "Pen" at bounding box center [41, 673] width 58 height 23
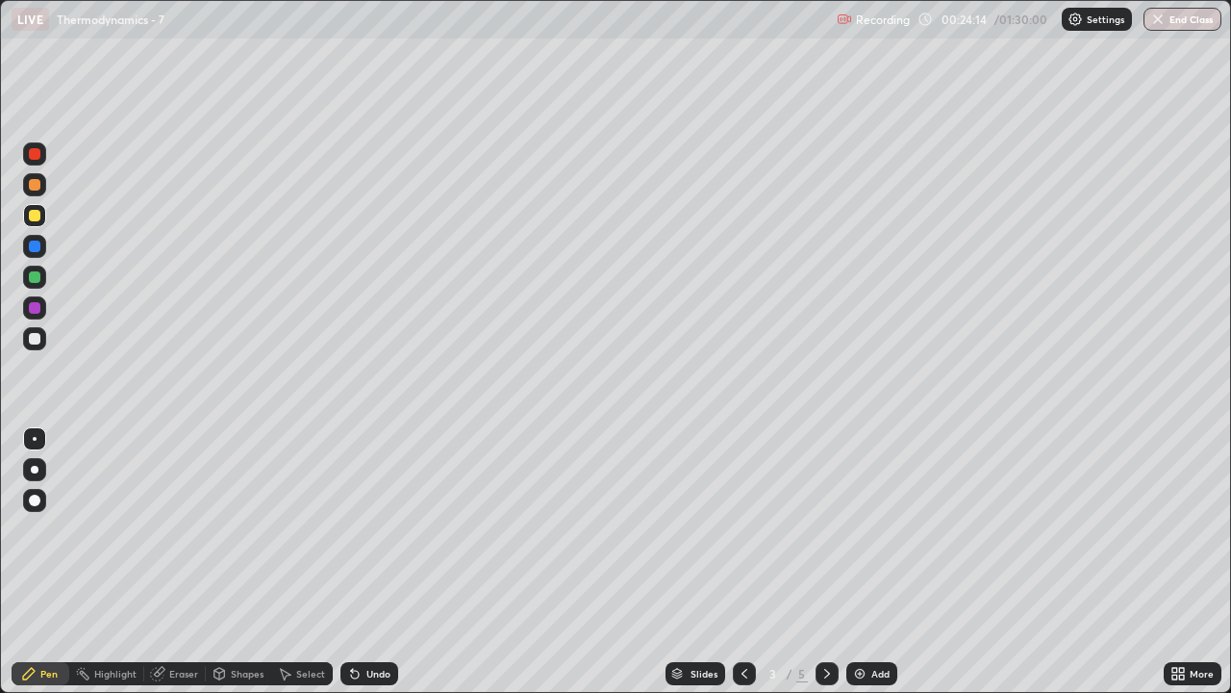
click at [43, 338] on div at bounding box center [34, 338] width 23 height 23
click at [831, 569] on icon at bounding box center [827, 673] width 15 height 15
click at [826, 569] on icon at bounding box center [827, 673] width 15 height 15
click at [752, 569] on div at bounding box center [744, 673] width 23 height 23
click at [743, 569] on icon at bounding box center [744, 673] width 15 height 15
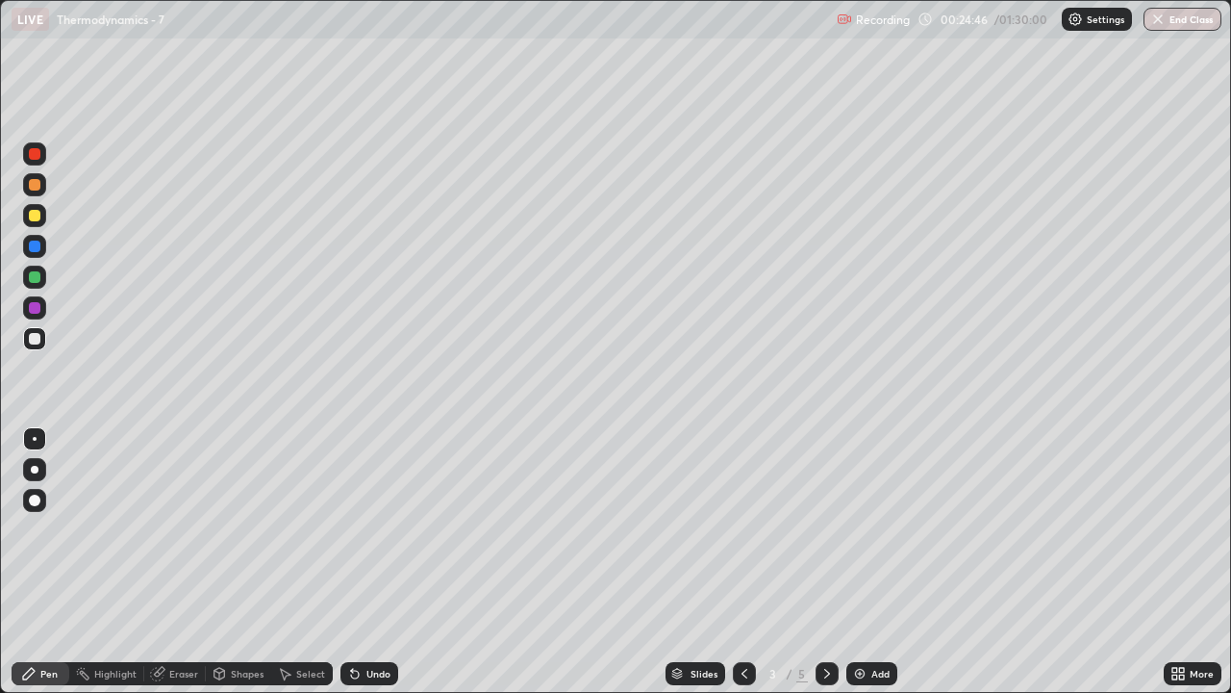
click at [825, 569] on icon at bounding box center [827, 673] width 15 height 15
click at [743, 569] on div at bounding box center [744, 673] width 23 height 23
click at [746, 569] on div at bounding box center [744, 673] width 23 height 23
click at [825, 569] on icon at bounding box center [827, 673] width 15 height 15
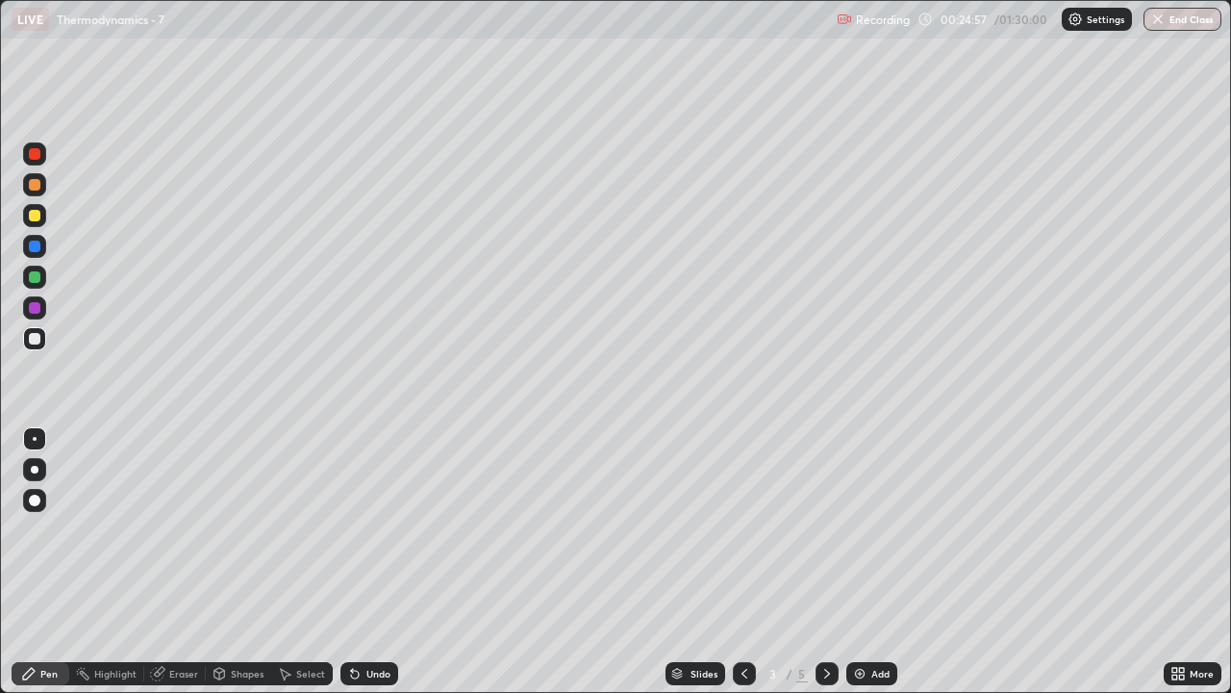
click at [831, 569] on div at bounding box center [827, 673] width 23 height 23
click at [189, 569] on div "Eraser" at bounding box center [175, 673] width 62 height 23
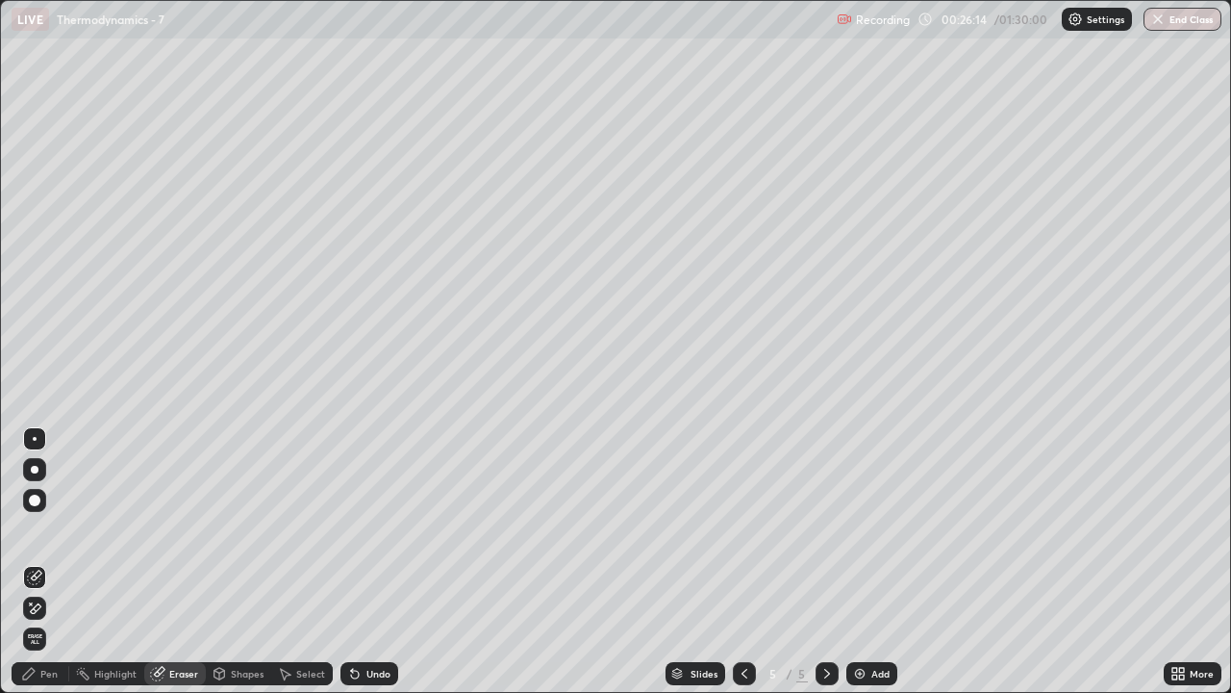
click at [884, 569] on div "Add" at bounding box center [871, 673] width 51 height 23
click at [50, 569] on div "Pen" at bounding box center [48, 674] width 17 height 10
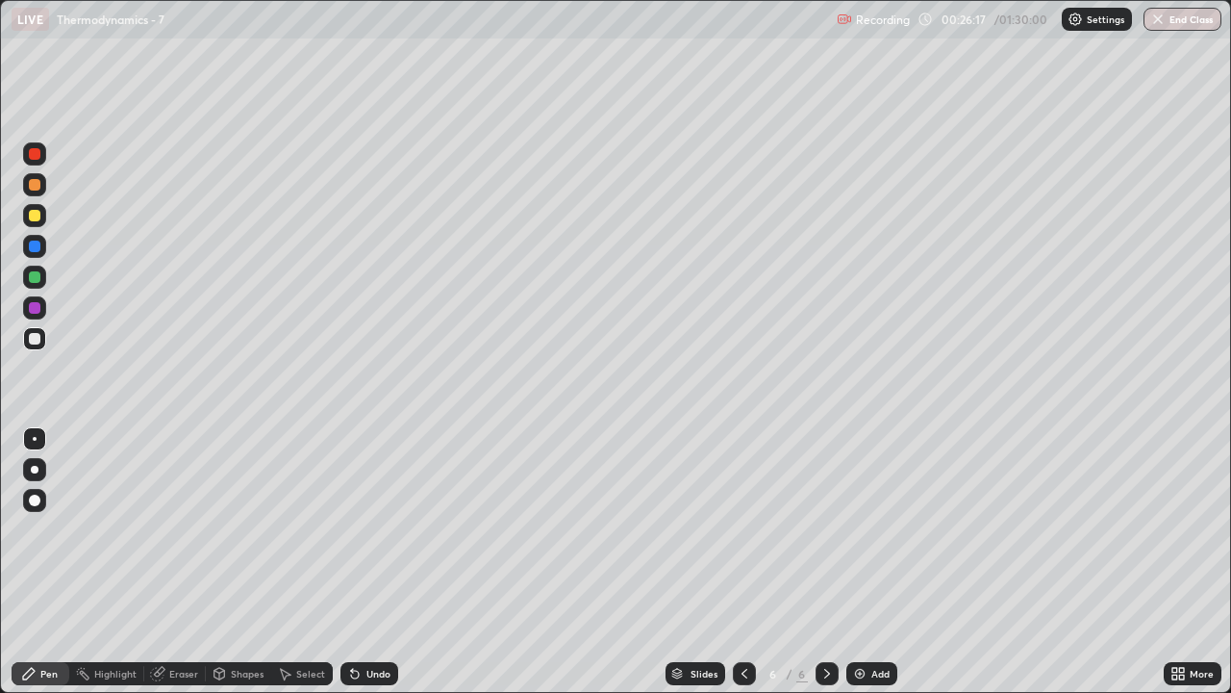
click at [37, 217] on div at bounding box center [35, 216] width 12 height 12
click at [373, 569] on div "Undo" at bounding box center [378, 674] width 24 height 10
click at [366, 569] on div "Undo" at bounding box center [370, 673] width 58 height 23
click at [364, 569] on div "Undo" at bounding box center [370, 673] width 58 height 23
click at [353, 569] on div "Undo" at bounding box center [370, 673] width 58 height 23
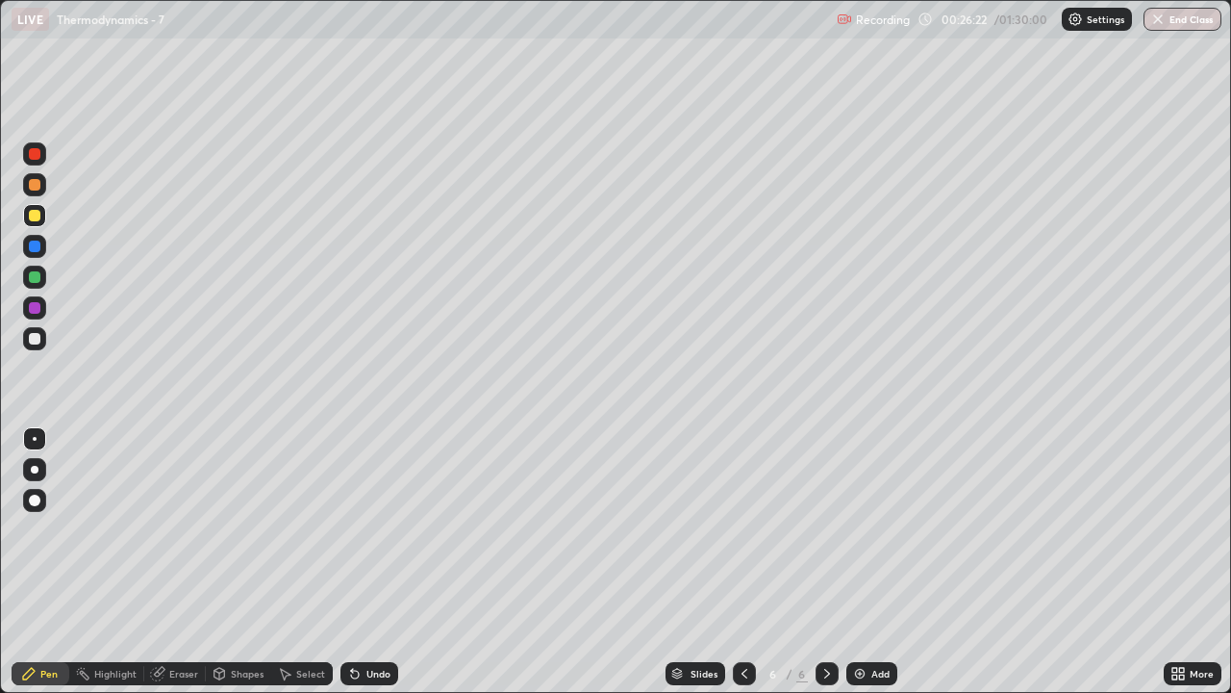
click at [356, 569] on icon at bounding box center [354, 673] width 15 height 15
click at [351, 569] on icon at bounding box center [355, 674] width 8 height 8
click at [351, 569] on icon at bounding box center [352, 670] width 2 height 2
click at [43, 211] on div at bounding box center [34, 215] width 23 height 23
click at [368, 569] on div "Undo" at bounding box center [378, 674] width 24 height 10
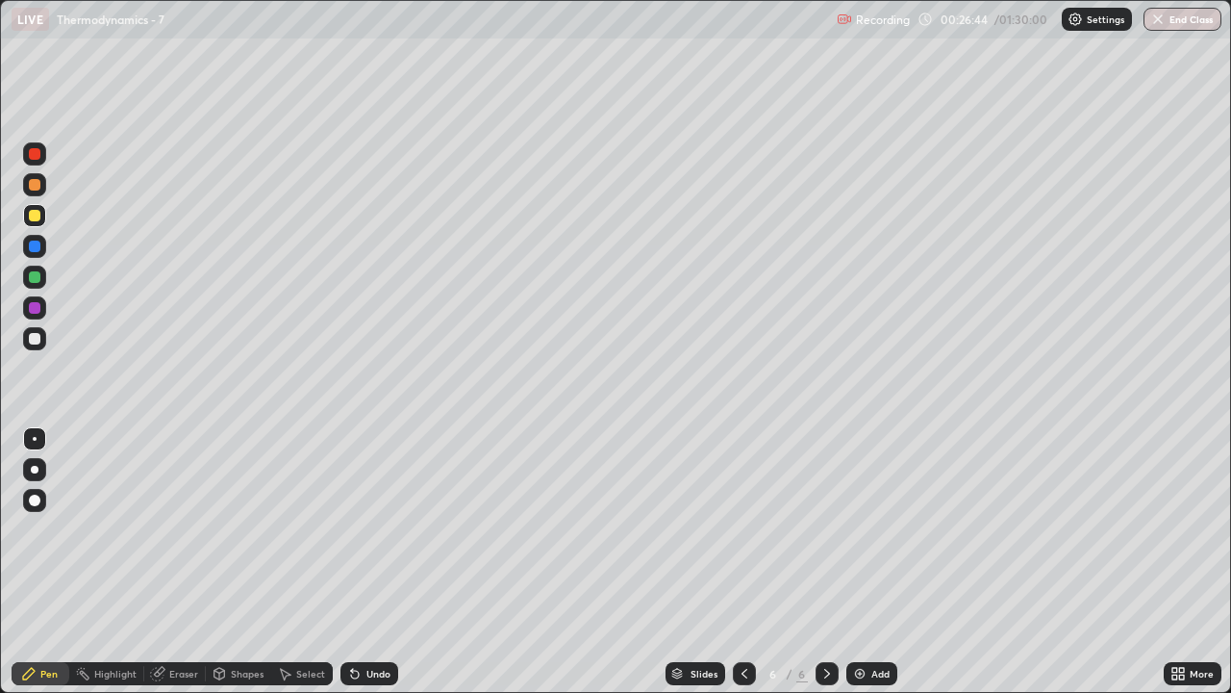
click at [163, 569] on icon at bounding box center [157, 673] width 15 height 15
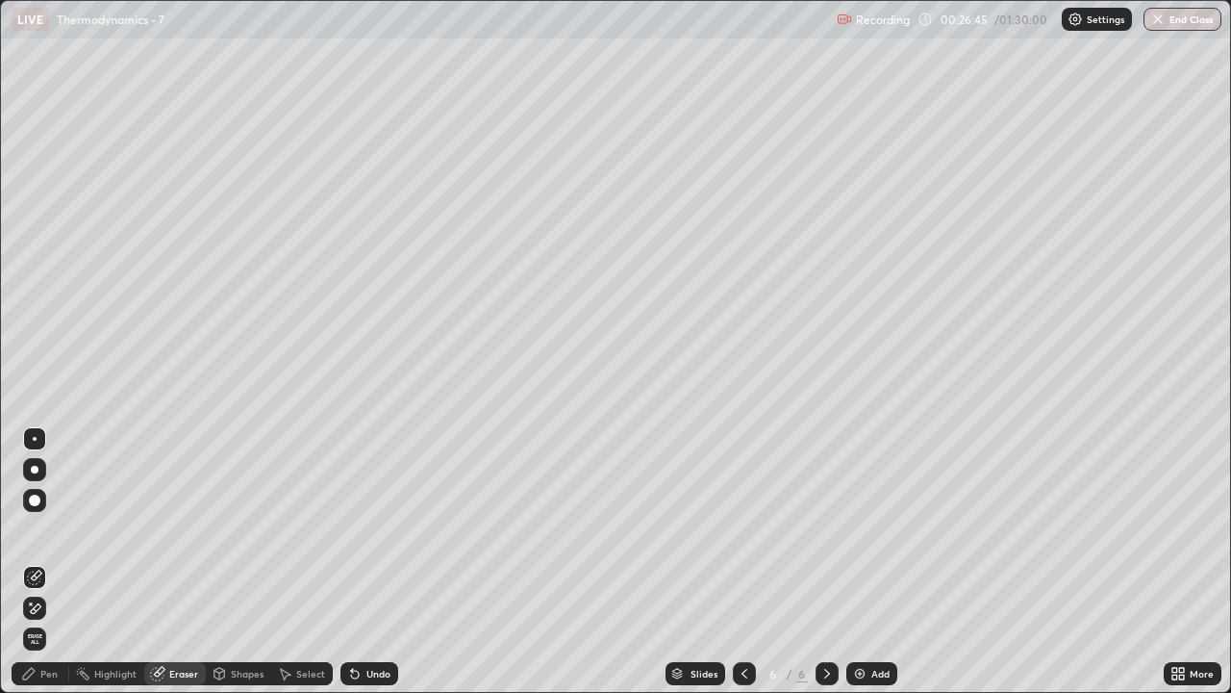
click at [118, 569] on div "Highlight" at bounding box center [115, 674] width 42 height 10
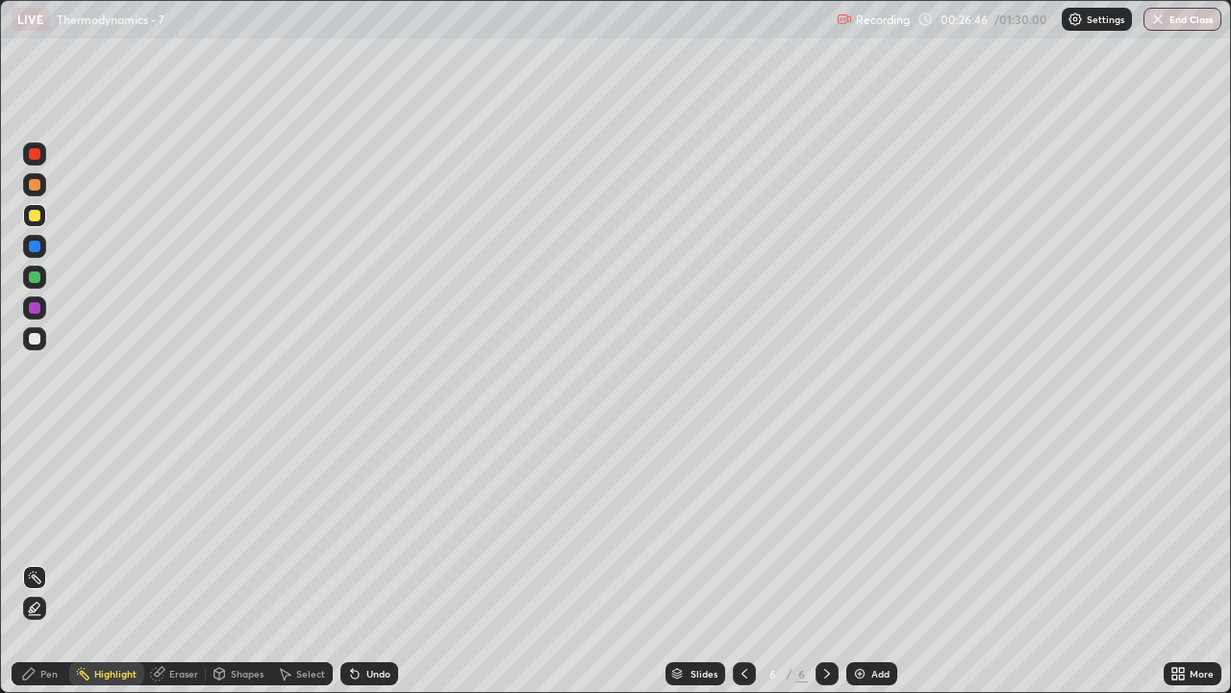
click at [180, 569] on div "Eraser" at bounding box center [183, 674] width 29 height 10
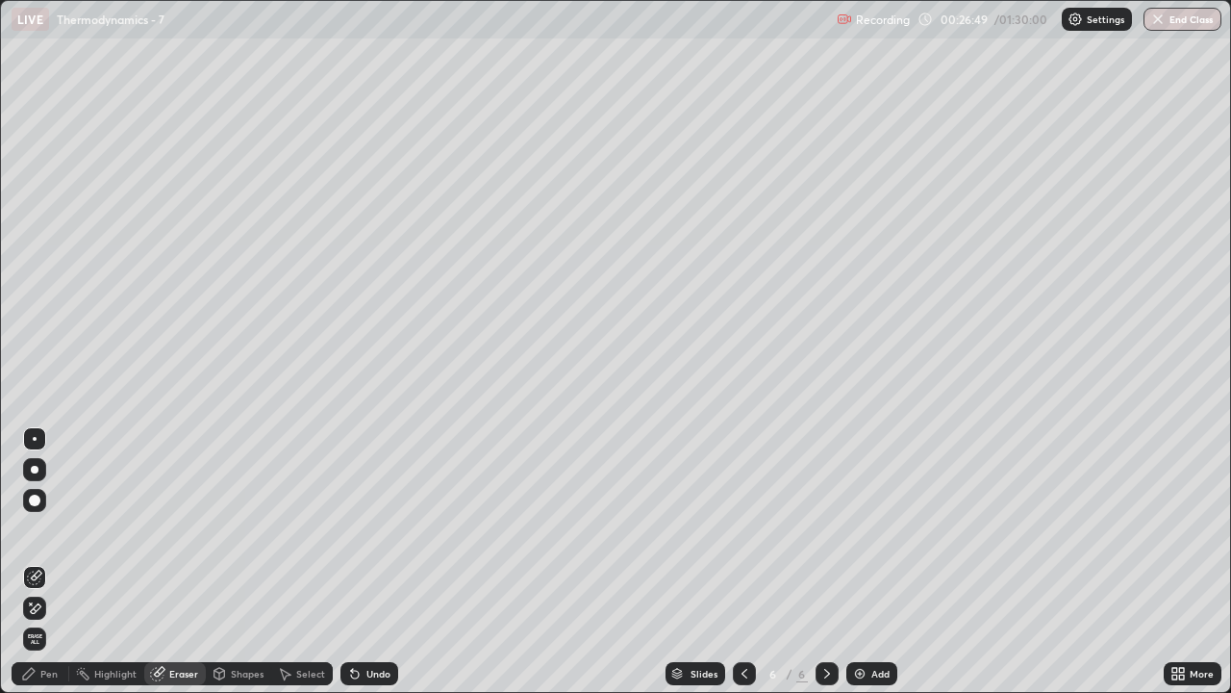
click at [35, 569] on div "Pen" at bounding box center [41, 673] width 58 height 23
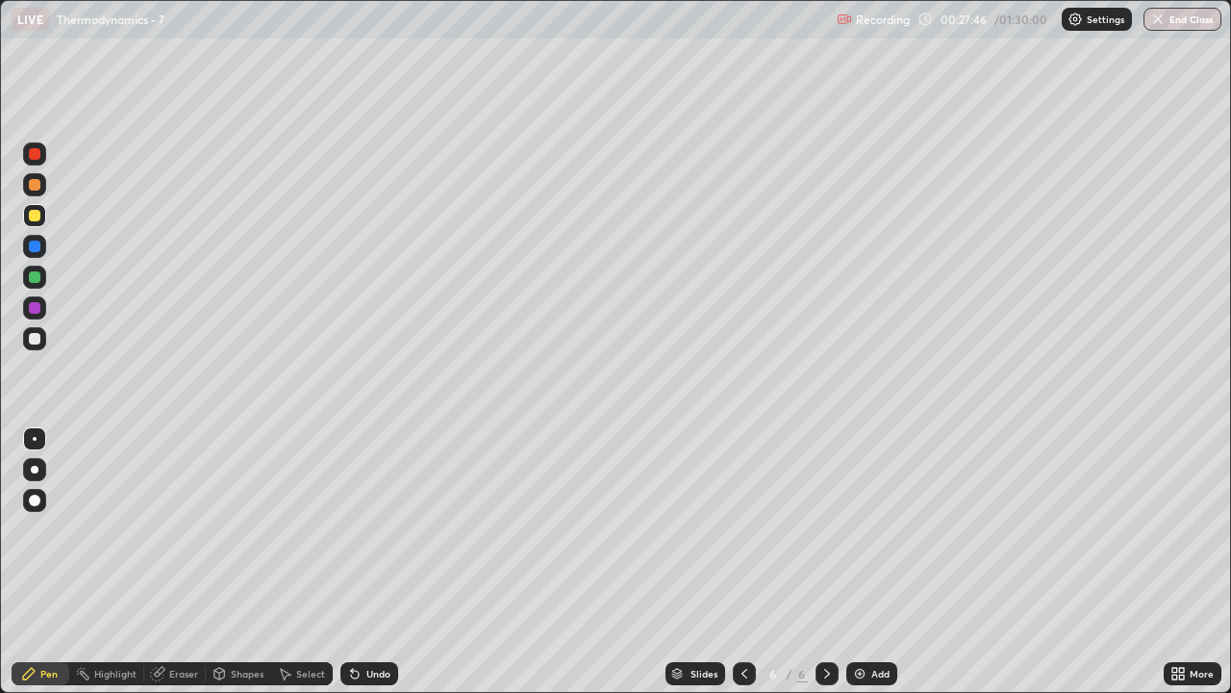
click at [314, 569] on div "Select" at bounding box center [310, 674] width 29 height 10
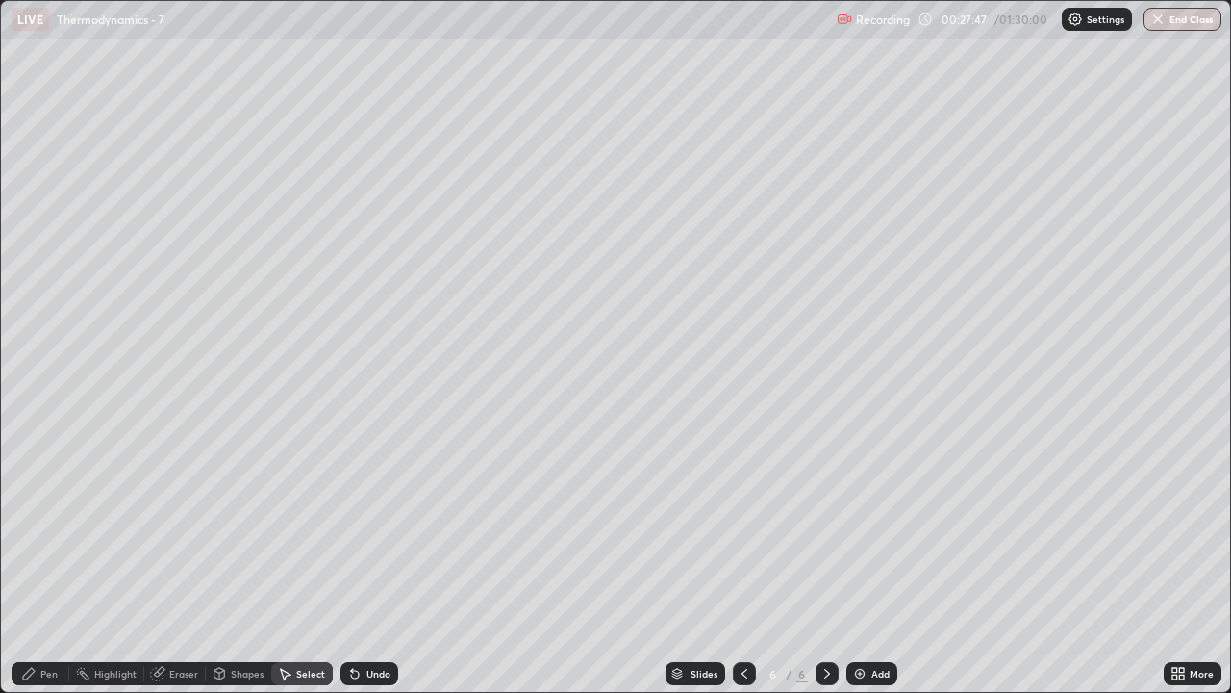
click at [240, 569] on div "Shapes" at bounding box center [247, 674] width 33 height 10
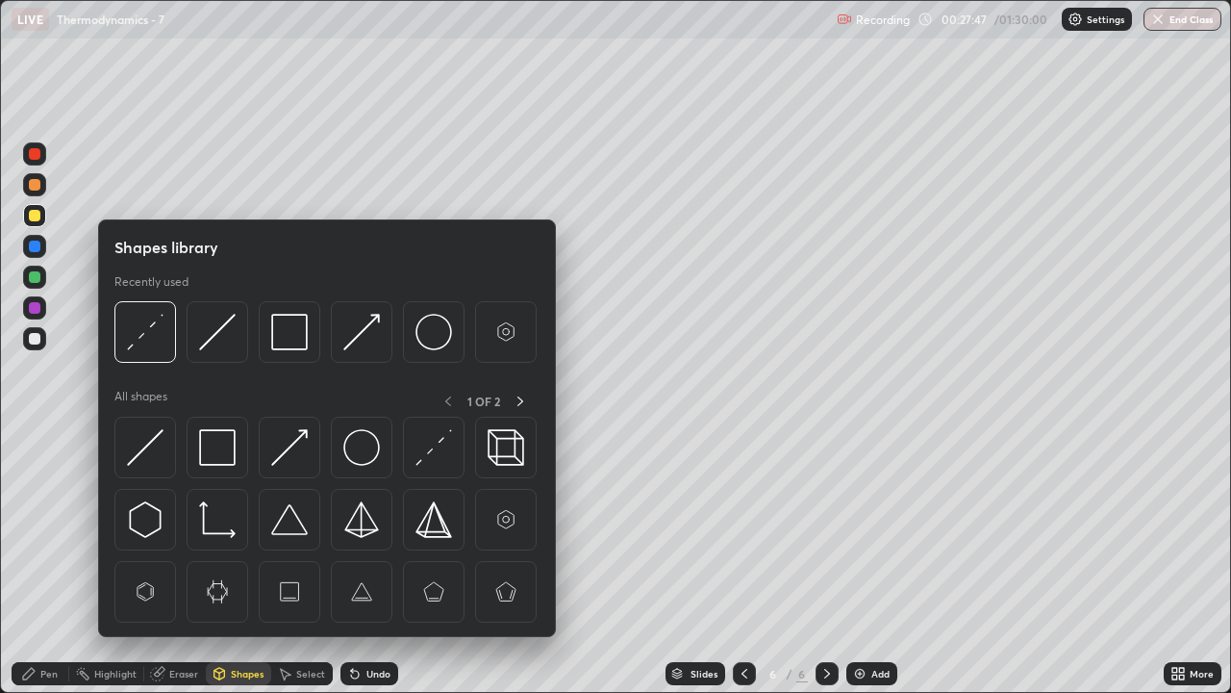
click at [196, 569] on div "Eraser" at bounding box center [183, 674] width 29 height 10
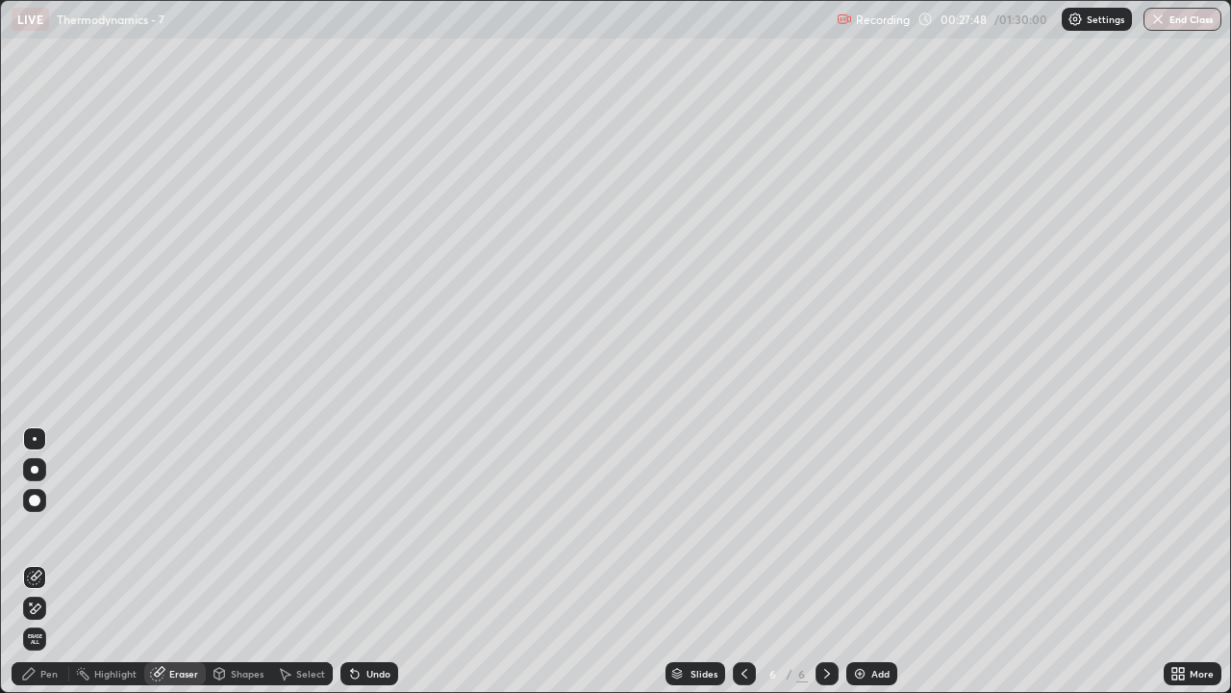
click at [306, 569] on div "Select" at bounding box center [310, 674] width 29 height 10
click at [250, 569] on div "Shapes" at bounding box center [247, 674] width 33 height 10
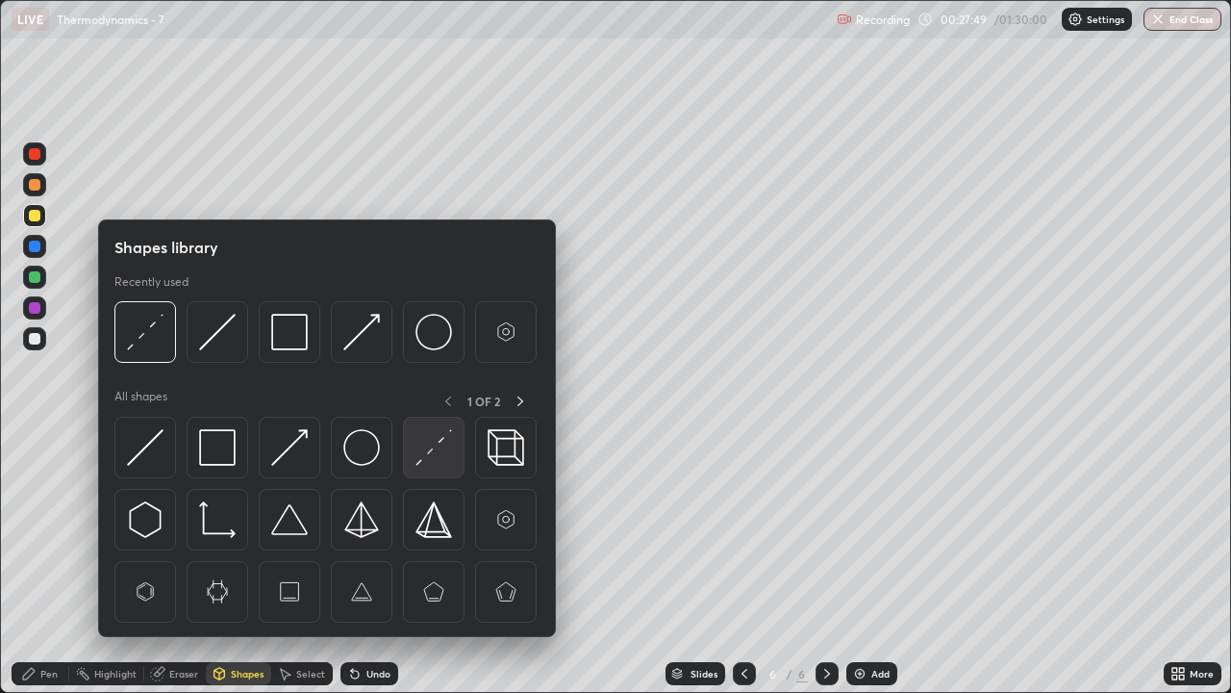
click at [430, 438] on img at bounding box center [434, 447] width 37 height 37
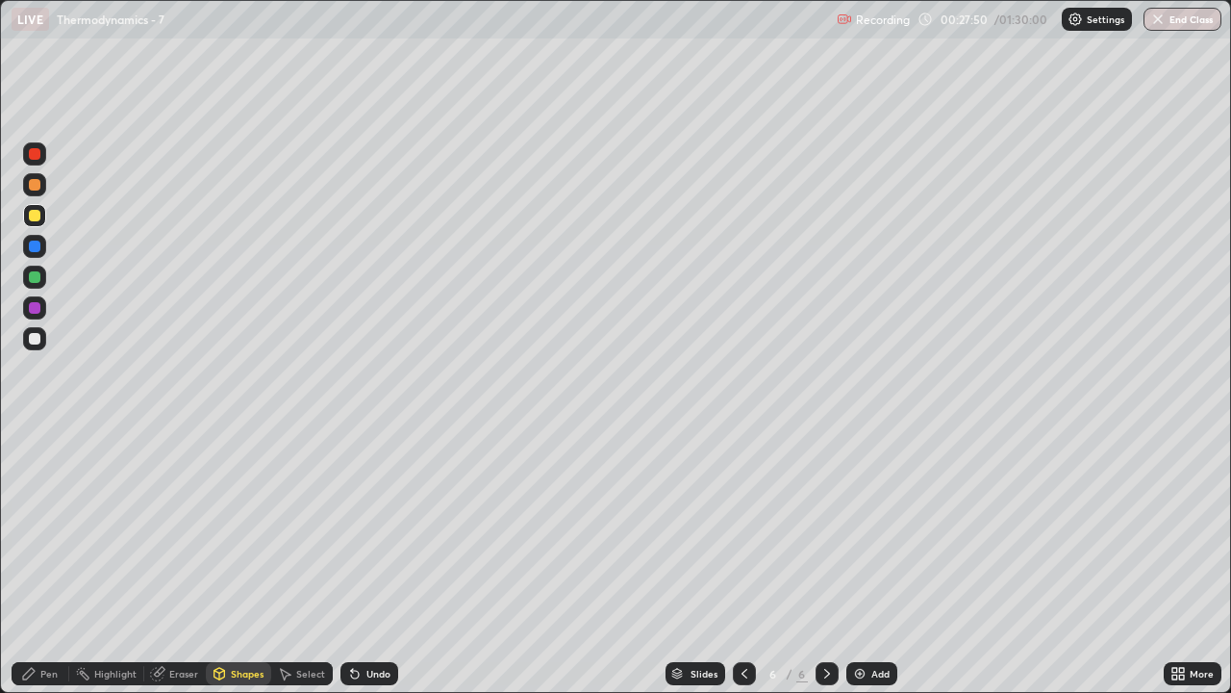
click at [41, 341] on div at bounding box center [34, 338] width 23 height 23
click at [48, 569] on div "Pen" at bounding box center [41, 673] width 58 height 23
click at [379, 569] on div "Undo" at bounding box center [370, 673] width 58 height 23
click at [374, 569] on div "Undo" at bounding box center [370, 673] width 58 height 23
click at [372, 569] on div "Undo" at bounding box center [378, 674] width 24 height 10
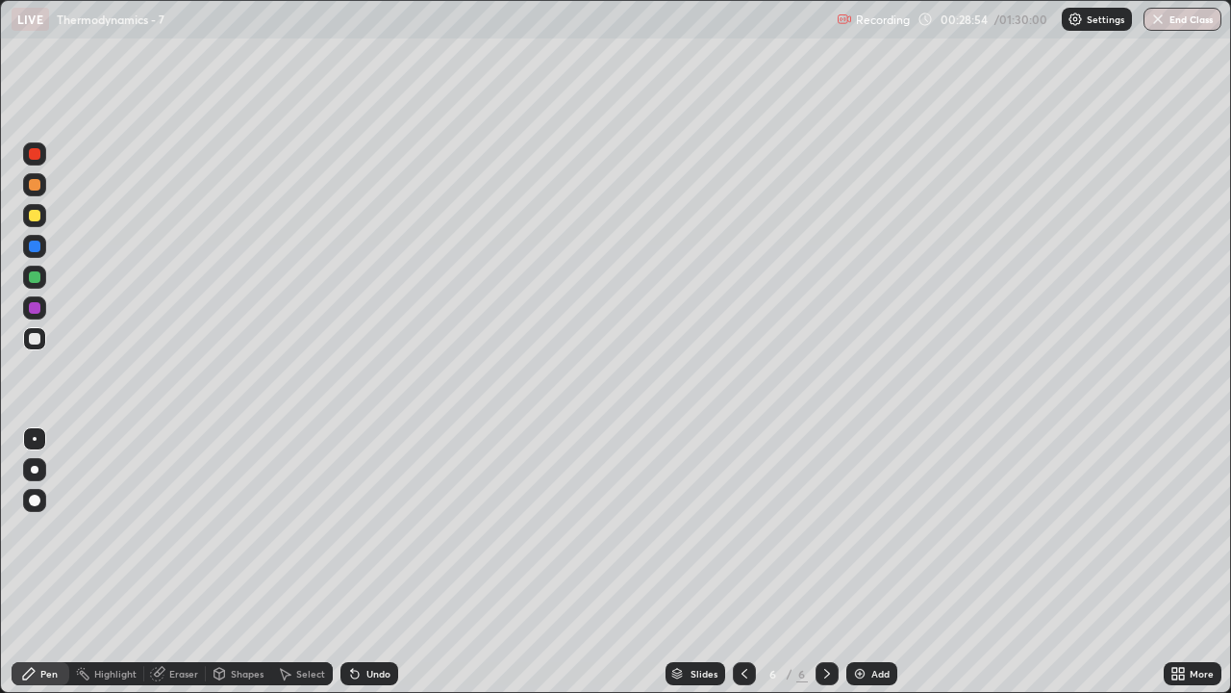
click at [371, 569] on div "Undo" at bounding box center [378, 674] width 24 height 10
click at [373, 569] on div "Undo" at bounding box center [378, 674] width 24 height 10
click at [375, 569] on div "Undo" at bounding box center [378, 674] width 24 height 10
click at [376, 569] on div "Undo" at bounding box center [370, 673] width 58 height 23
click at [376, 569] on div "Undo" at bounding box center [378, 674] width 24 height 10
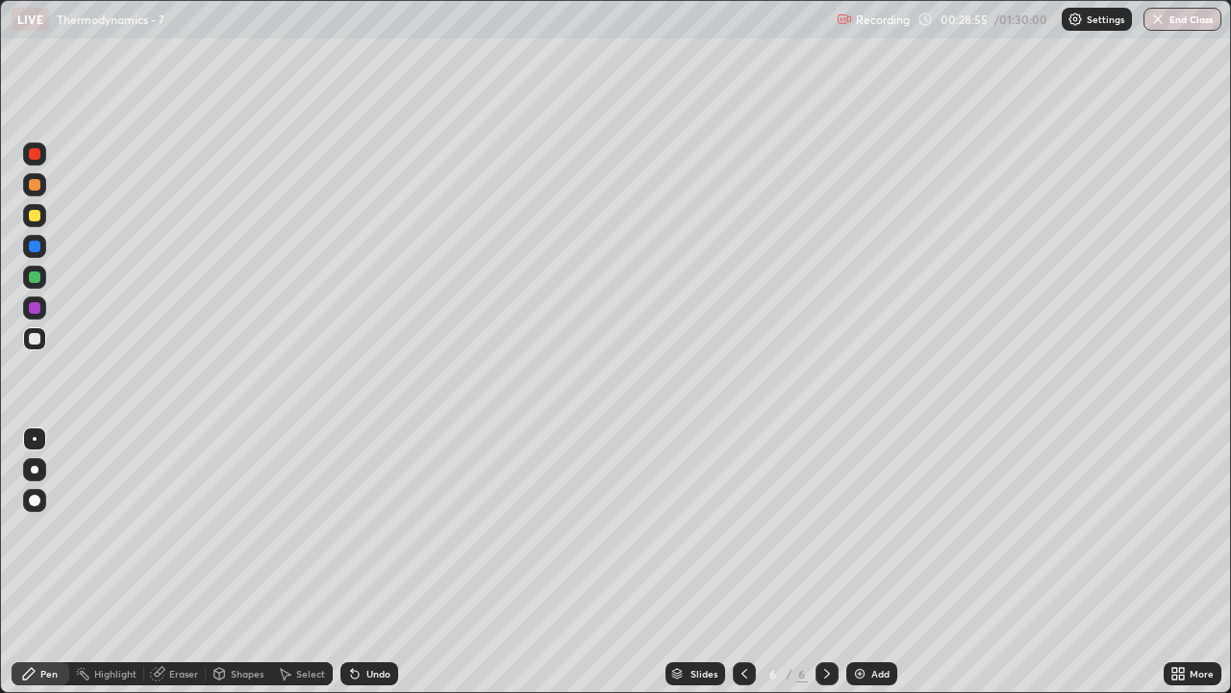
click at [374, 569] on div "Undo" at bounding box center [378, 674] width 24 height 10
click at [373, 569] on div "Undo" at bounding box center [378, 674] width 24 height 10
click at [371, 569] on div "Undo" at bounding box center [378, 674] width 24 height 10
click at [367, 569] on div "Undo" at bounding box center [378, 674] width 24 height 10
click at [366, 569] on div "Undo" at bounding box center [378, 674] width 24 height 10
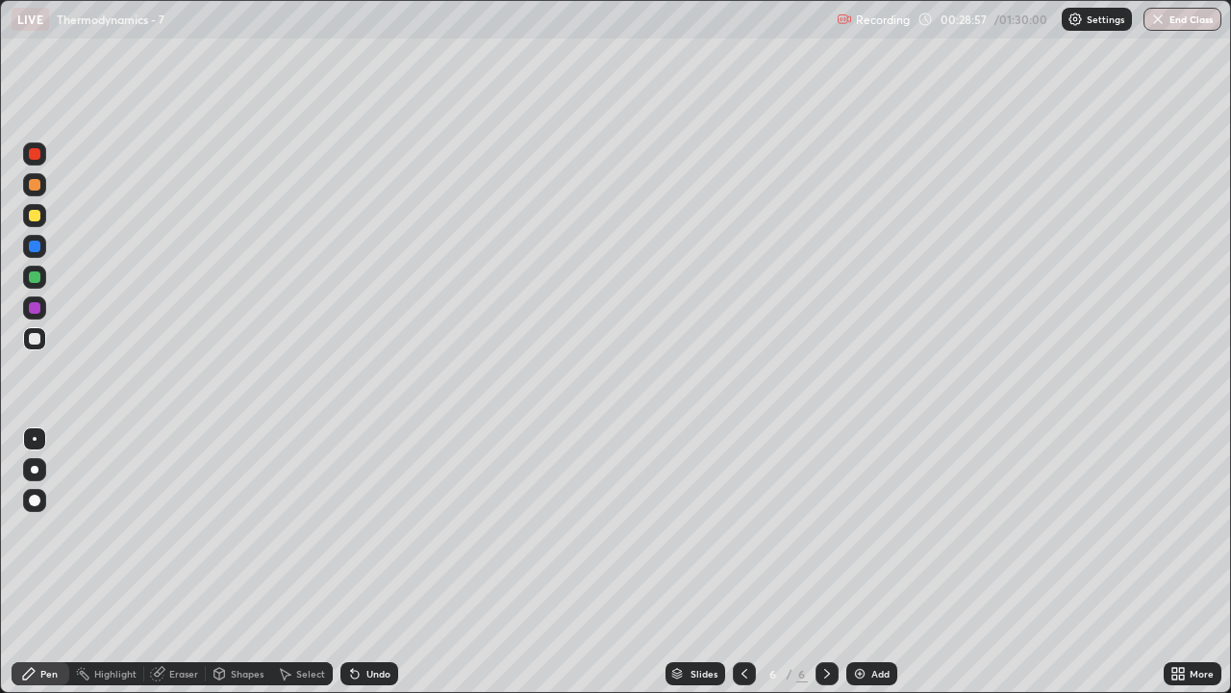
click at [366, 569] on div "Undo" at bounding box center [378, 674] width 24 height 10
click at [361, 569] on div "Undo" at bounding box center [370, 673] width 58 height 23
click at [360, 569] on icon at bounding box center [354, 673] width 15 height 15
click at [363, 569] on div "Undo" at bounding box center [370, 673] width 58 height 23
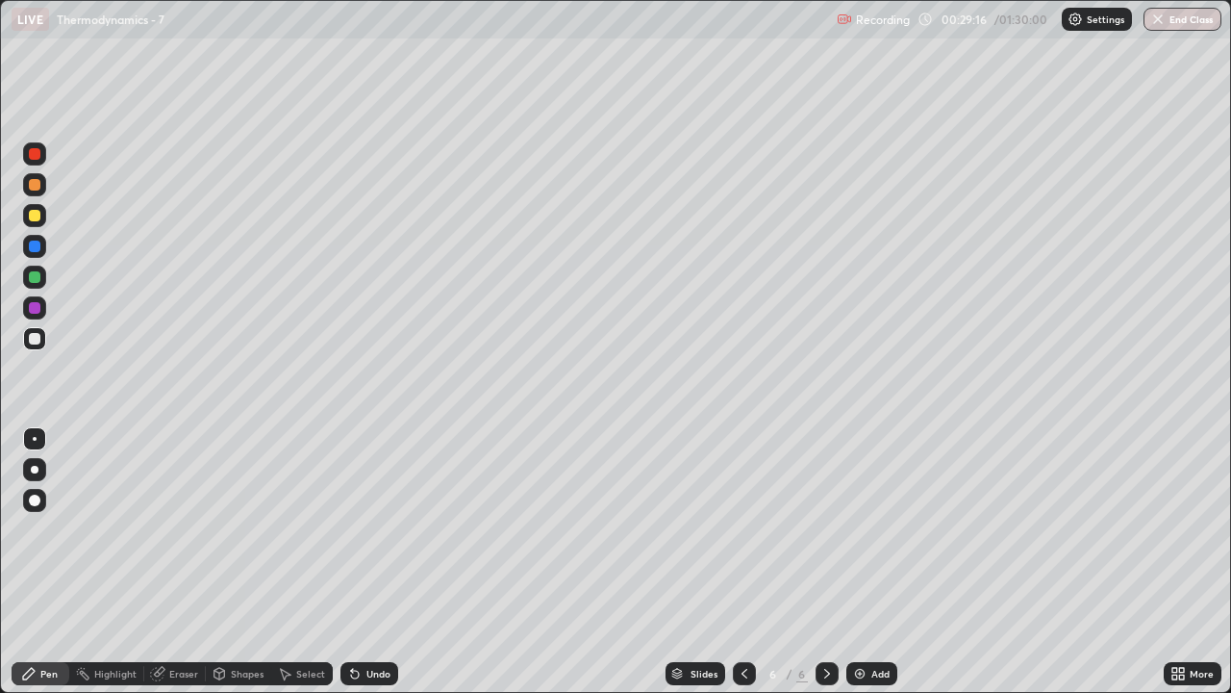
click at [33, 219] on div at bounding box center [35, 216] width 12 height 12
click at [874, 569] on div "Add" at bounding box center [871, 673] width 51 height 23
click at [389, 569] on div "Undo" at bounding box center [370, 673] width 58 height 23
click at [742, 569] on icon at bounding box center [744, 673] width 15 height 15
click at [743, 569] on icon at bounding box center [744, 673] width 15 height 15
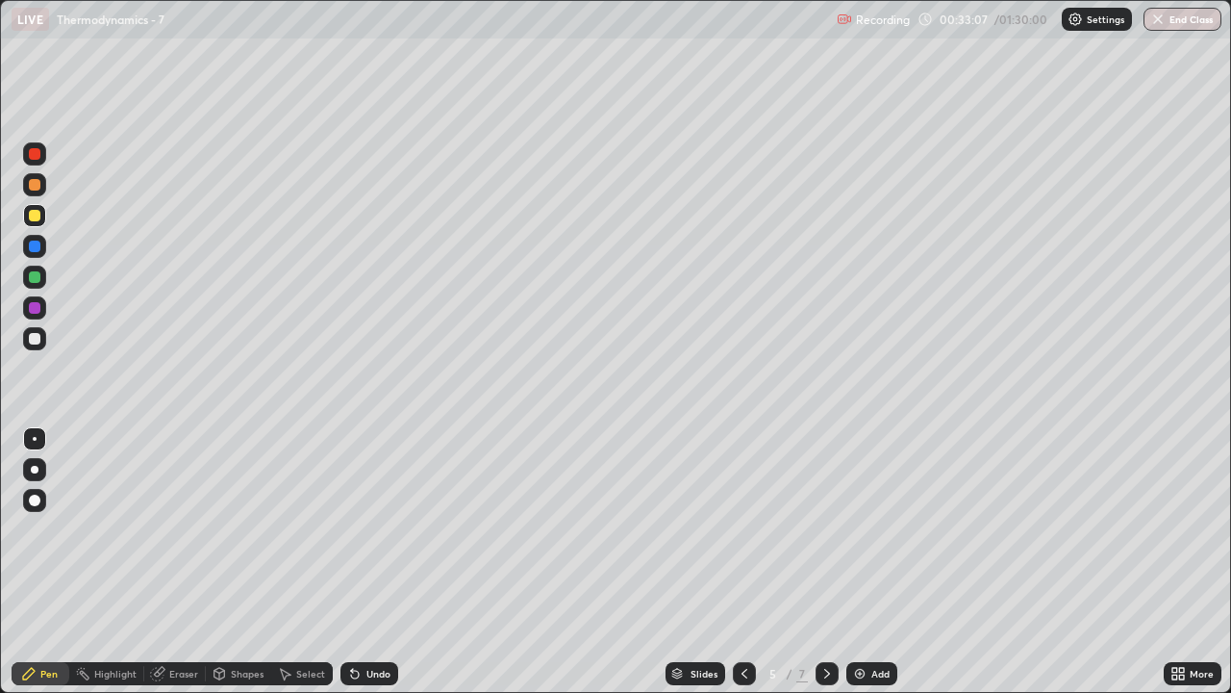
click at [743, 569] on icon at bounding box center [744, 673] width 15 height 15
click at [384, 569] on div "Undo" at bounding box center [370, 673] width 58 height 23
click at [829, 569] on icon at bounding box center [827, 673] width 15 height 15
click at [827, 569] on icon at bounding box center [827, 673] width 15 height 15
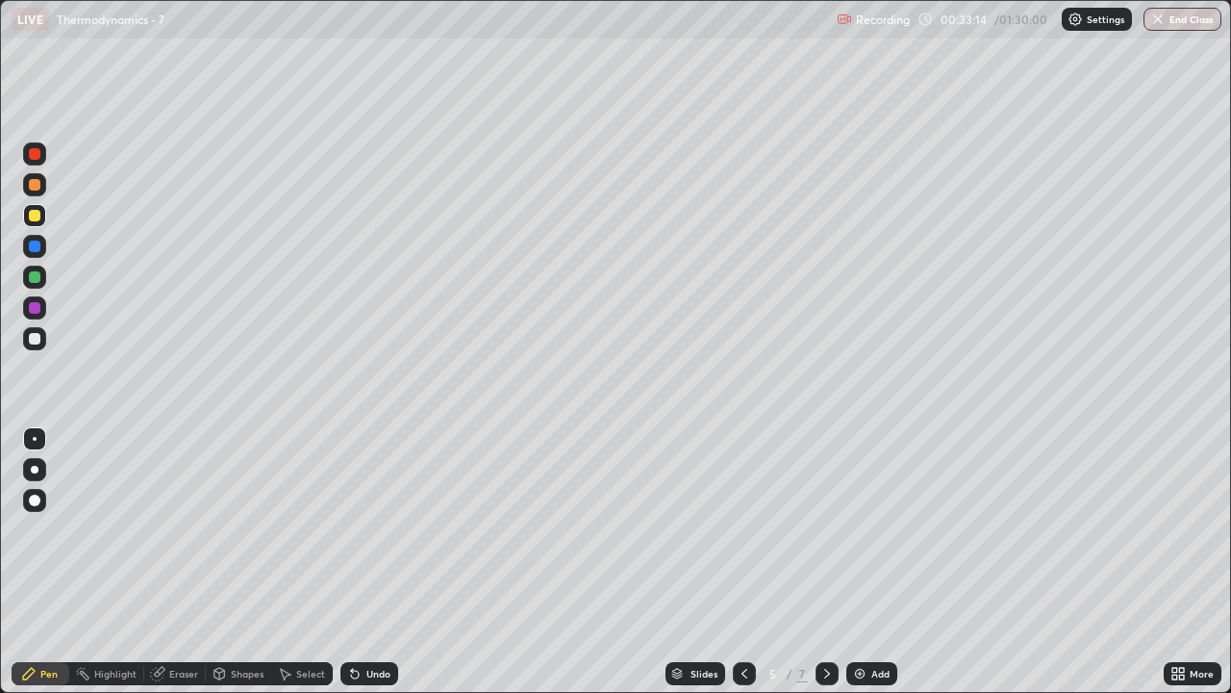
click at [828, 569] on icon at bounding box center [827, 673] width 15 height 15
click at [829, 569] on icon at bounding box center [827, 673] width 15 height 15
click at [874, 569] on div "Add" at bounding box center [880, 674] width 18 height 10
click at [41, 338] on div at bounding box center [34, 338] width 23 height 23
click at [181, 569] on div "Eraser" at bounding box center [183, 674] width 29 height 10
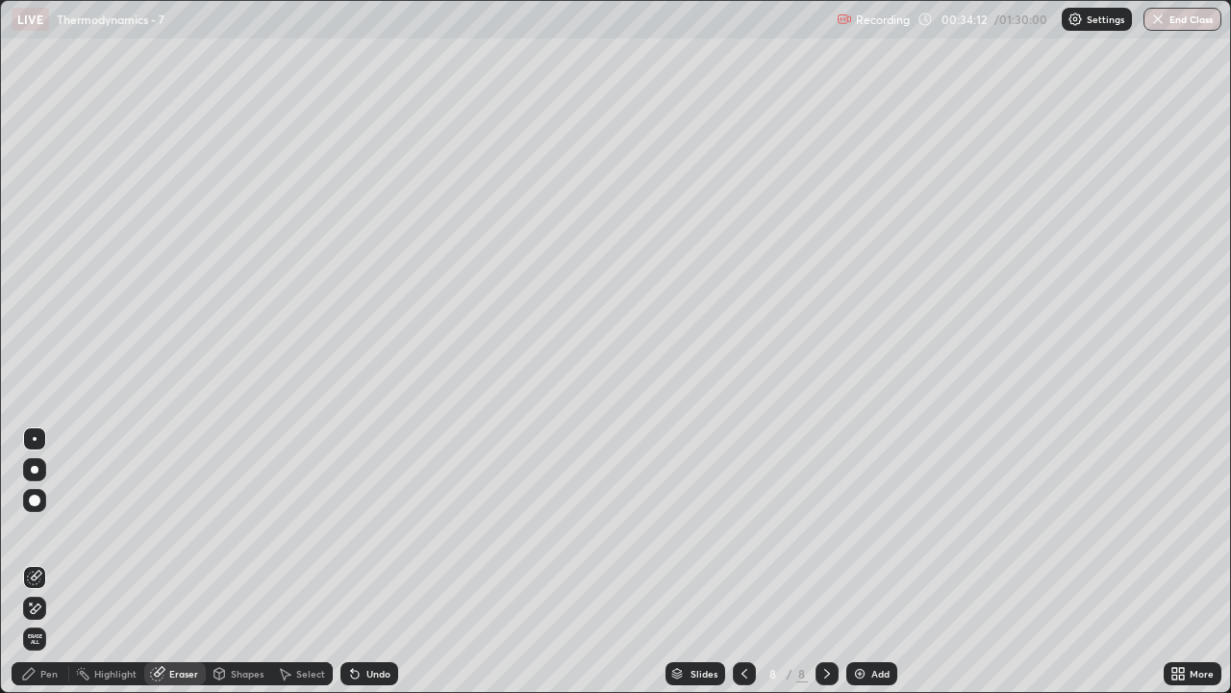
click at [244, 569] on div "Shapes" at bounding box center [247, 674] width 33 height 10
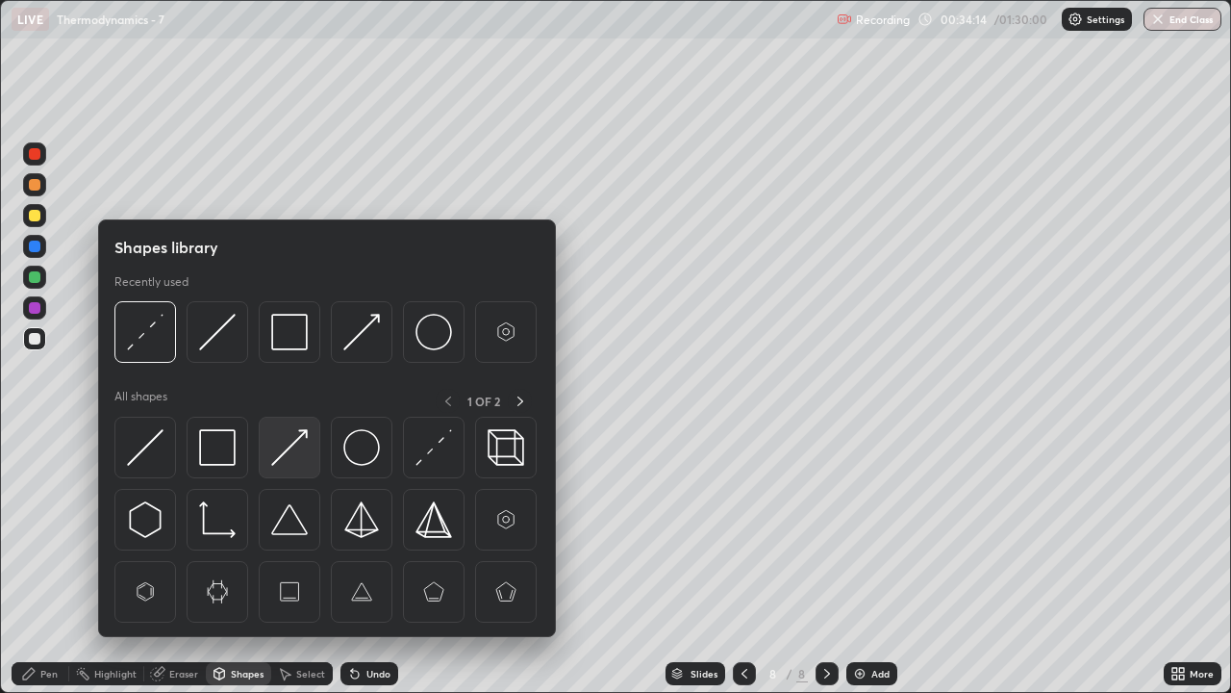
click at [290, 448] on img at bounding box center [289, 447] width 37 height 37
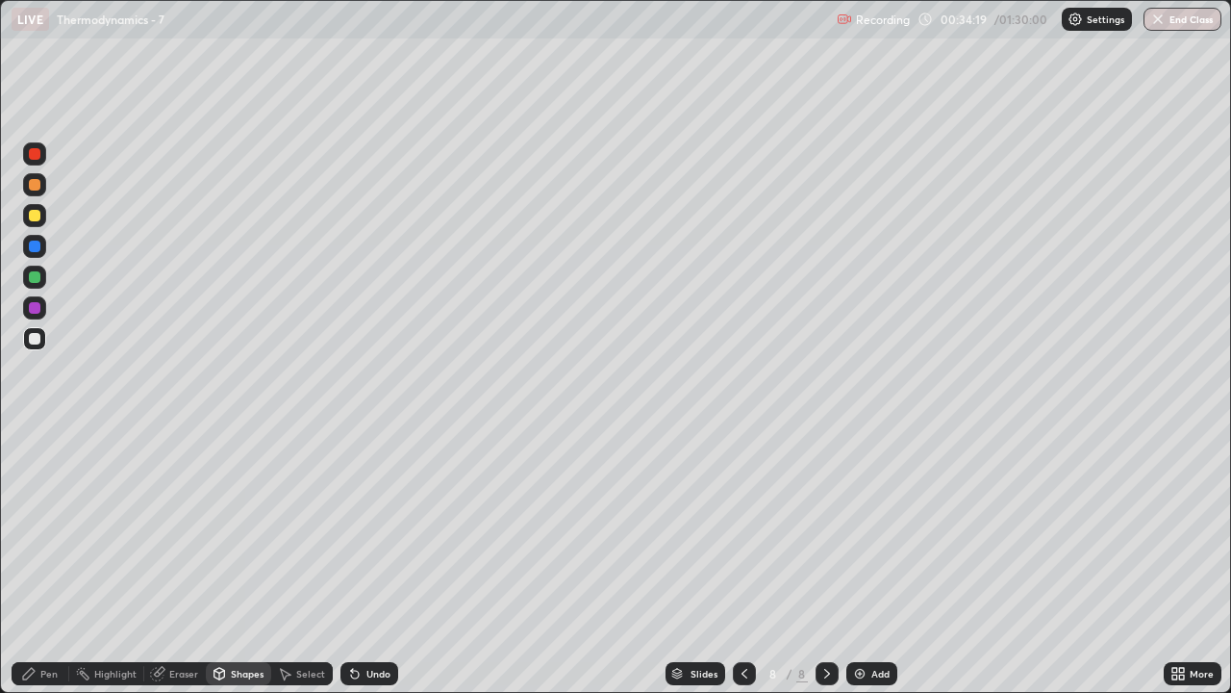
click at [292, 569] on div "Select" at bounding box center [302, 673] width 62 height 23
click at [249, 569] on div "Shapes" at bounding box center [247, 674] width 33 height 10
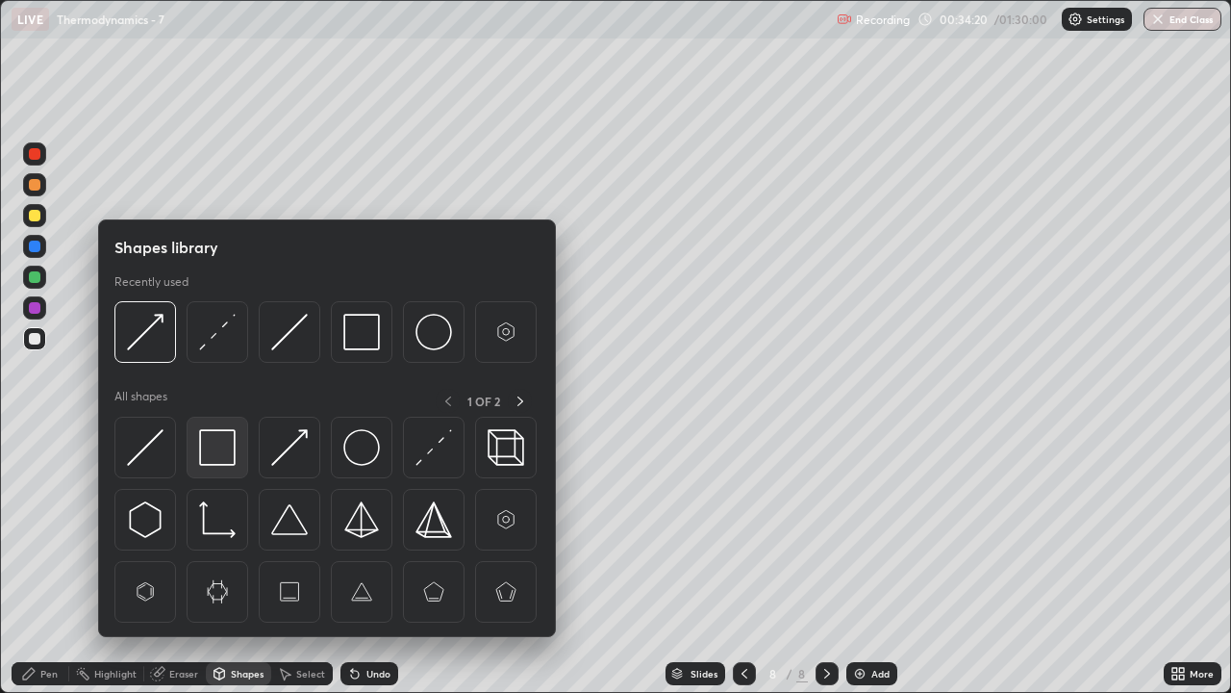
click at [215, 454] on img at bounding box center [217, 447] width 37 height 37
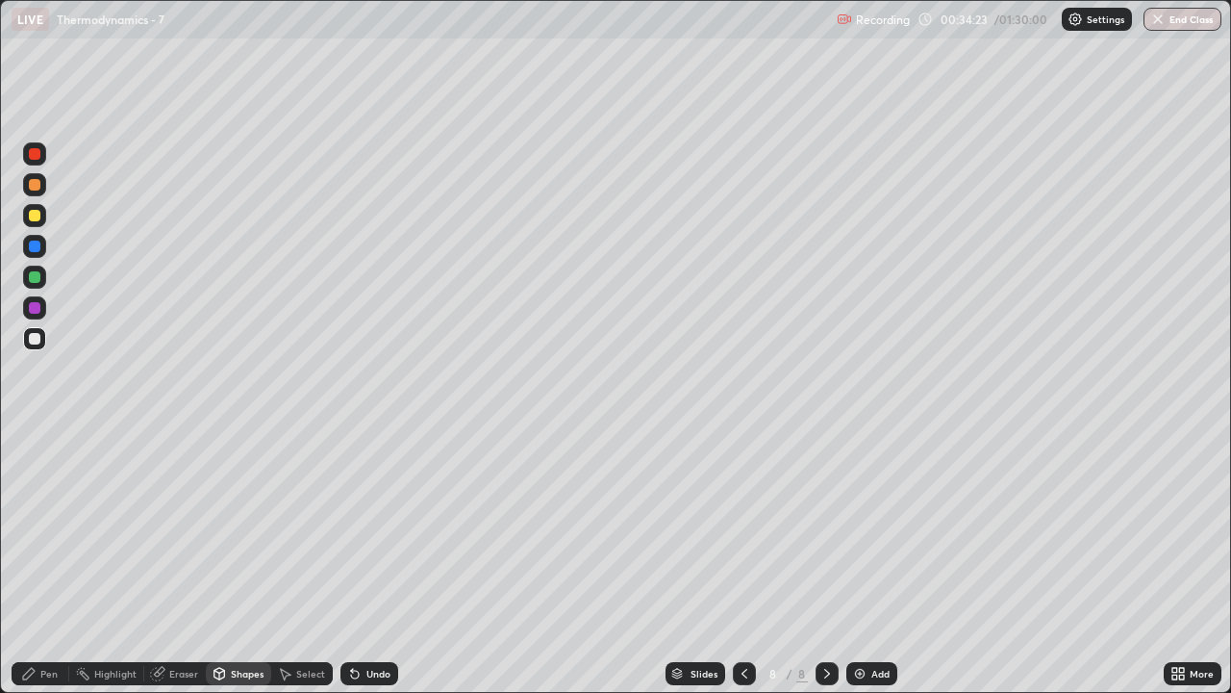
click at [38, 569] on div "Pen" at bounding box center [41, 673] width 58 height 23
click at [36, 339] on div at bounding box center [35, 339] width 12 height 12
click at [193, 569] on div "Eraser" at bounding box center [183, 674] width 29 height 10
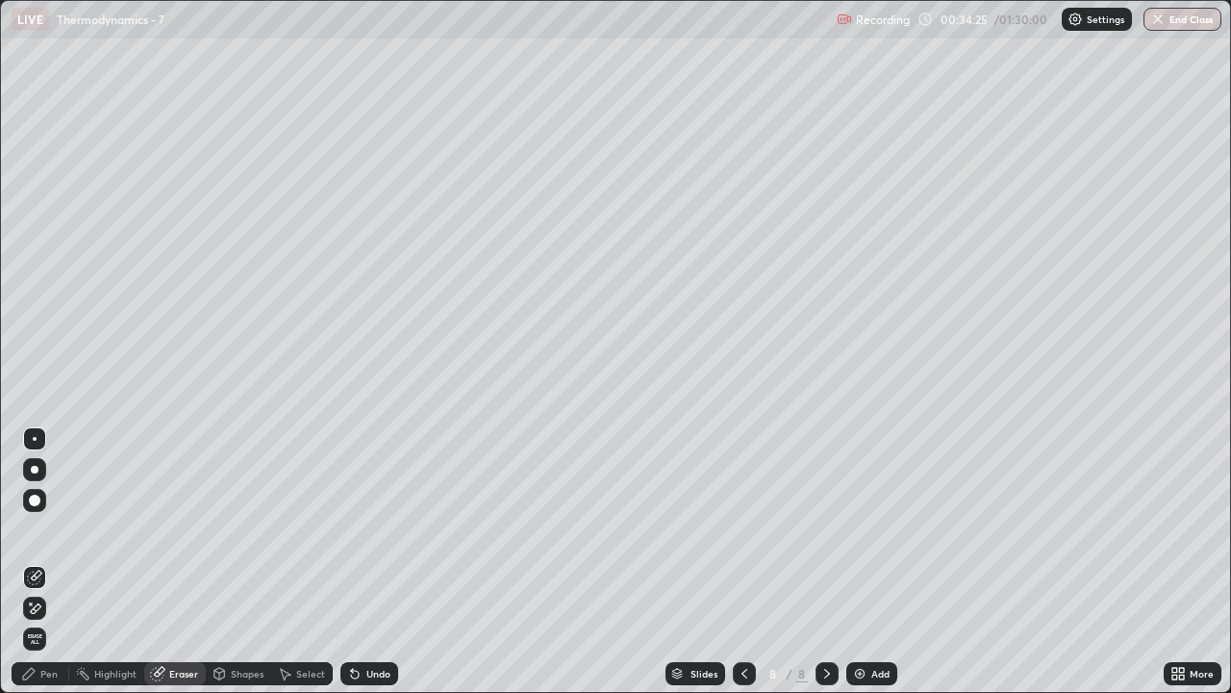
click at [254, 569] on div "Shapes" at bounding box center [247, 674] width 33 height 10
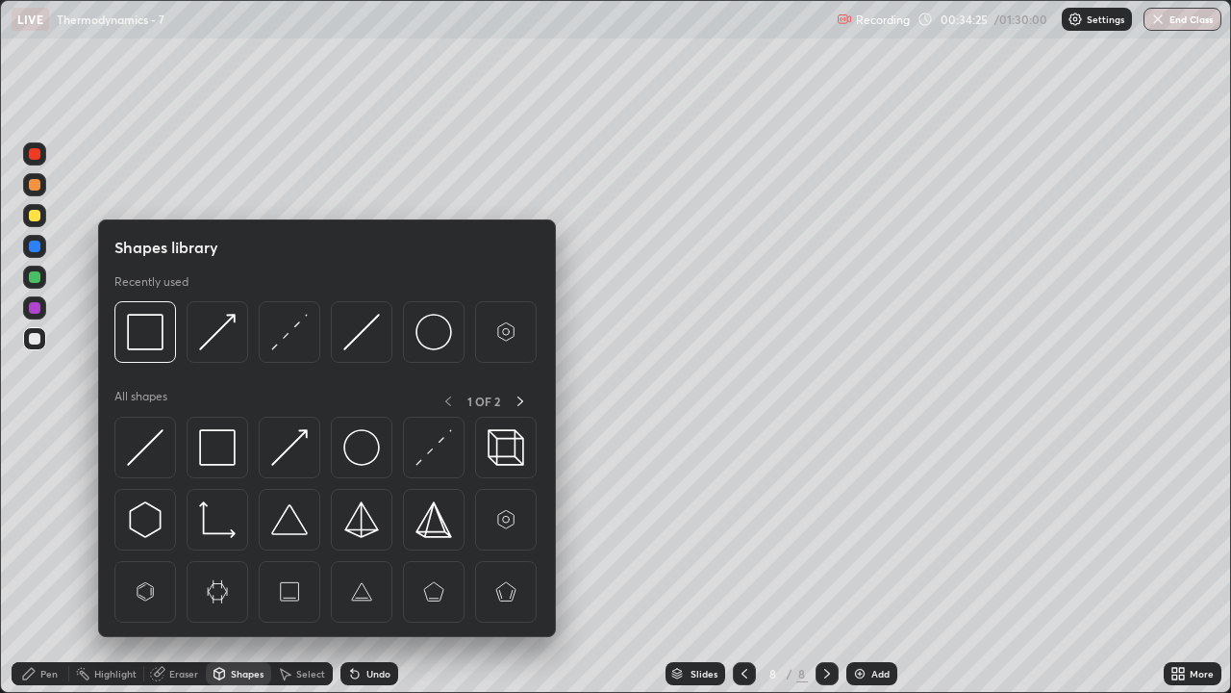
click at [296, 569] on div "Select" at bounding box center [310, 674] width 29 height 10
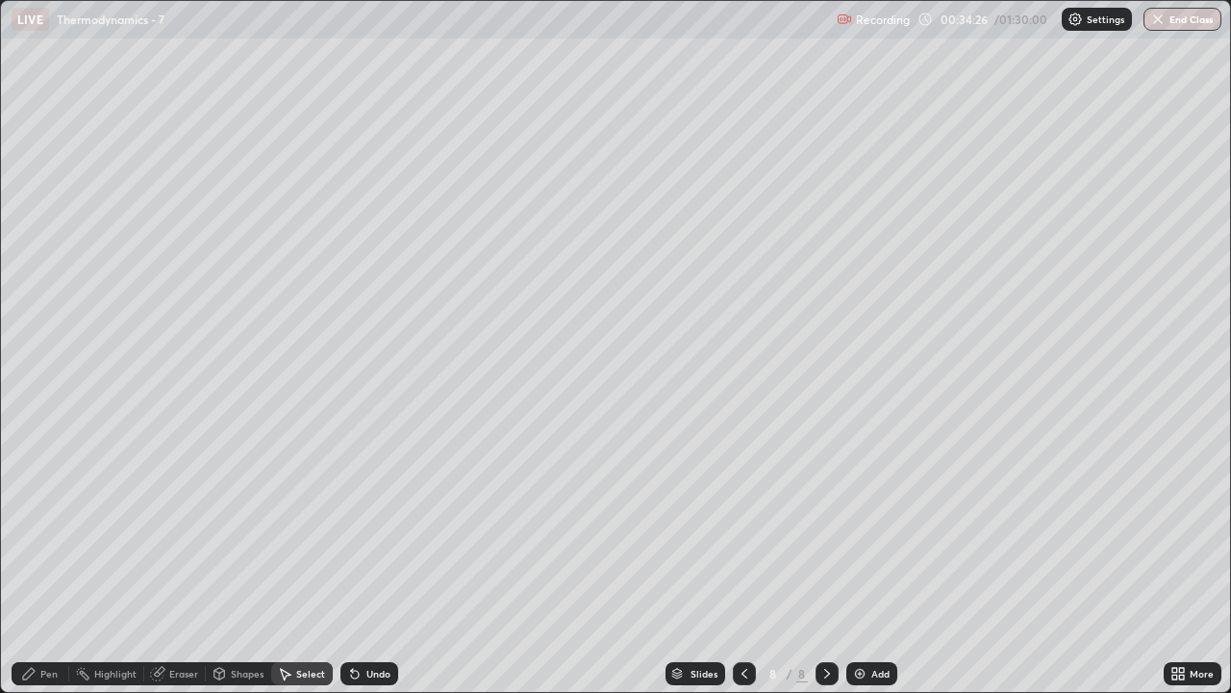
click at [240, 569] on div "Shapes" at bounding box center [247, 674] width 33 height 10
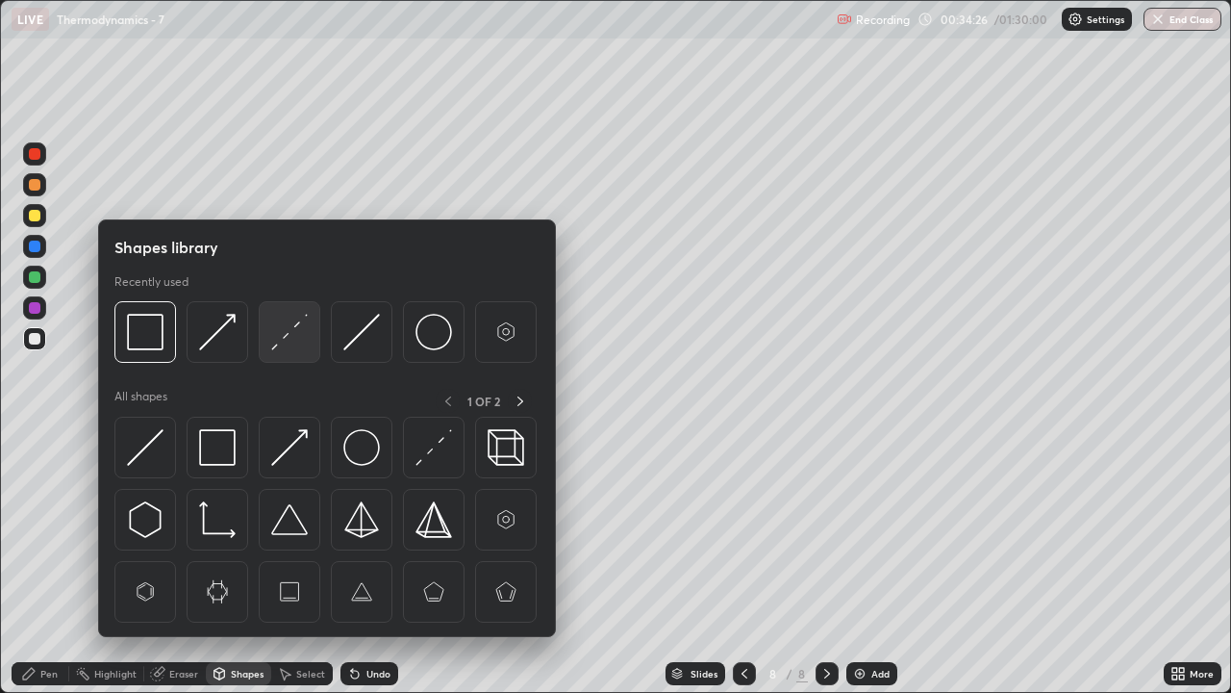
click at [281, 343] on img at bounding box center [289, 332] width 37 height 37
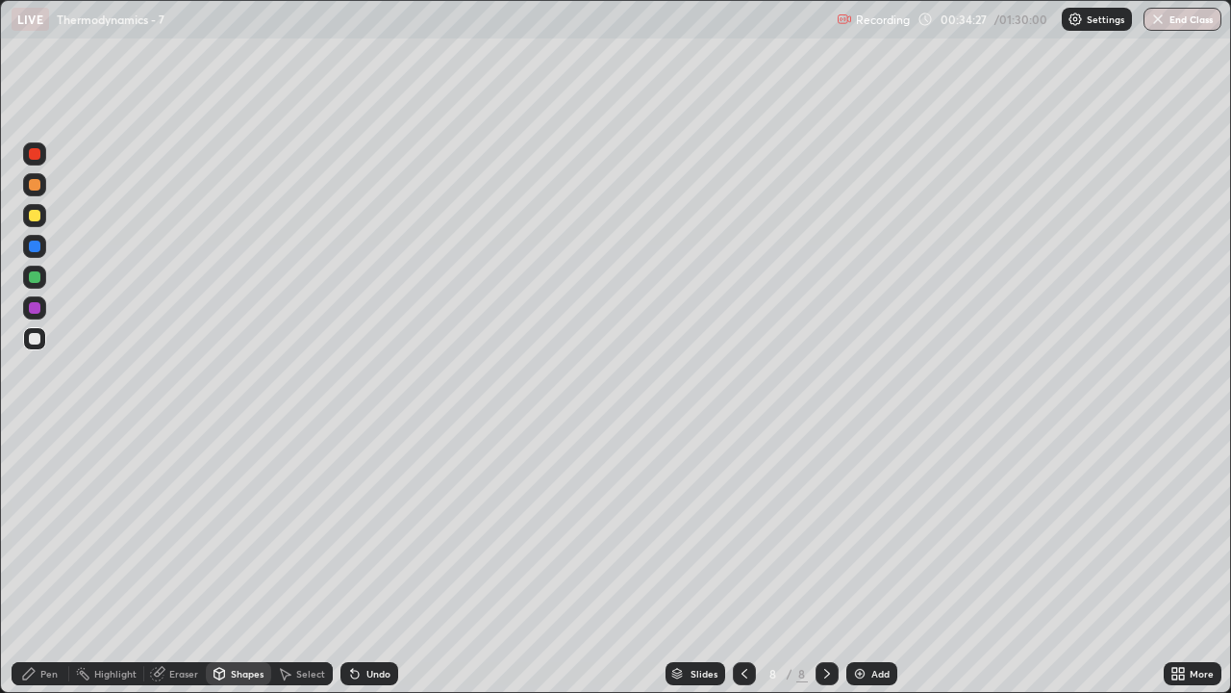
click at [35, 214] on div at bounding box center [35, 216] width 12 height 12
click at [50, 569] on div "Pen" at bounding box center [48, 674] width 17 height 10
click at [41, 341] on div at bounding box center [34, 338] width 23 height 23
click at [871, 569] on div "Add" at bounding box center [880, 674] width 18 height 10
click at [383, 569] on div "Undo" at bounding box center [370, 673] width 58 height 23
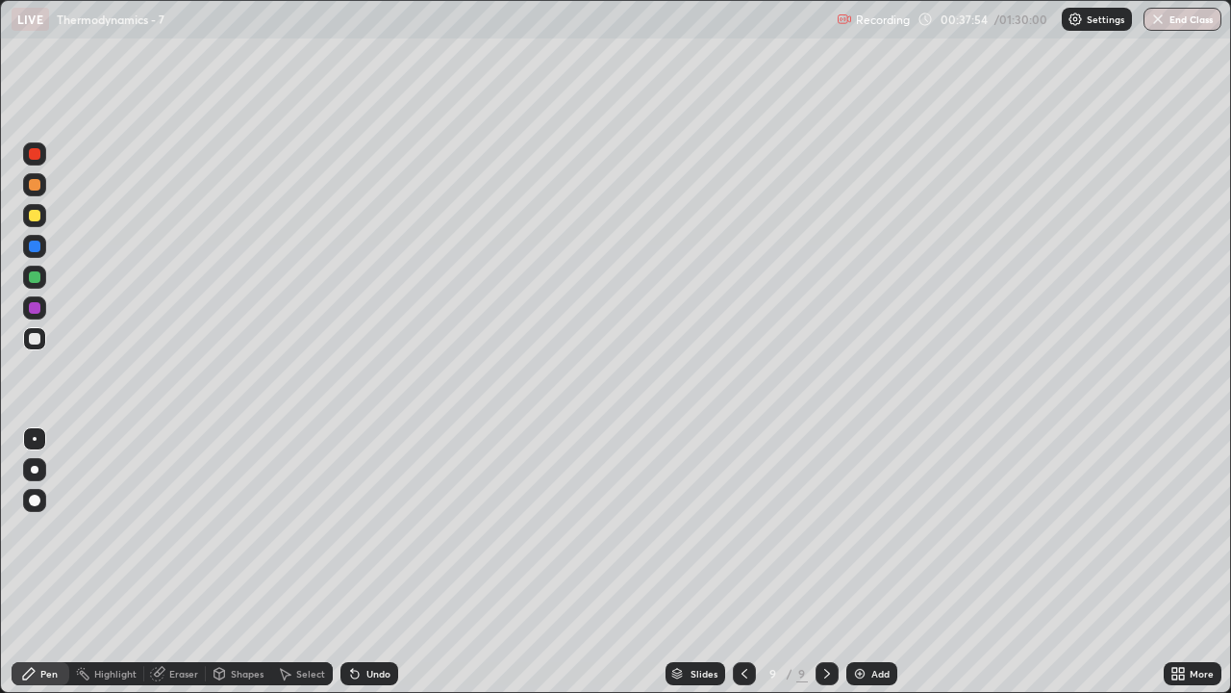
click at [377, 569] on div "Undo" at bounding box center [378, 674] width 24 height 10
click at [374, 569] on div "Undo" at bounding box center [378, 674] width 24 height 10
click at [745, 569] on icon at bounding box center [744, 673] width 15 height 15
click at [42, 308] on div at bounding box center [34, 307] width 23 height 23
click at [830, 569] on icon at bounding box center [827, 673] width 15 height 15
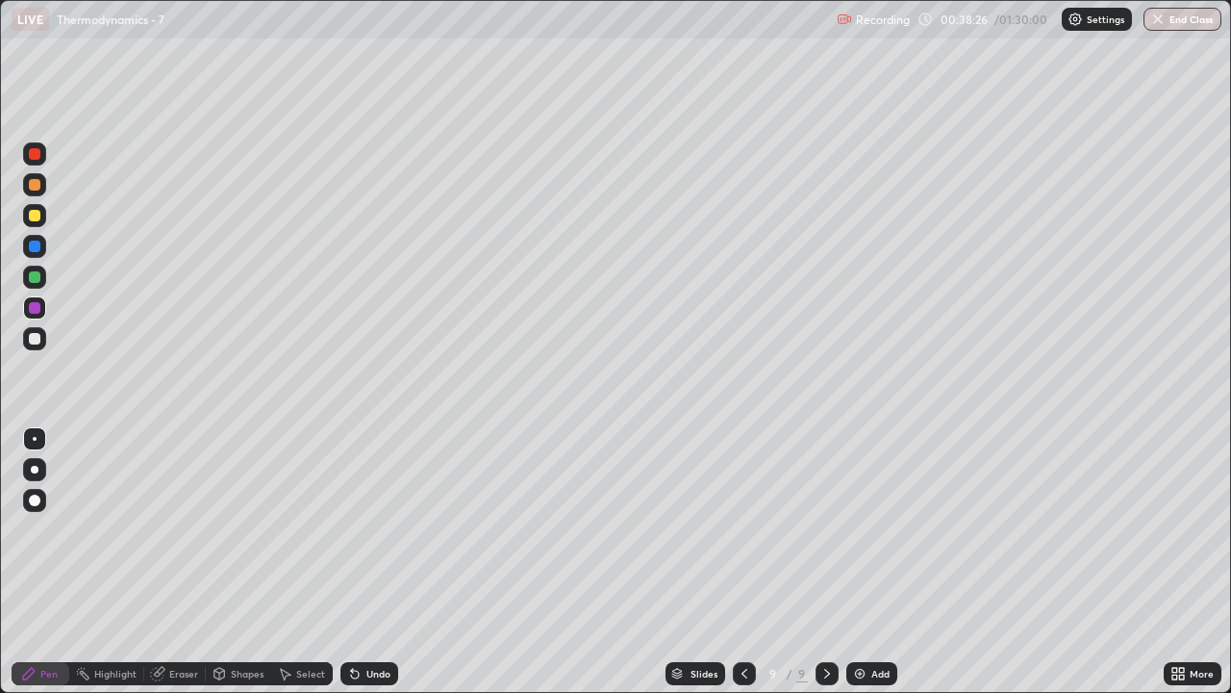
click at [385, 569] on div "Undo" at bounding box center [378, 674] width 24 height 10
click at [387, 569] on div "Undo" at bounding box center [370, 673] width 58 height 23
click at [35, 341] on div at bounding box center [35, 339] width 12 height 12
click at [379, 569] on div "Undo" at bounding box center [378, 674] width 24 height 10
click at [176, 569] on div "Eraser" at bounding box center [183, 674] width 29 height 10
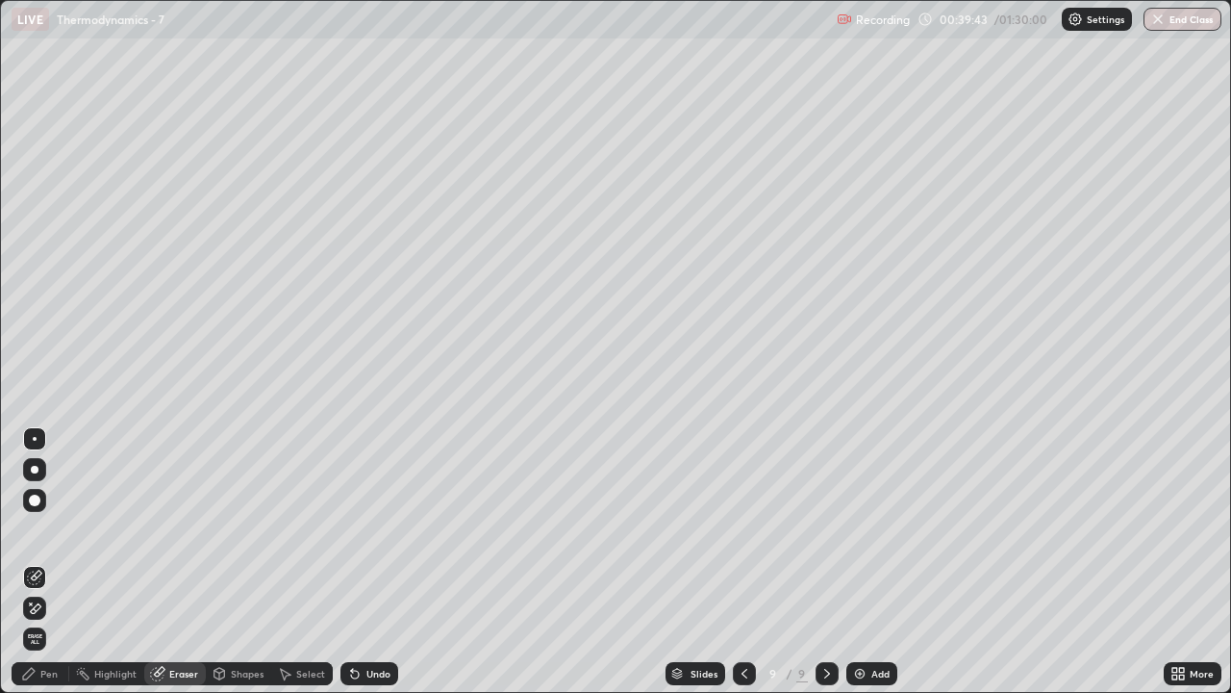
click at [44, 569] on div "Pen" at bounding box center [48, 674] width 17 height 10
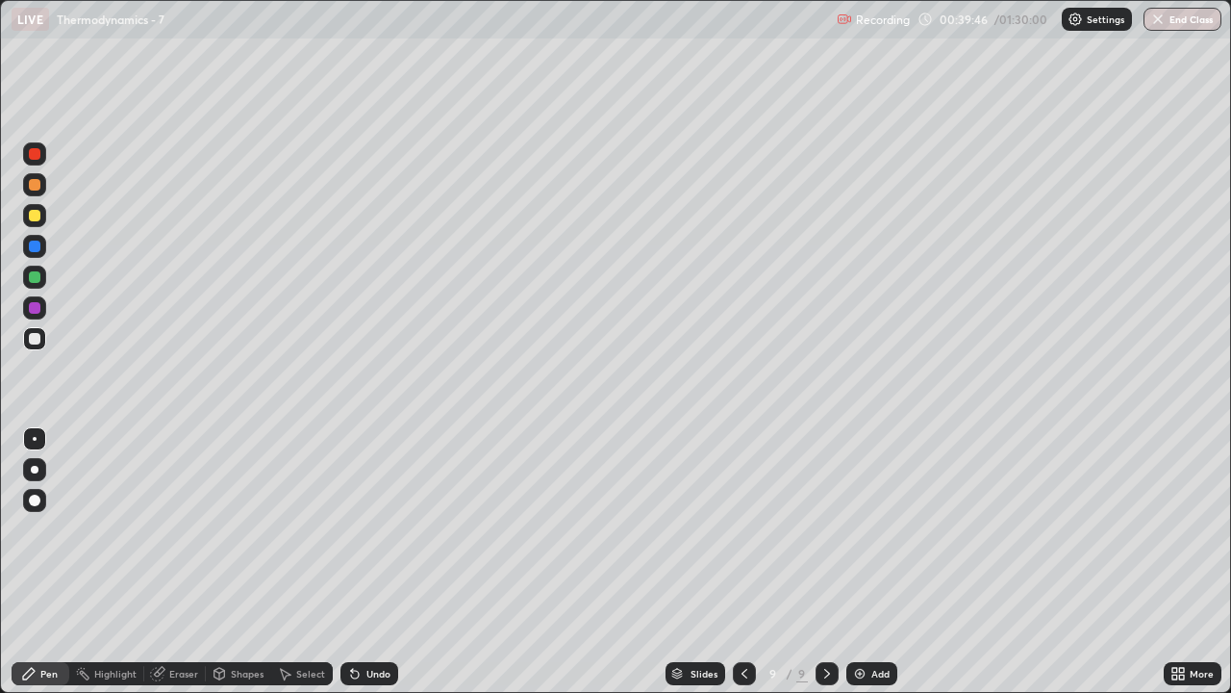
click at [38, 306] on div at bounding box center [35, 308] width 12 height 12
click at [182, 569] on div "Eraser" at bounding box center [183, 674] width 29 height 10
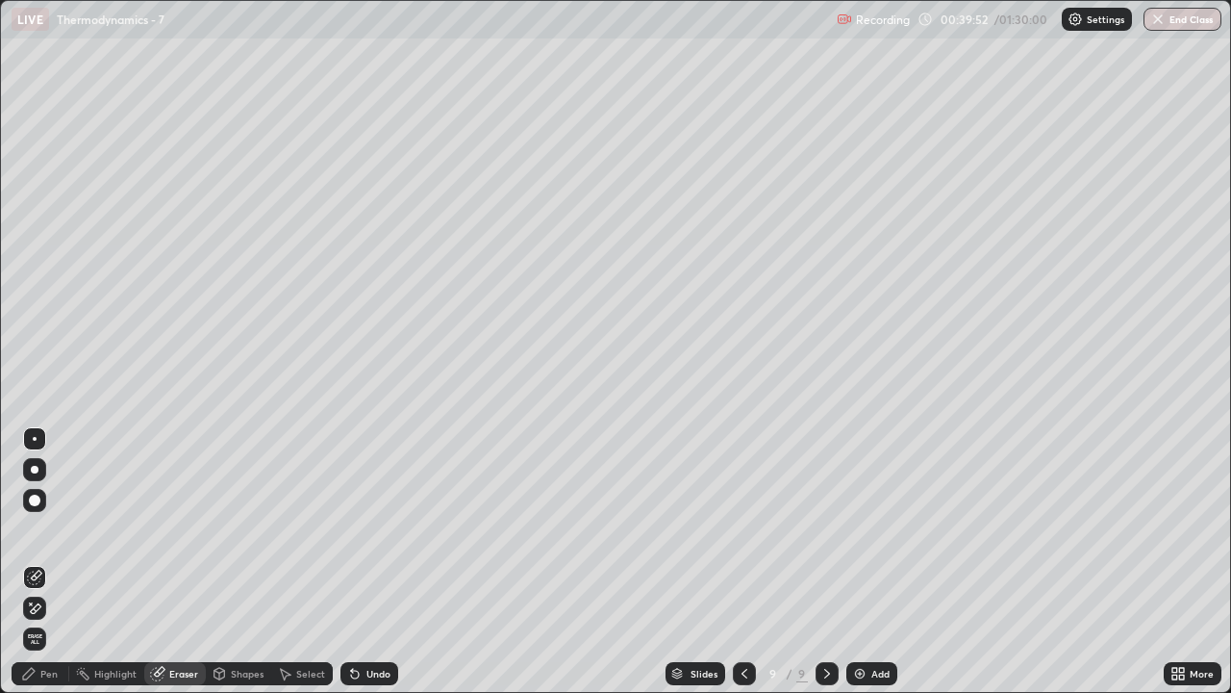
click at [46, 569] on div "Pen" at bounding box center [48, 674] width 17 height 10
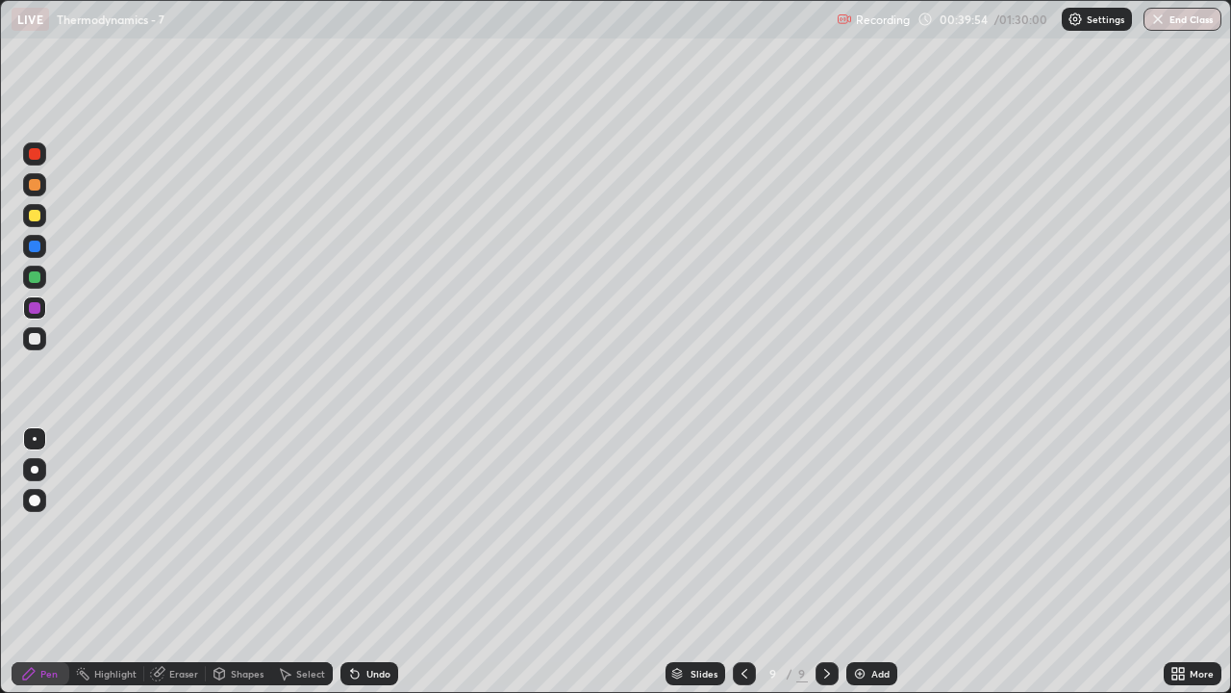
click at [42, 335] on div at bounding box center [34, 338] width 23 height 23
click at [743, 569] on icon at bounding box center [744, 673] width 15 height 15
click at [45, 310] on div at bounding box center [34, 307] width 23 height 23
click at [825, 569] on icon at bounding box center [827, 673] width 15 height 15
click at [747, 569] on div at bounding box center [744, 673] width 23 height 38
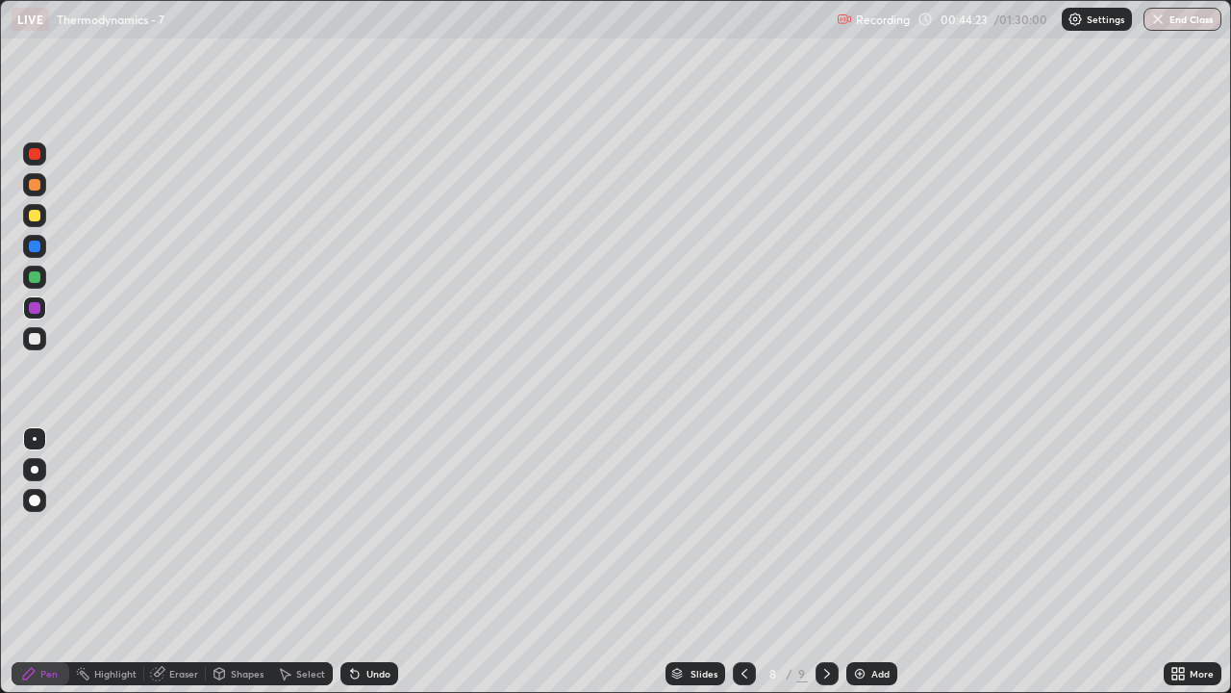
click at [824, 569] on icon at bounding box center [827, 673] width 15 height 15
click at [822, 569] on icon at bounding box center [827, 673] width 15 height 15
click at [879, 569] on div "Add" at bounding box center [871, 673] width 51 height 23
click at [34, 217] on div at bounding box center [35, 216] width 12 height 12
click at [374, 569] on div "Undo" at bounding box center [378, 674] width 24 height 10
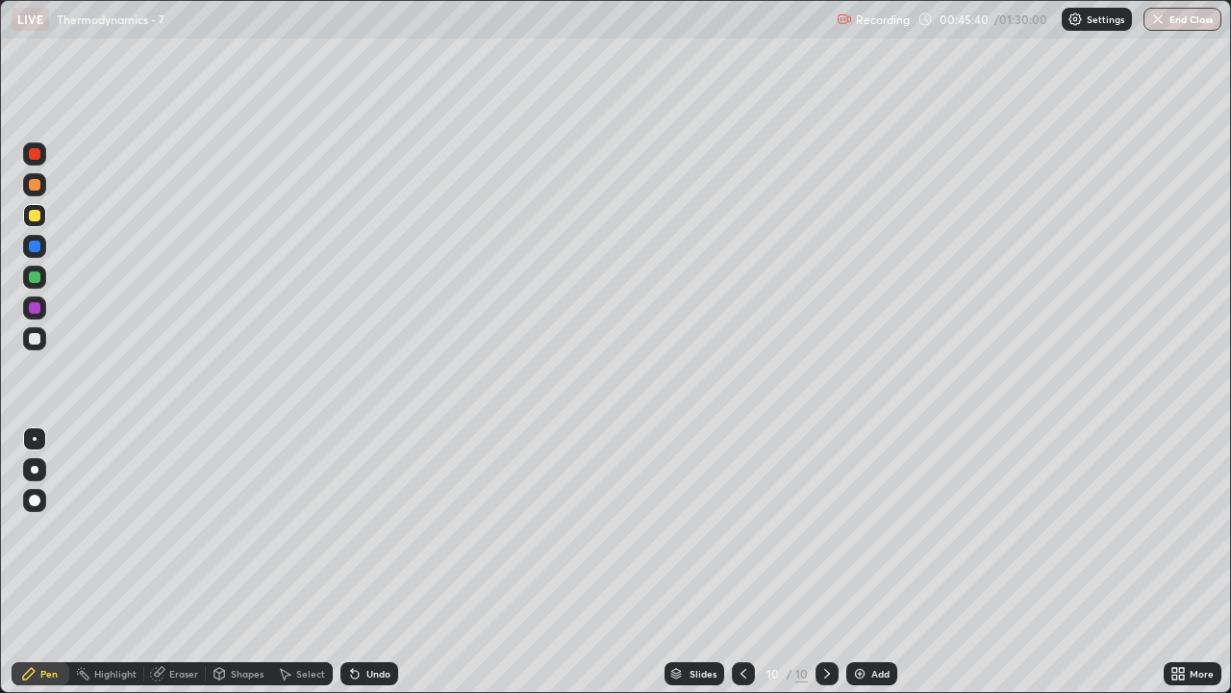
click at [387, 569] on div "Undo" at bounding box center [378, 674] width 24 height 10
click at [367, 569] on div "Undo" at bounding box center [378, 674] width 24 height 10
click at [371, 569] on div "Undo" at bounding box center [378, 674] width 24 height 10
click at [366, 569] on div "Undo" at bounding box center [378, 674] width 24 height 10
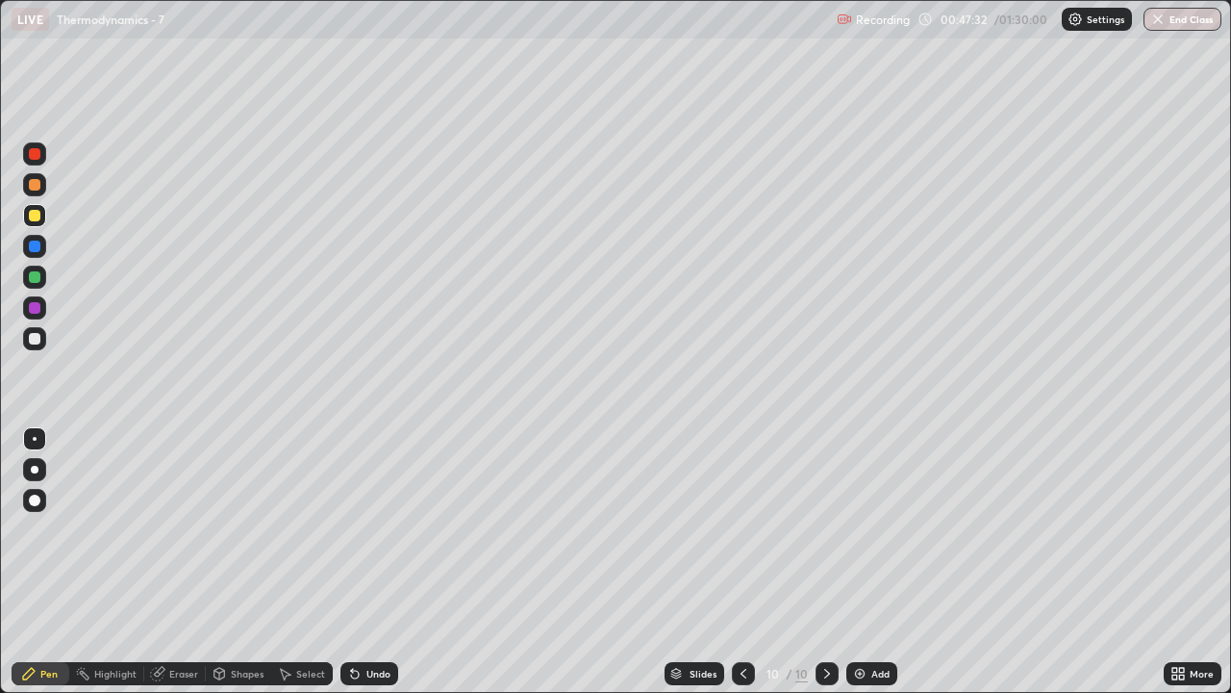
click at [380, 569] on div "Undo" at bounding box center [378, 674] width 24 height 10
click at [368, 569] on div "Undo" at bounding box center [378, 674] width 24 height 10
click at [873, 569] on div "Add" at bounding box center [880, 674] width 18 height 10
click at [372, 569] on div "Undo" at bounding box center [378, 674] width 24 height 10
click at [375, 569] on div "Undo" at bounding box center [370, 673] width 58 height 23
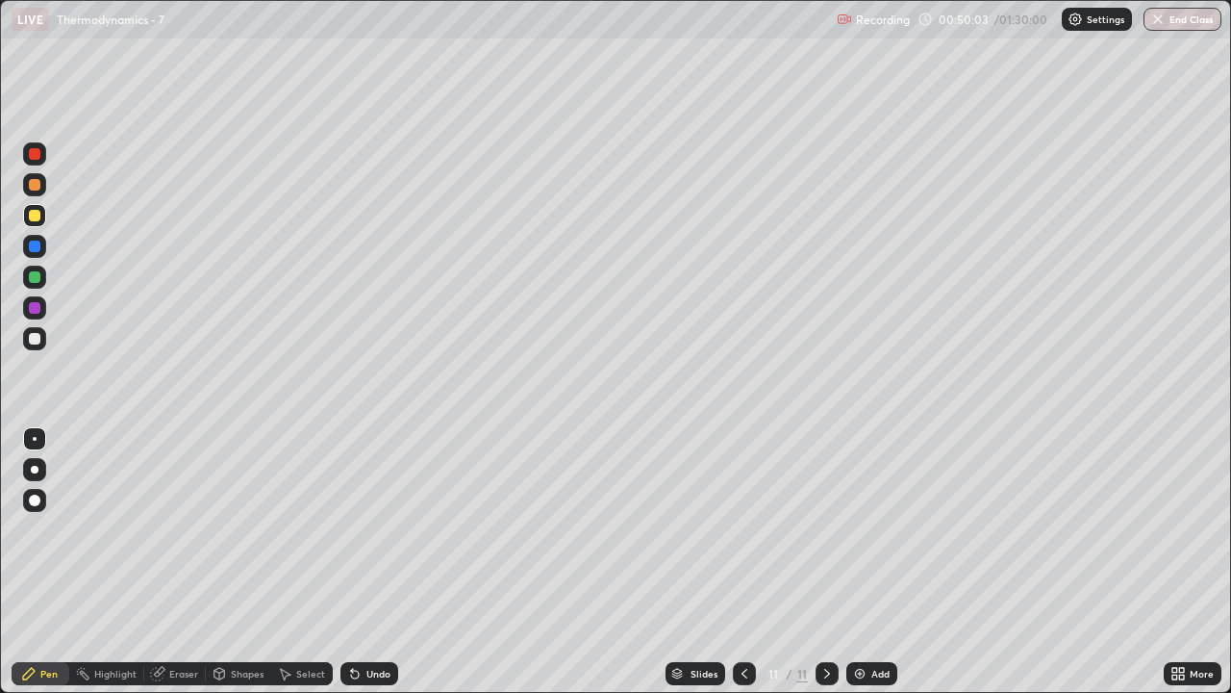
click at [374, 569] on div "Undo" at bounding box center [378, 674] width 24 height 10
click at [374, 569] on div "Undo" at bounding box center [370, 673] width 58 height 23
click at [389, 569] on div "Undo" at bounding box center [370, 673] width 58 height 23
click at [381, 569] on div "Undo" at bounding box center [370, 673] width 58 height 23
click at [868, 569] on div "Add" at bounding box center [871, 673] width 51 height 23
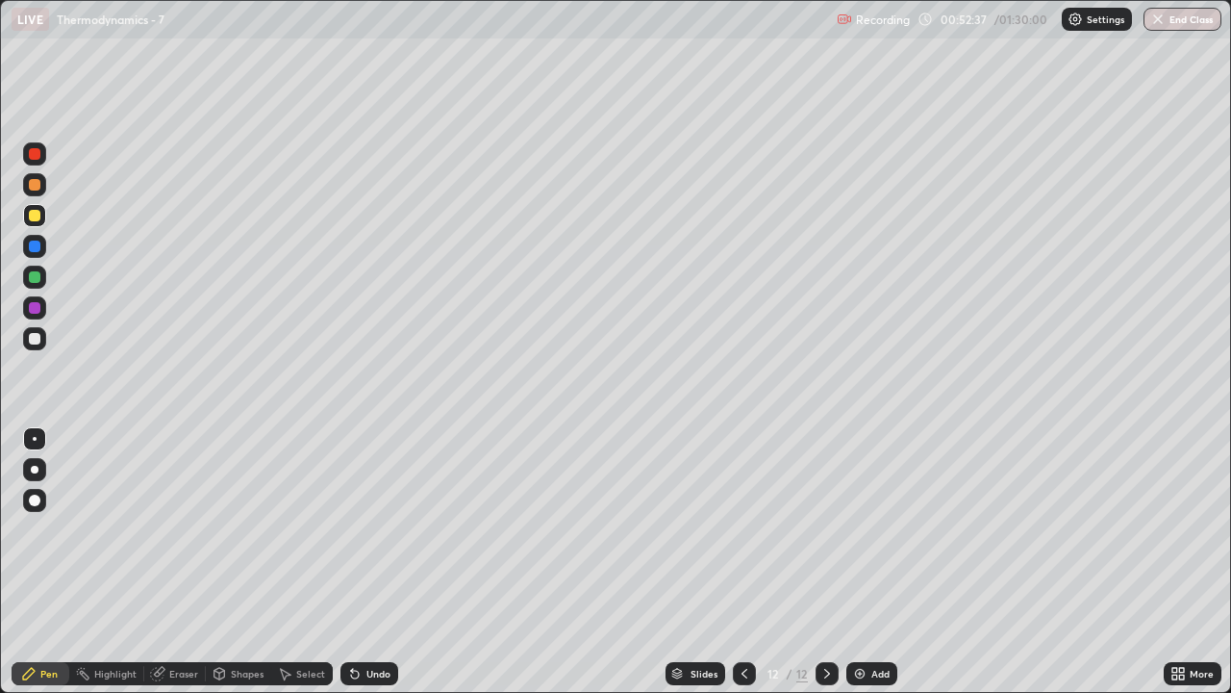
click at [388, 569] on div "Undo" at bounding box center [370, 673] width 58 height 23
click at [384, 569] on div "Undo" at bounding box center [370, 673] width 58 height 23
click at [379, 569] on div "Undo" at bounding box center [378, 674] width 24 height 10
click at [379, 569] on div "Undo" at bounding box center [370, 673] width 58 height 23
click at [743, 569] on icon at bounding box center [744, 673] width 15 height 15
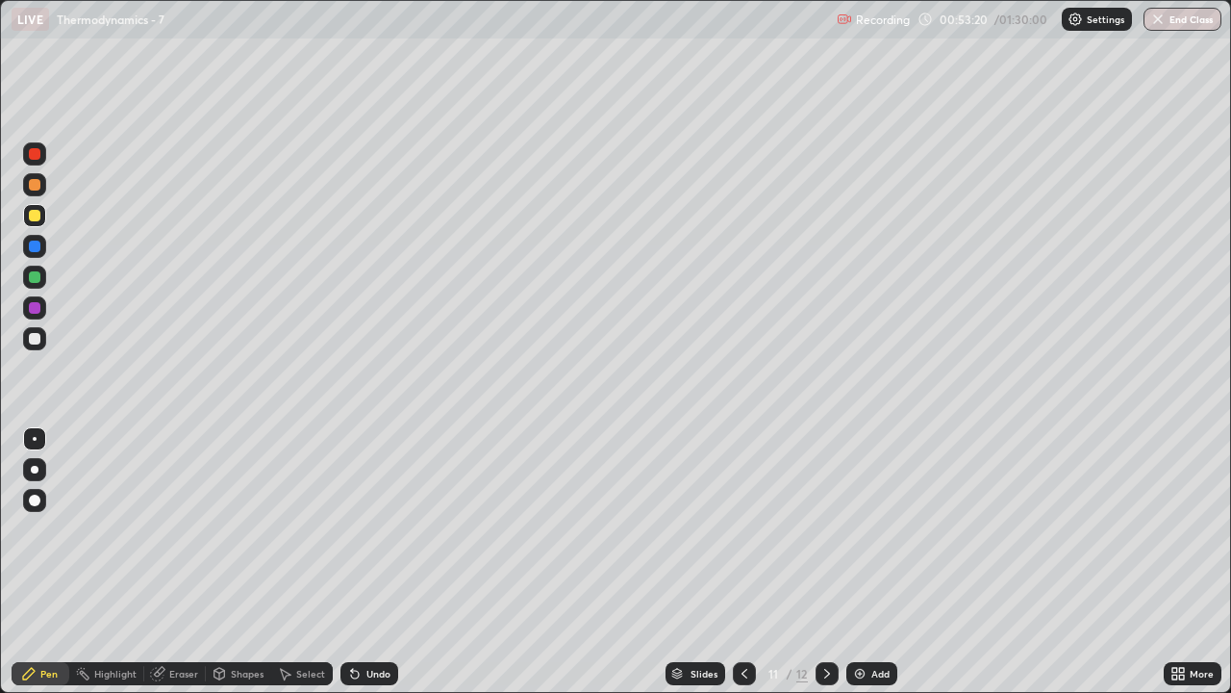
click at [834, 569] on div at bounding box center [827, 673] width 23 height 38
click at [38, 341] on div at bounding box center [35, 339] width 12 height 12
click at [35, 216] on div at bounding box center [35, 216] width 12 height 12
click at [376, 569] on div "Undo" at bounding box center [370, 673] width 58 height 23
click at [368, 569] on div "Undo" at bounding box center [378, 674] width 24 height 10
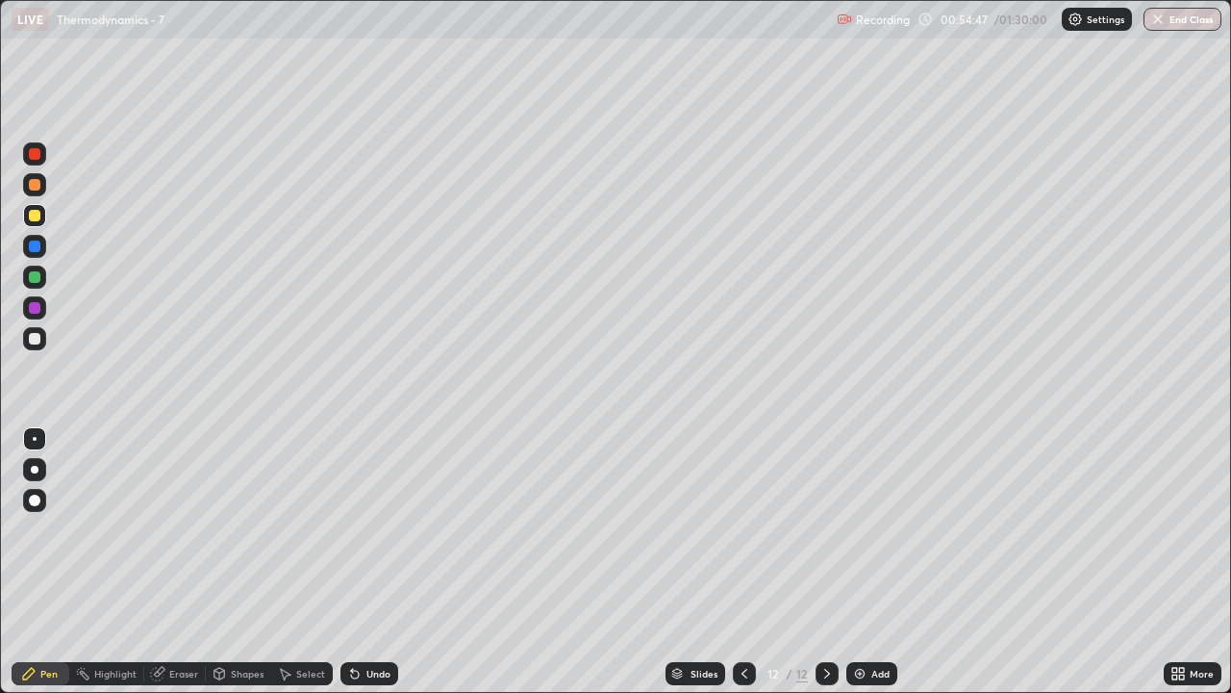
click at [362, 569] on div "Undo" at bounding box center [370, 673] width 58 height 23
click at [41, 345] on div at bounding box center [34, 338] width 23 height 23
click at [378, 569] on div "Undo" at bounding box center [378, 674] width 24 height 10
click at [370, 569] on div "Undo" at bounding box center [378, 674] width 24 height 10
click at [860, 569] on img at bounding box center [859, 673] width 15 height 15
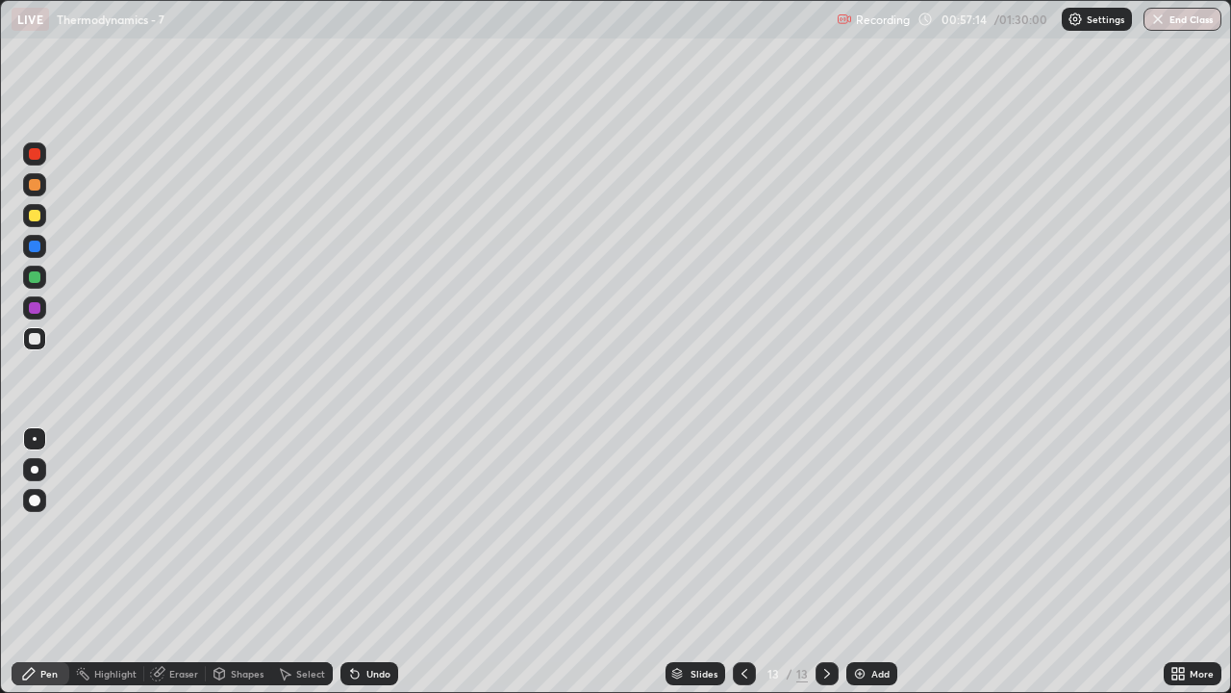
click at [42, 213] on div at bounding box center [34, 215] width 23 height 23
click at [356, 569] on icon at bounding box center [355, 674] width 8 height 8
click at [362, 569] on div "Undo" at bounding box center [370, 673] width 58 height 23
click at [351, 569] on icon at bounding box center [355, 674] width 8 height 8
click at [38, 276] on div at bounding box center [35, 277] width 12 height 12
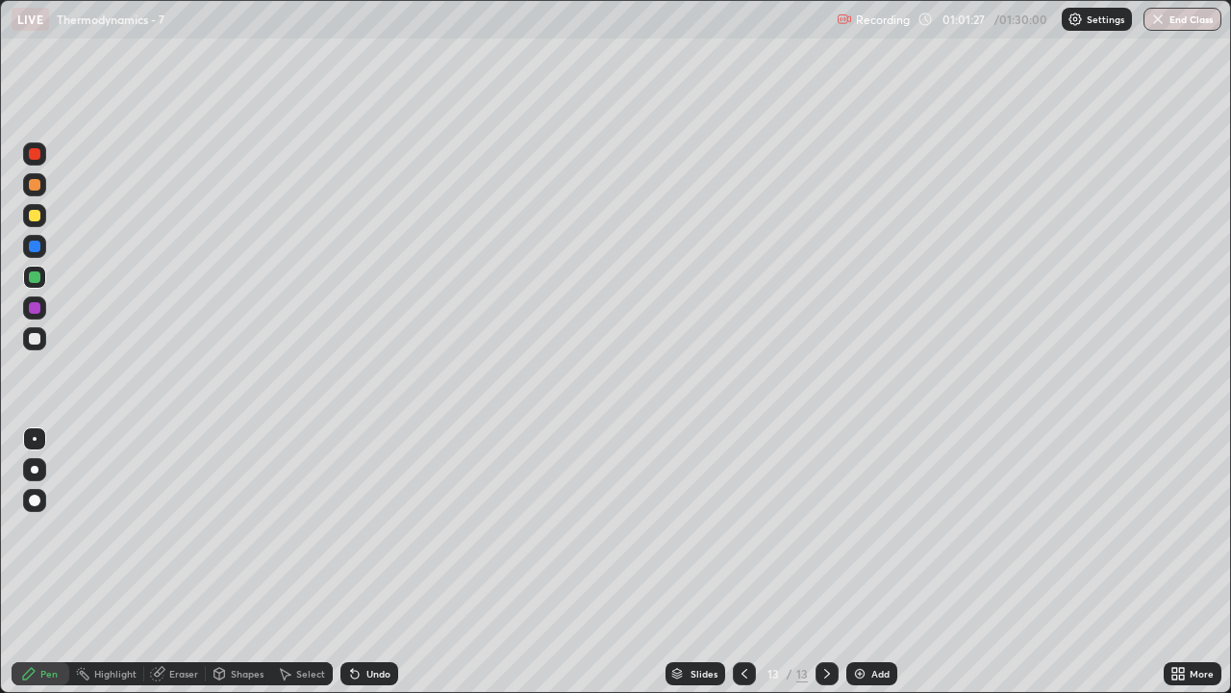
click at [38, 216] on div at bounding box center [35, 216] width 12 height 12
click at [43, 330] on div at bounding box center [34, 338] width 23 height 23
click at [872, 569] on div "Add" at bounding box center [871, 673] width 51 height 23
click at [44, 216] on div at bounding box center [34, 215] width 23 height 23
click at [371, 569] on div "Undo" at bounding box center [378, 674] width 24 height 10
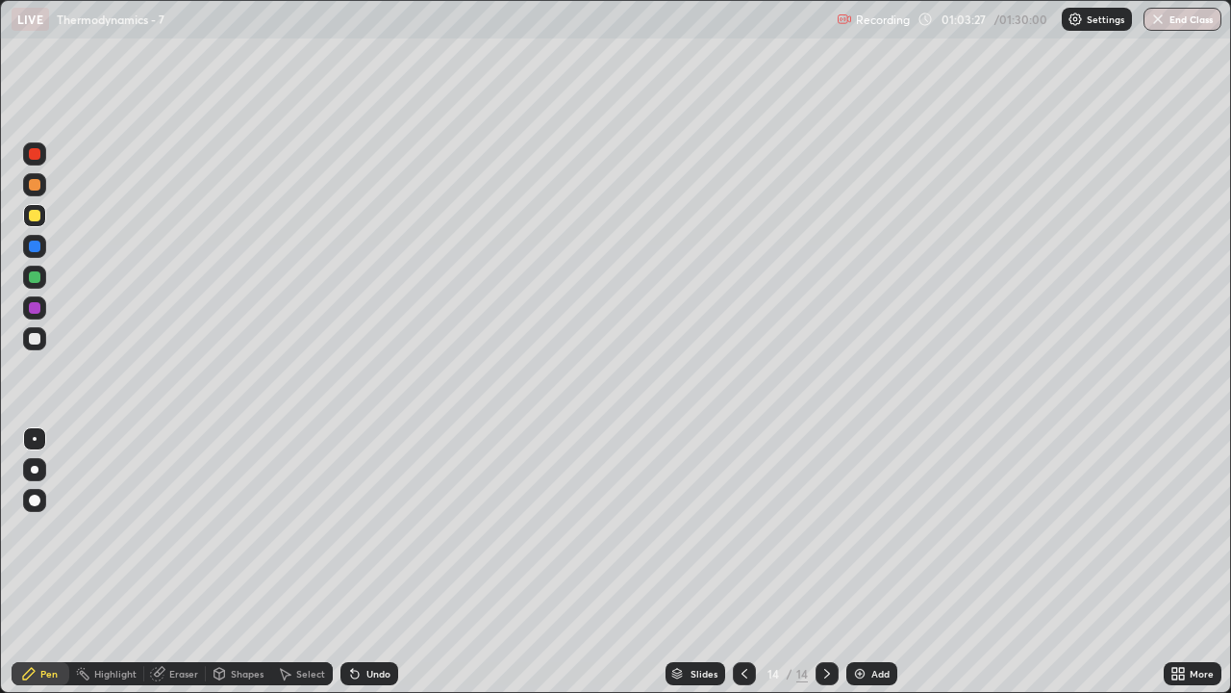
click at [378, 569] on div "Undo" at bounding box center [370, 673] width 58 height 23
click at [374, 569] on div "Undo" at bounding box center [370, 673] width 58 height 23
click at [381, 569] on div "Undo" at bounding box center [378, 674] width 24 height 10
click at [362, 569] on div "Undo" at bounding box center [370, 673] width 58 height 23
click at [1196, 14] on button "End Class" at bounding box center [1183, 19] width 78 height 23
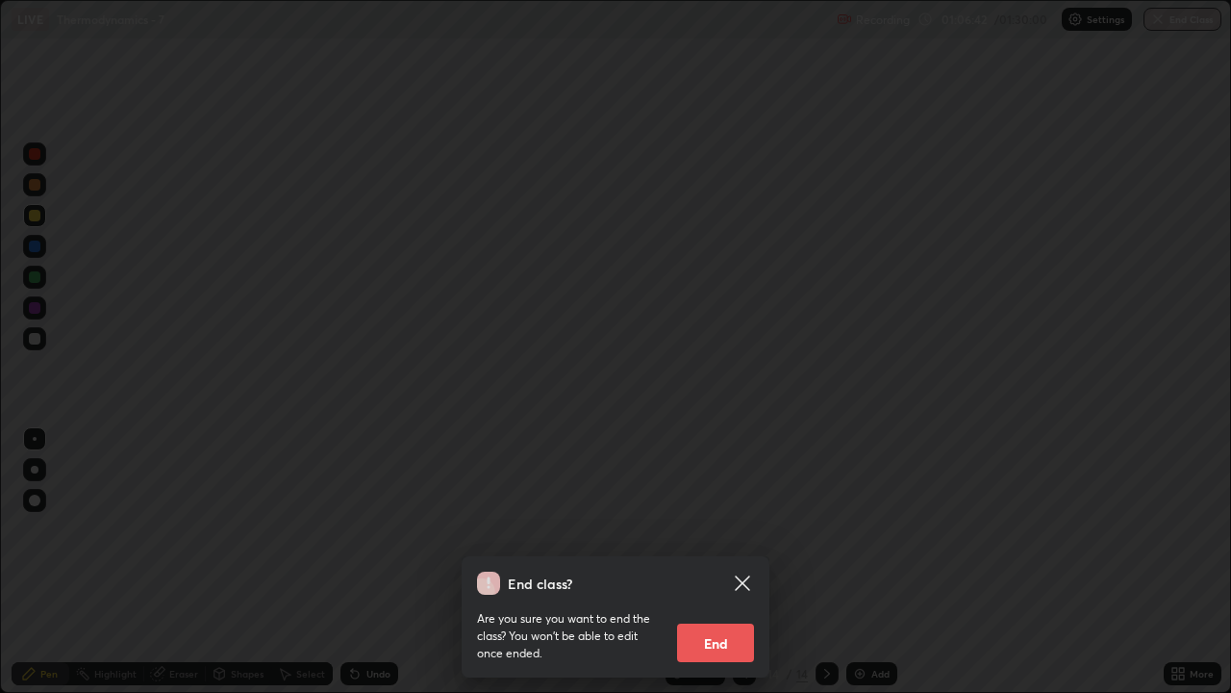
click at [739, 569] on button "End" at bounding box center [715, 642] width 77 height 38
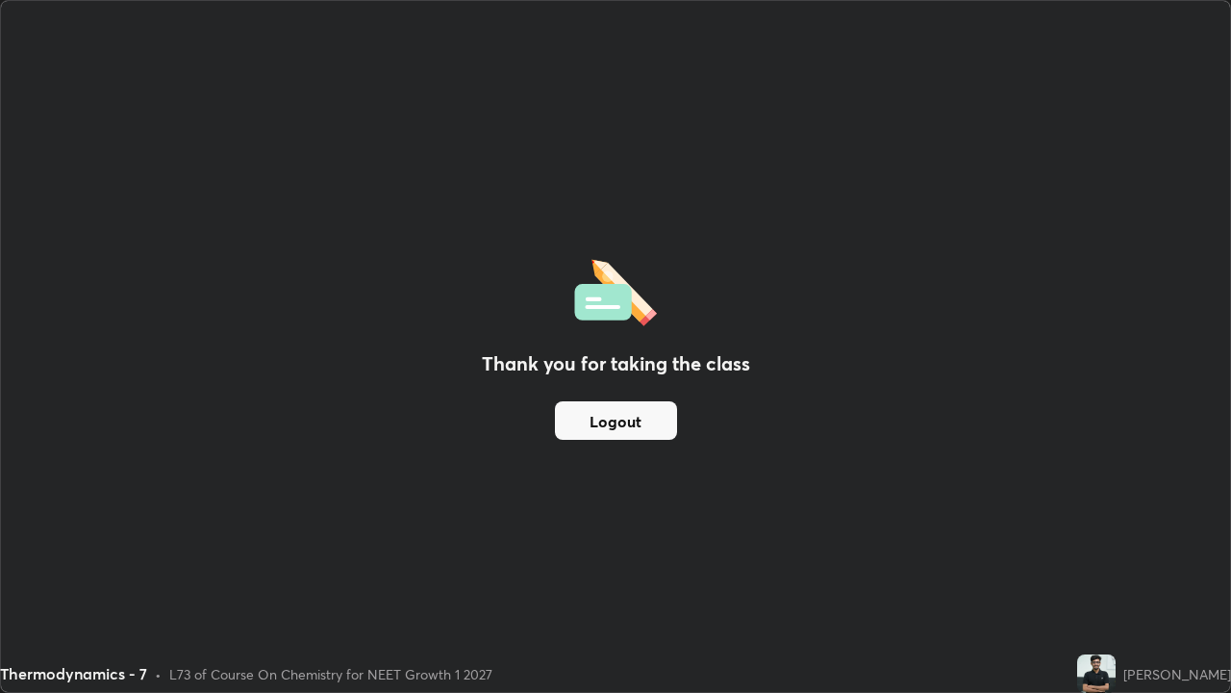
click at [646, 425] on button "Logout" at bounding box center [616, 420] width 122 height 38
